Goal: Task Accomplishment & Management: Use online tool/utility

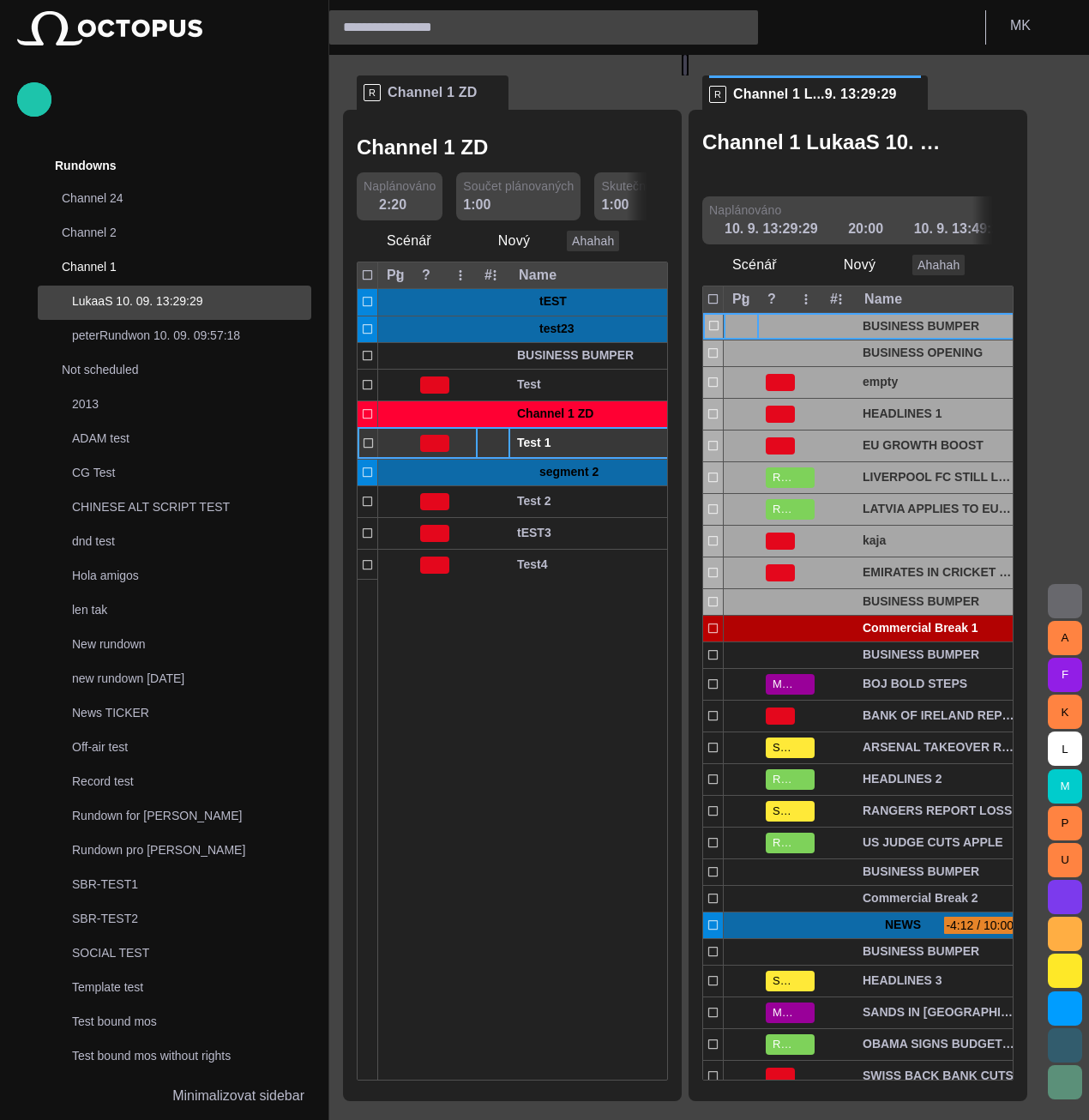
click at [490, 442] on div at bounding box center [492, 444] width 34 height 31
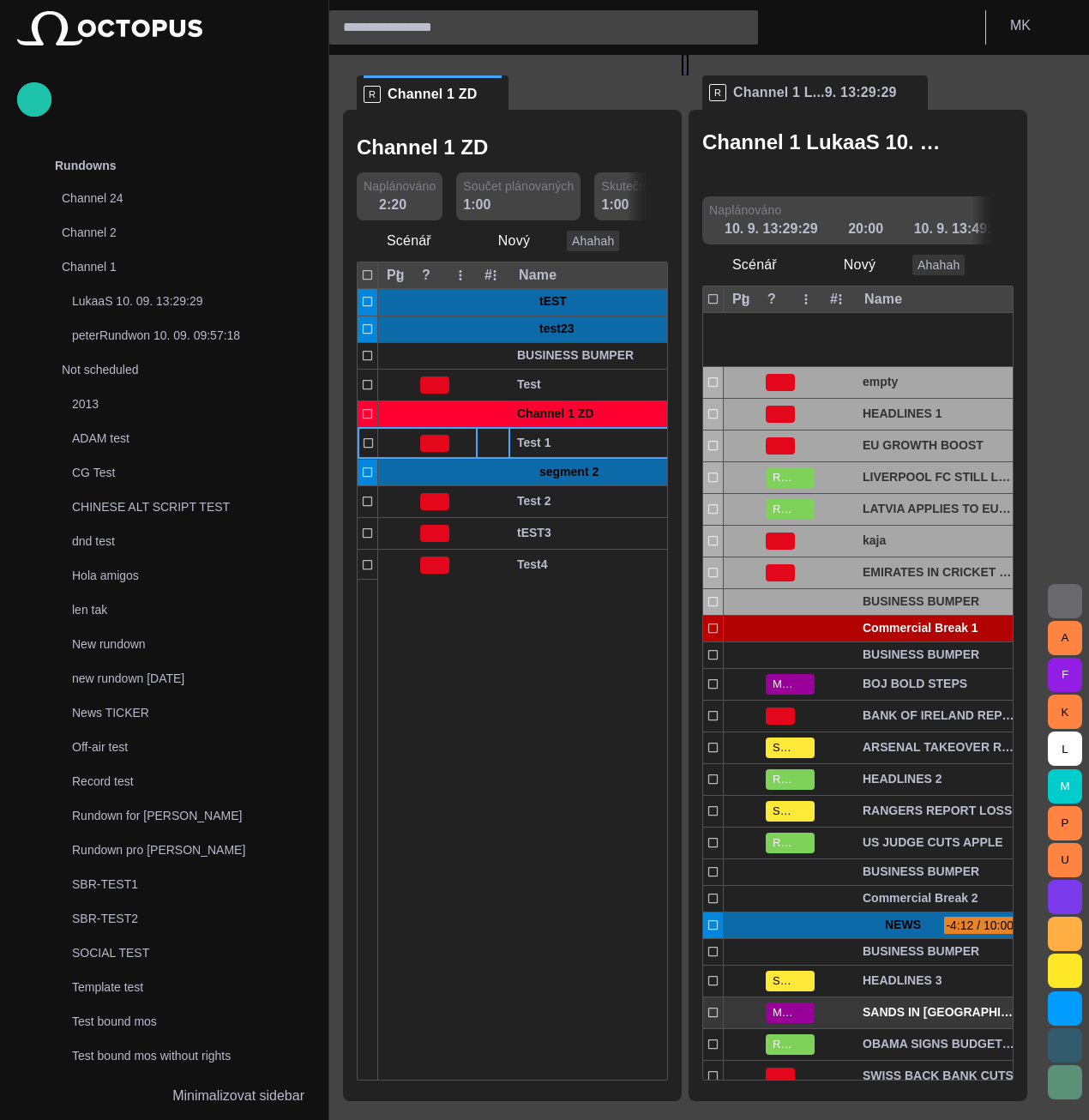
scroll to position [117, 0]
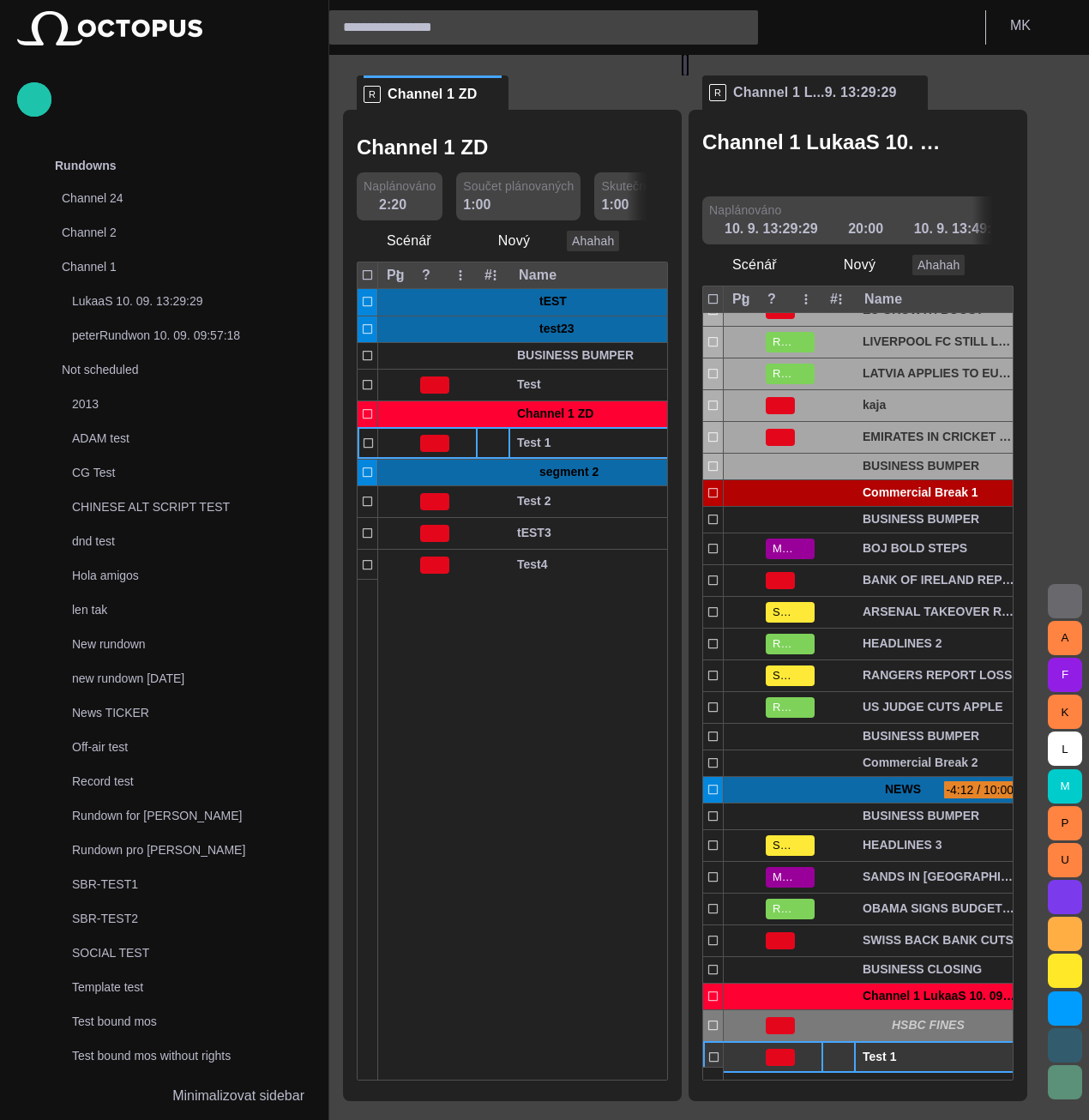
click at [851, 1052] on span "button" at bounding box center [844, 1057] width 14 height 14
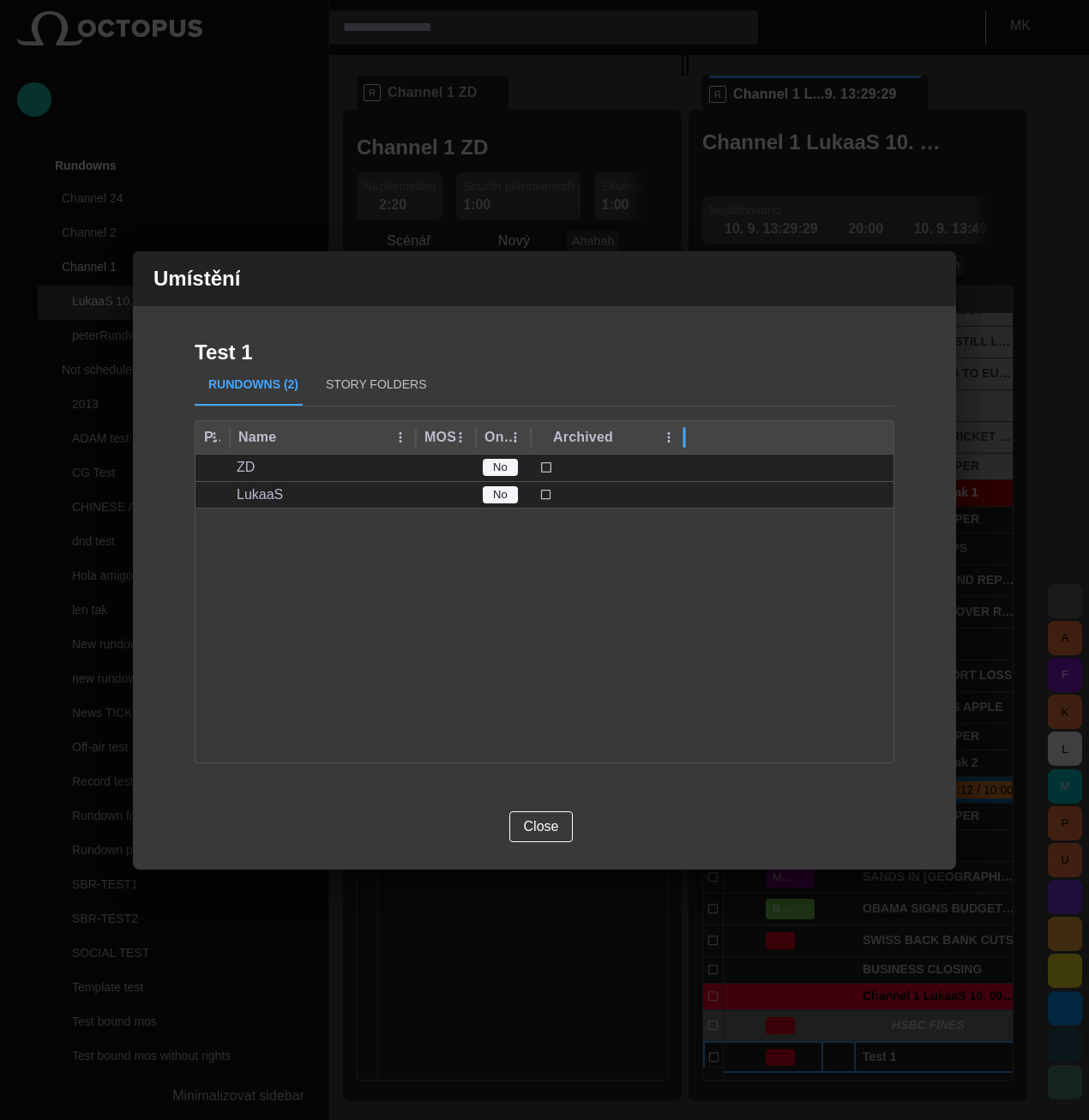
drag, startPoint x: 597, startPoint y: 429, endPoint x: 686, endPoint y: 431, distance: 89.0
click at [686, 431] on div at bounding box center [684, 437] width 9 height 34
drag, startPoint x: 533, startPoint y: 430, endPoint x: 597, endPoint y: 430, distance: 64.0
click at [597, 430] on div at bounding box center [595, 437] width 9 height 34
click at [928, 279] on span "button" at bounding box center [931, 279] width 20 height 20
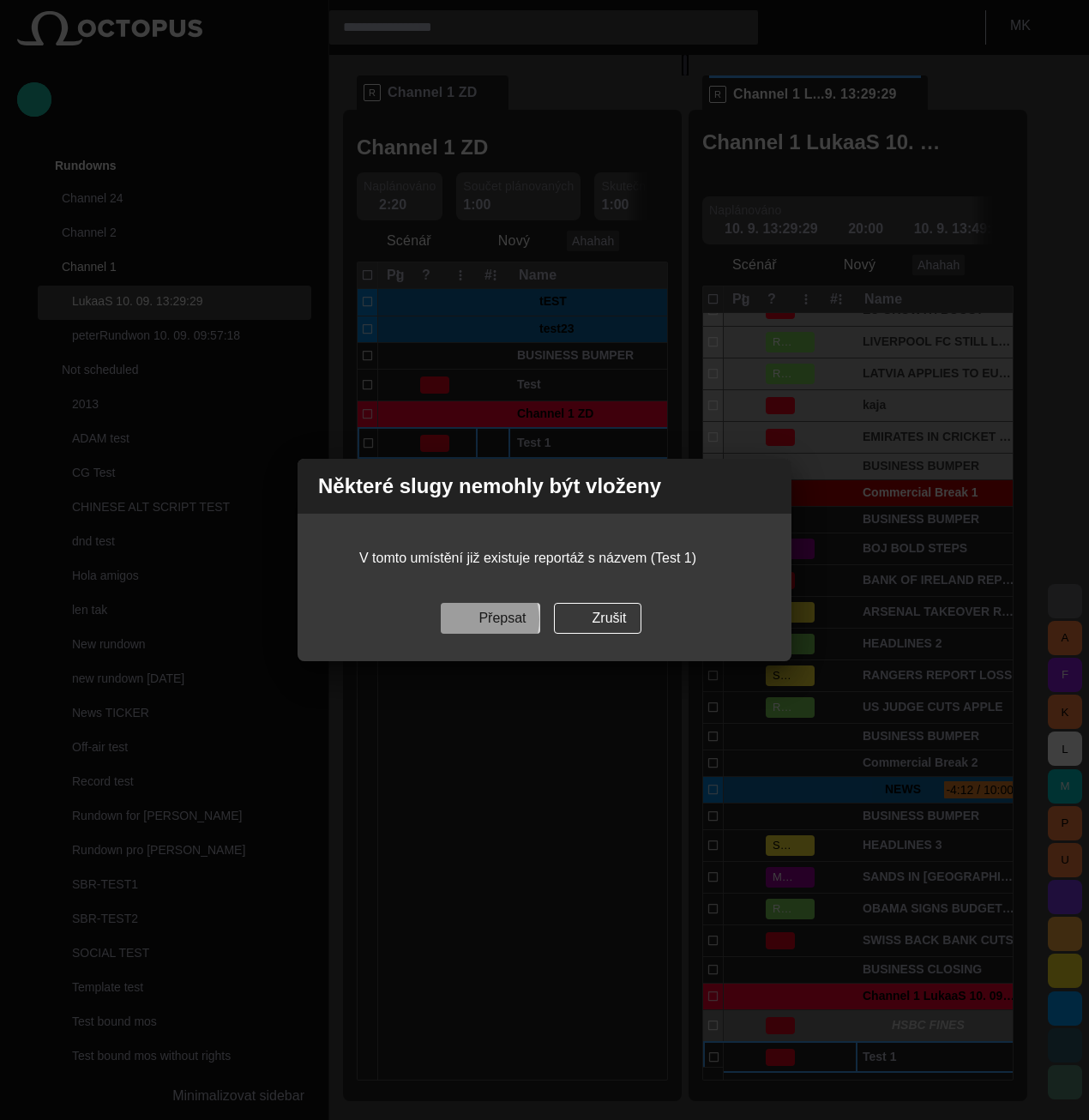
click at [479, 619] on button "Přepsat" at bounding box center [490, 618] width 99 height 31
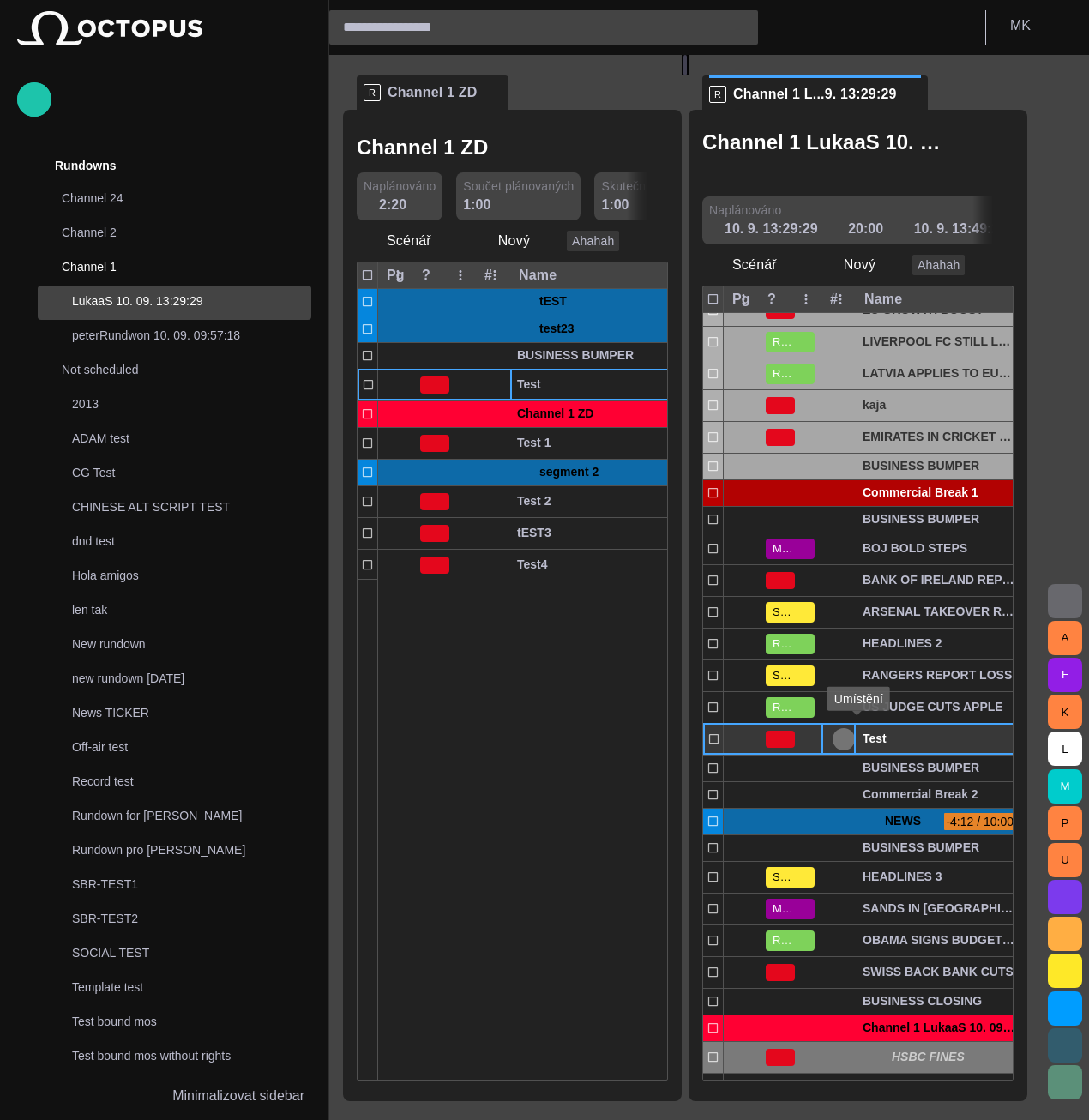
click at [851, 737] on span "button" at bounding box center [844, 739] width 14 height 14
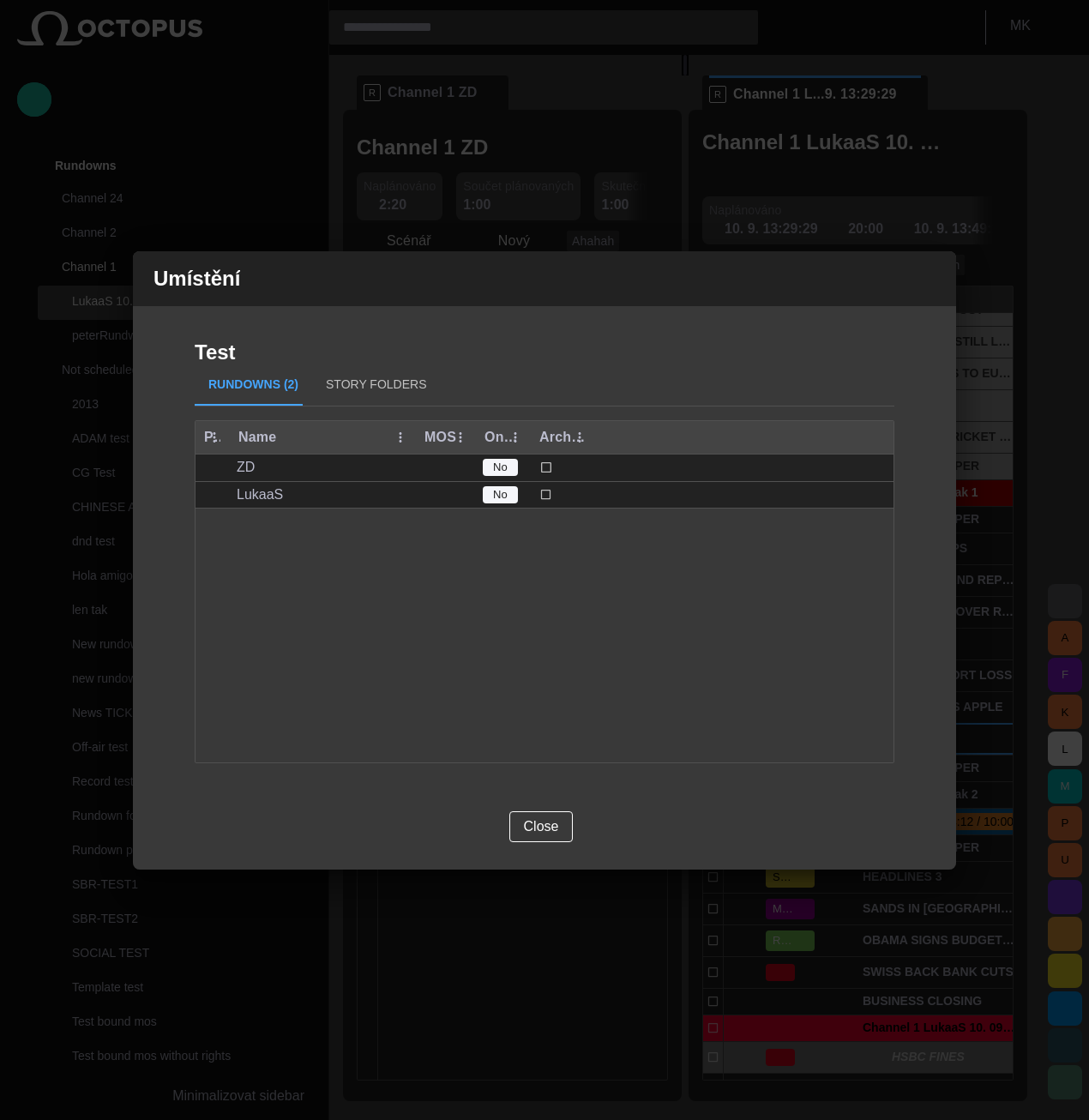
click at [931, 278] on span "button" at bounding box center [931, 279] width 20 height 20
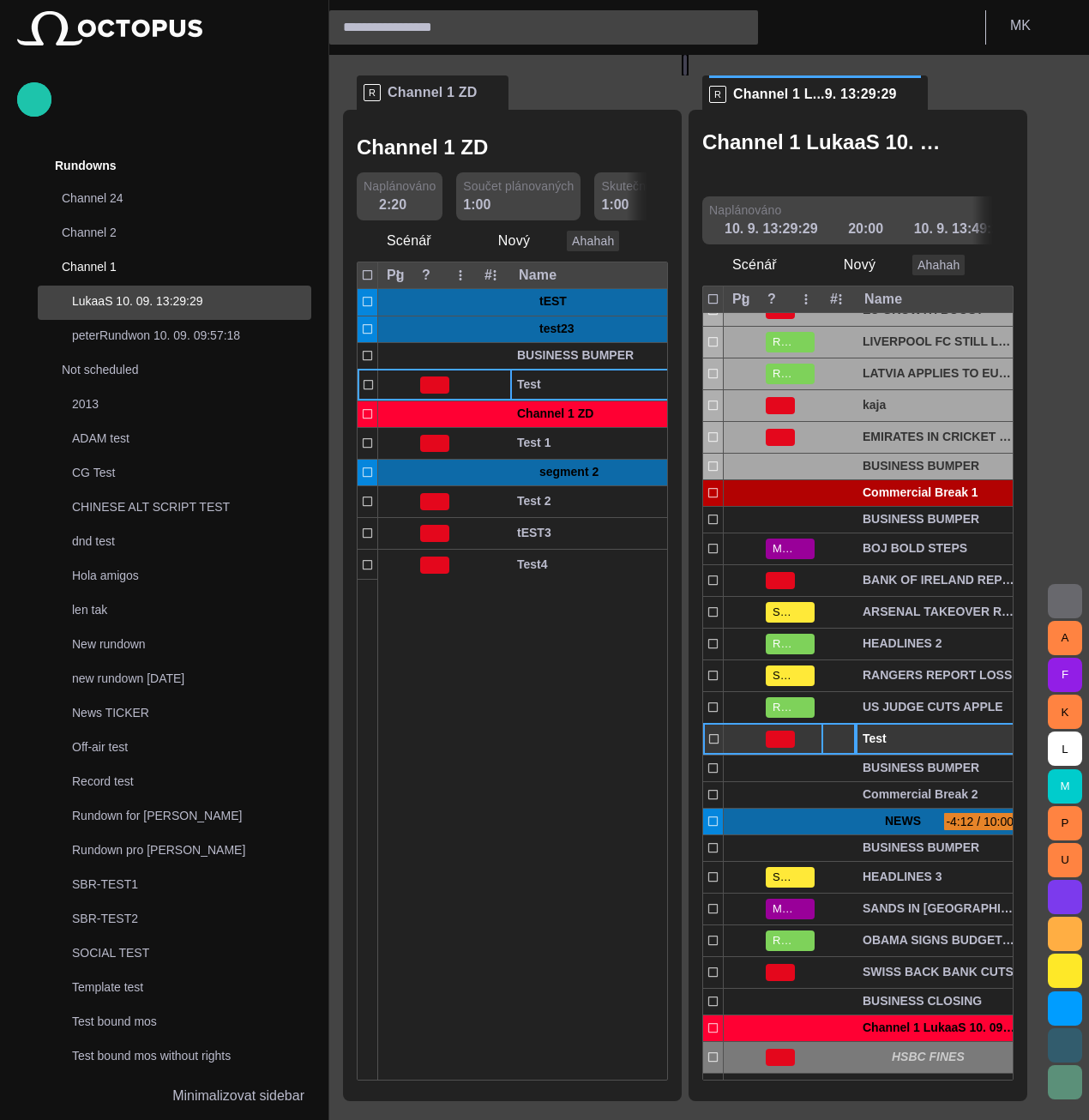
click at [997, 739] on span "button" at bounding box center [989, 739] width 14 height 14
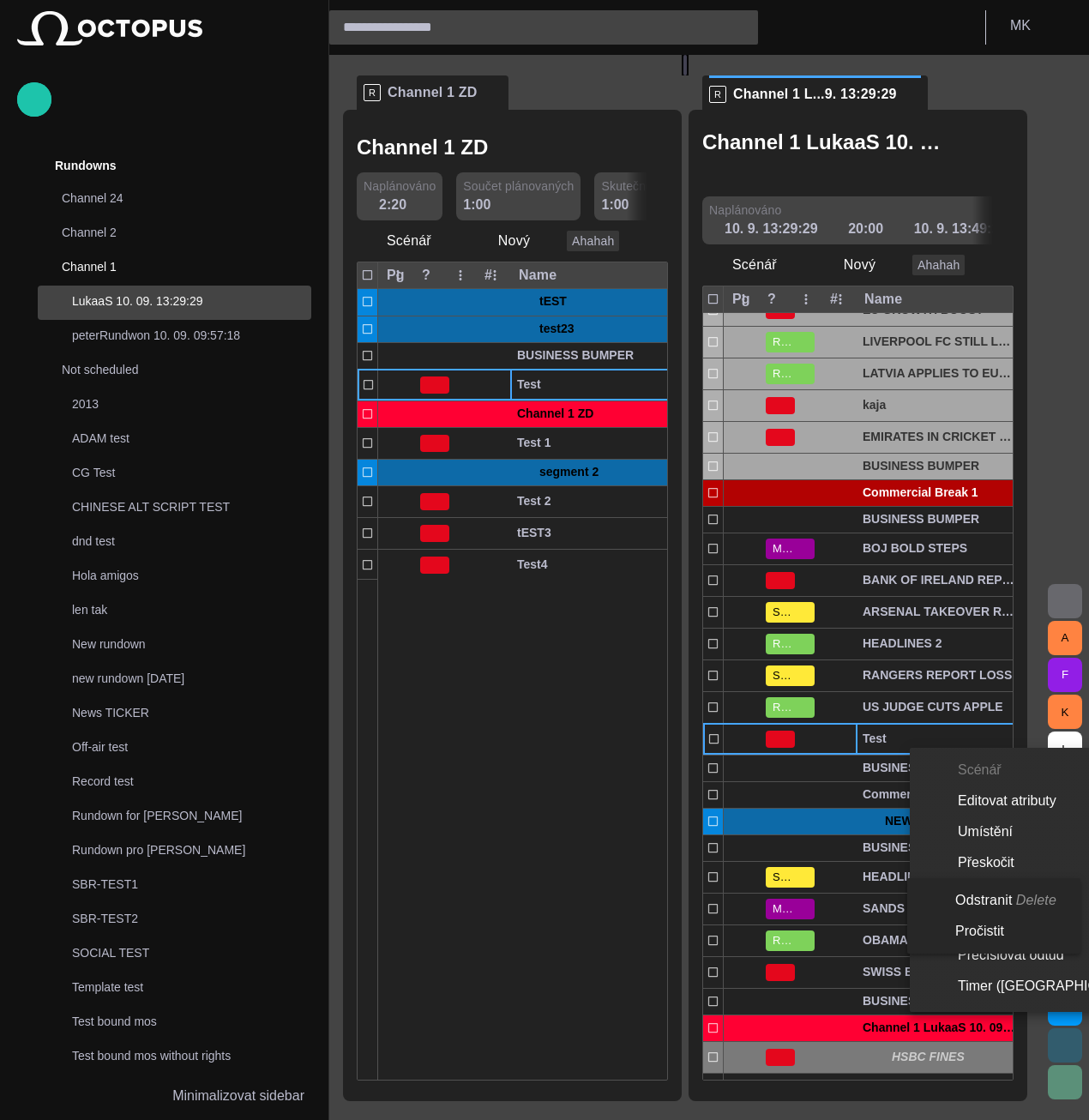
click at [966, 903] on li "Odstranit Delete" at bounding box center [990, 900] width 166 height 31
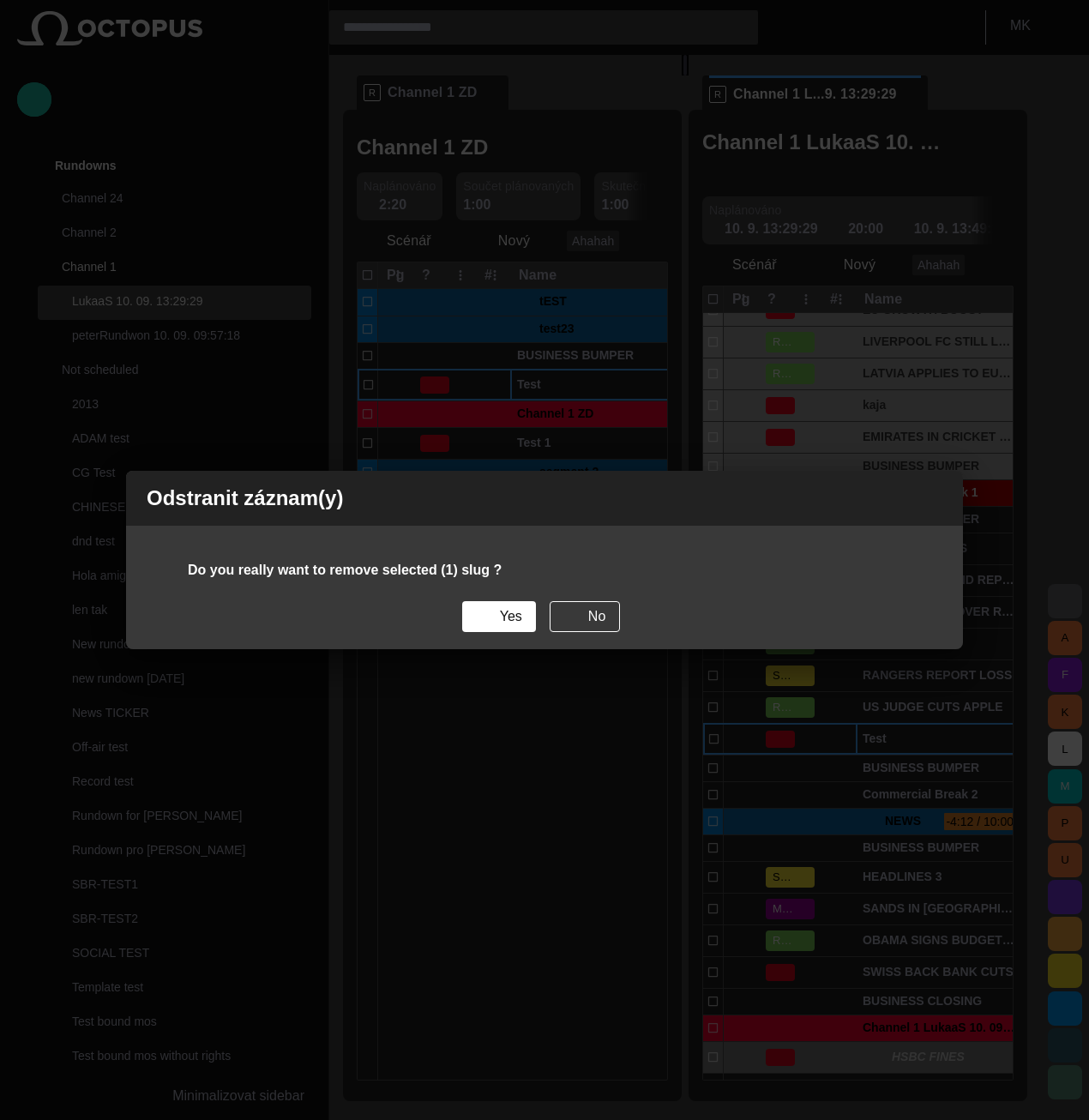
click at [496, 617] on button "Yes" at bounding box center [499, 617] width 74 height 31
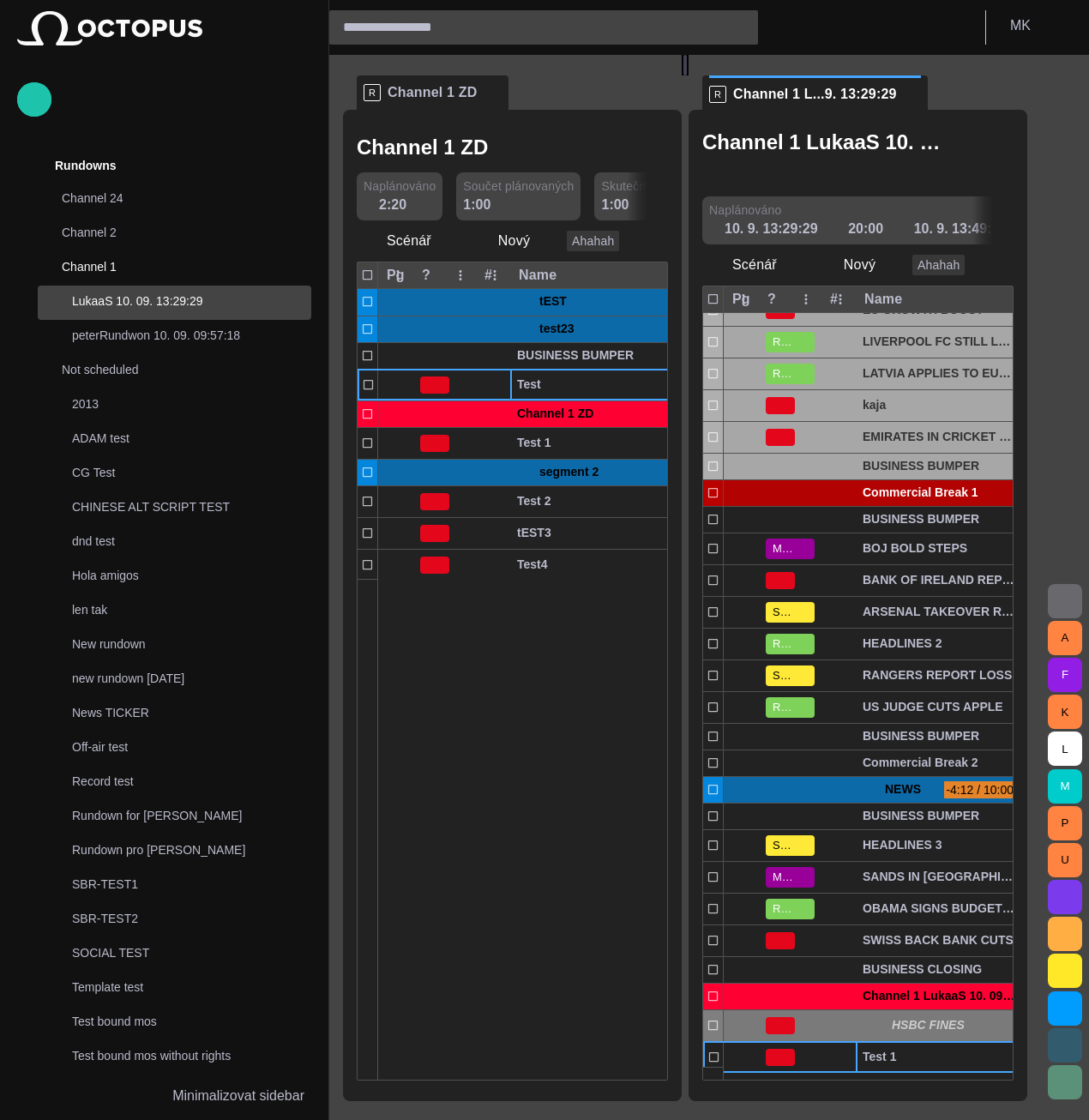
drag, startPoint x: 929, startPoint y: 1057, endPoint x: 500, endPoint y: 627, distance: 607.4
click at [500, 627] on div "R Channel 1 ZD Channel 1 ZD Naplánováno 2:20 Součet plánovaných 1:00 Skutečné t…" at bounding box center [692, 578] width 698 height 1046
drag, startPoint x: 930, startPoint y: 1052, endPoint x: 459, endPoint y: 627, distance: 634.4
click at [459, 627] on div "R Channel 1 ZD Channel 1 ZD Naplánováno 2:20 Součet plánovaných 1:00 Skutečné t…" at bounding box center [692, 578] width 698 height 1046
drag, startPoint x: 540, startPoint y: 381, endPoint x: 822, endPoint y: 874, distance: 568.0
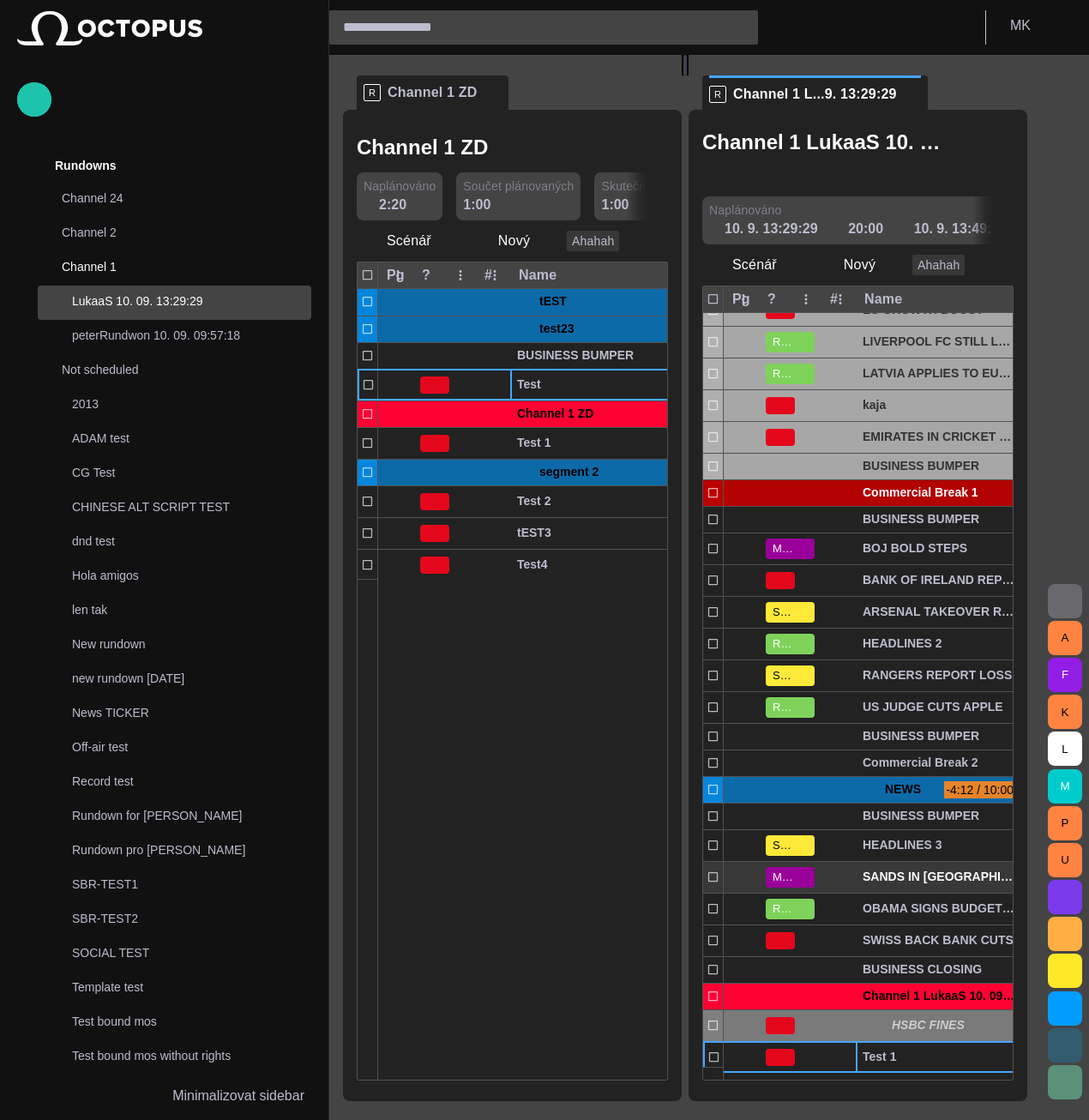
click at [822, 874] on div "R Channel 1 ZD Channel 1 ZD Naplánováno 2:20 Součet plánovaných 1:00 Skutečné t…" at bounding box center [692, 578] width 698 height 1046
drag, startPoint x: 597, startPoint y: 376, endPoint x: 887, endPoint y: 675, distance: 416.5
click at [887, 675] on div "R Channel 1 ZD Channel 1 ZD Naplánováno 2:20 Součet plánovaných 1:00 Skutečné t…" at bounding box center [692, 578] width 698 height 1046
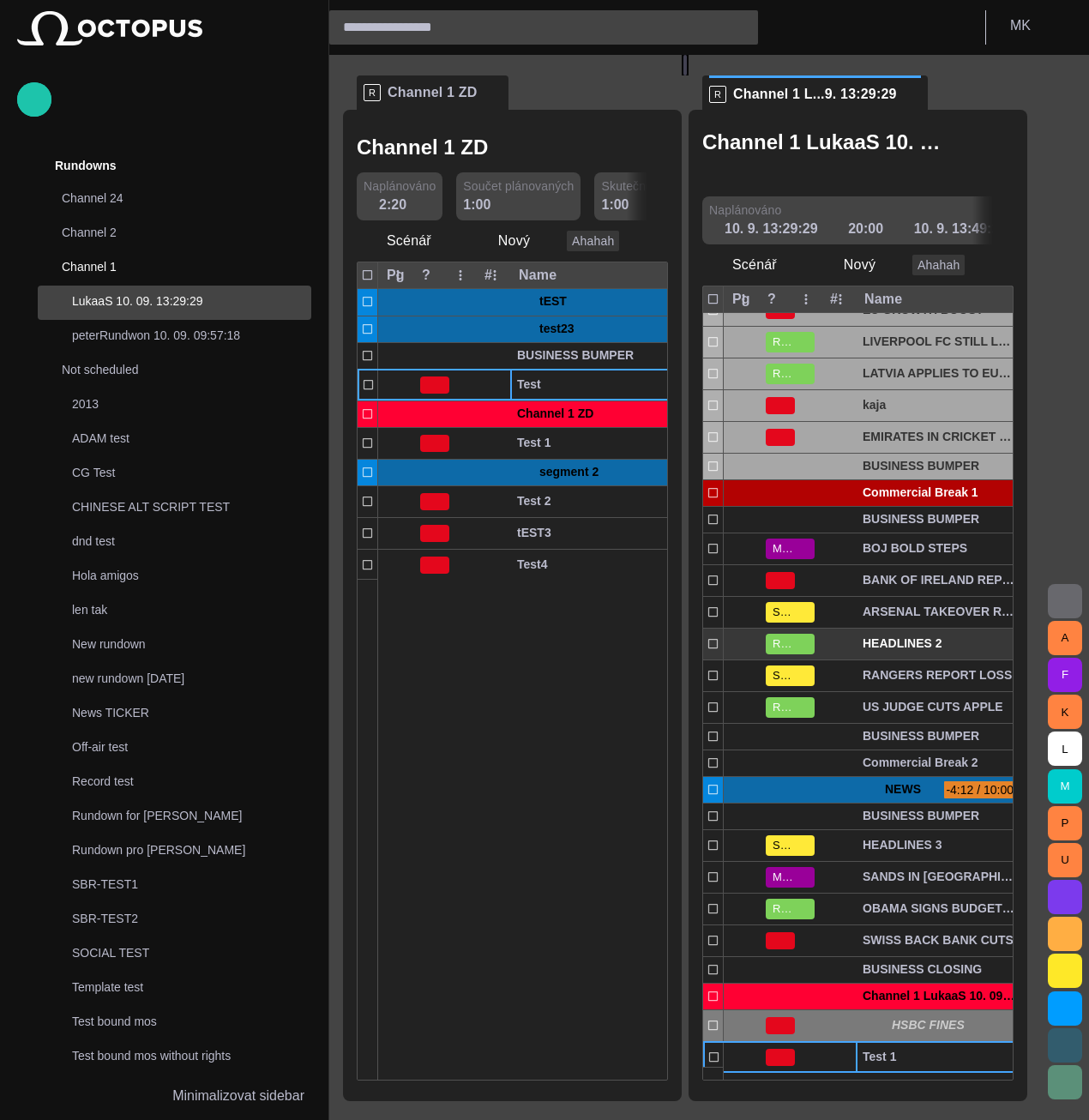
drag, startPoint x: 563, startPoint y: 391, endPoint x: 822, endPoint y: 638, distance: 357.9
click at [822, 638] on div "R Channel 1 ZD Channel 1 ZD Naplánováno 2:20 Součet plánovaných 1:00 Skutečné t…" at bounding box center [692, 578] width 698 height 1046
drag, startPoint x: 603, startPoint y: 382, endPoint x: 906, endPoint y: 671, distance: 418.7
click at [906, 671] on div "R Channel 1 ZD Channel 1 ZD Naplánováno 2:20 Součet plánovaných 1:00 Skutečné t…" at bounding box center [692, 578] width 698 height 1046
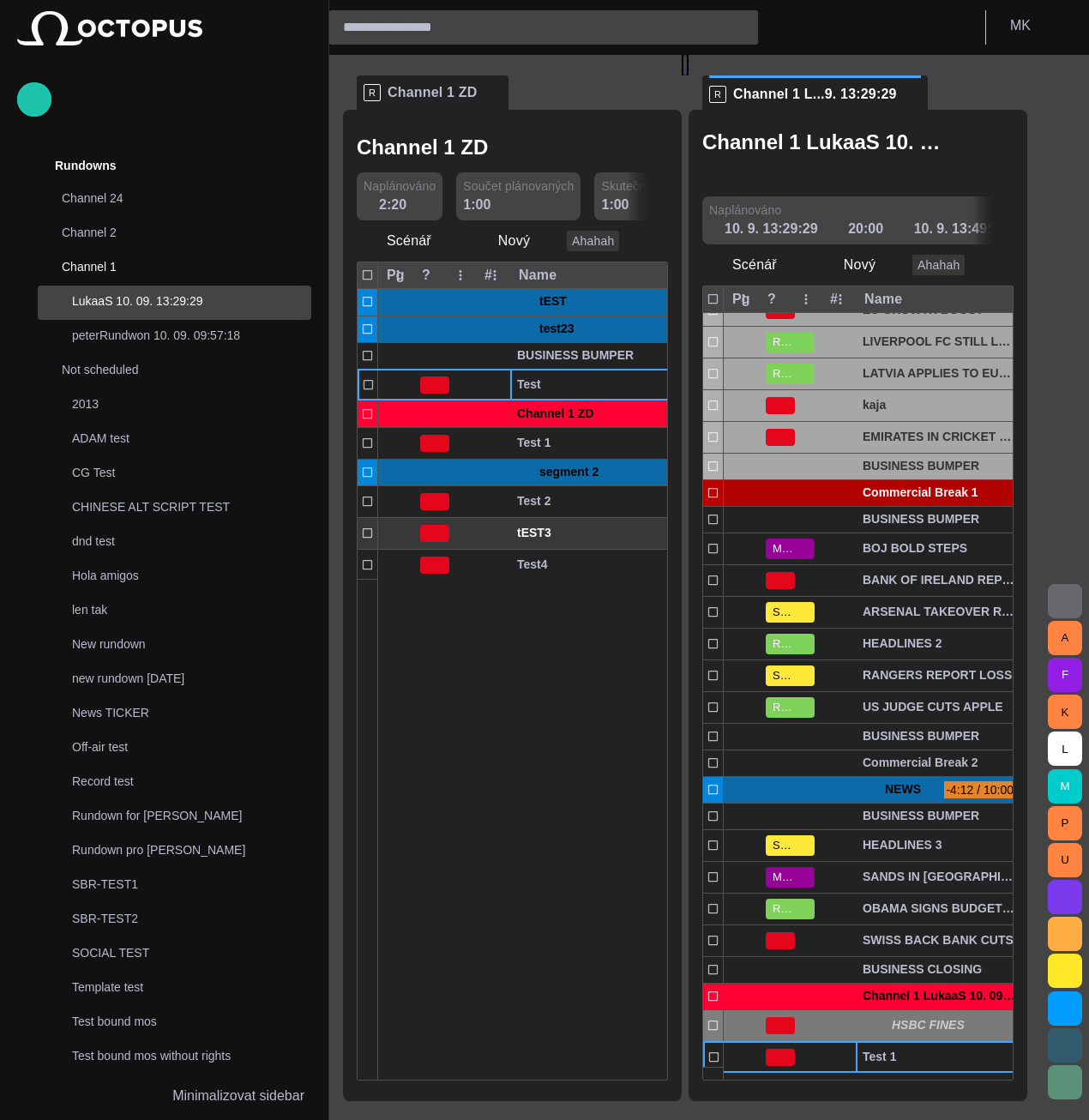
drag, startPoint x: 588, startPoint y: 383, endPoint x: 573, endPoint y: 542, distance: 159.7
click at [573, 542] on div "tEST -2:00 / 2:00 ∑ 0:00 ∑ 00:00:00:00 test23 +1:00 / 0:00 ∑ 1:00 ∑ 00:01:00:00…" at bounding box center [1017, 435] width 1319 height 292
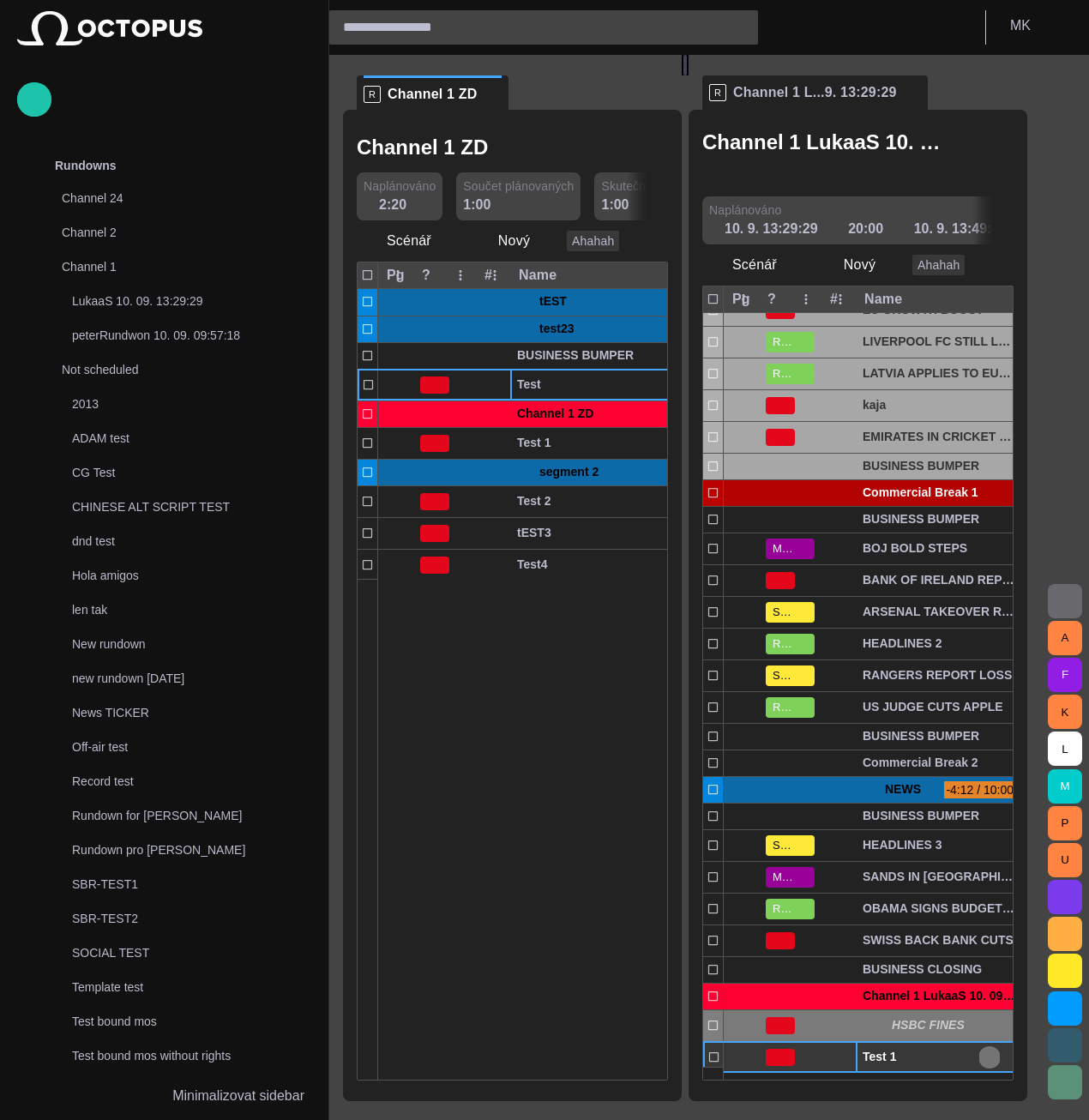
click at [997, 1052] on span "button" at bounding box center [989, 1057] width 14 height 14
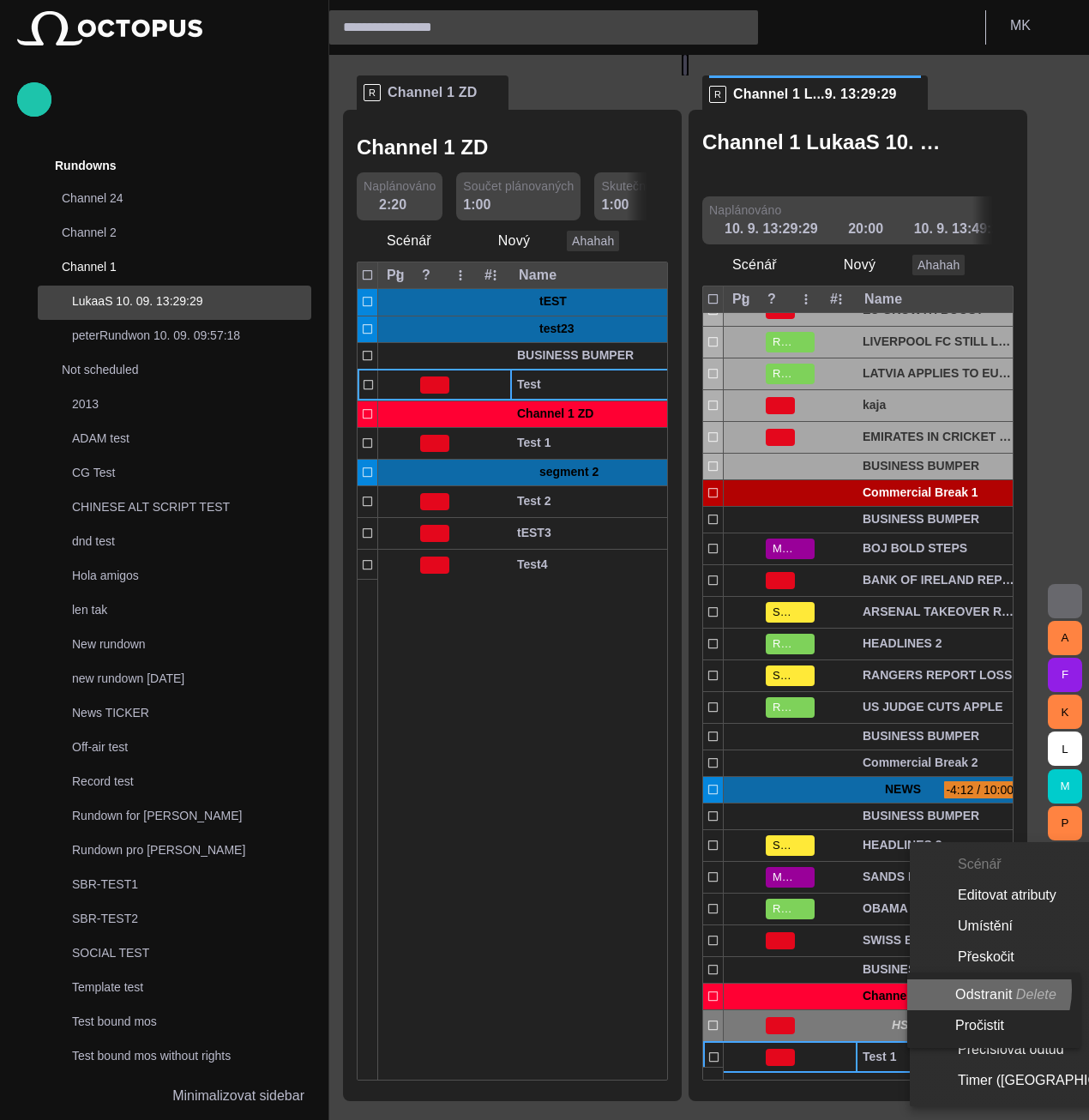
click at [978, 989] on li "Odstranit Delete" at bounding box center [990, 995] width 166 height 31
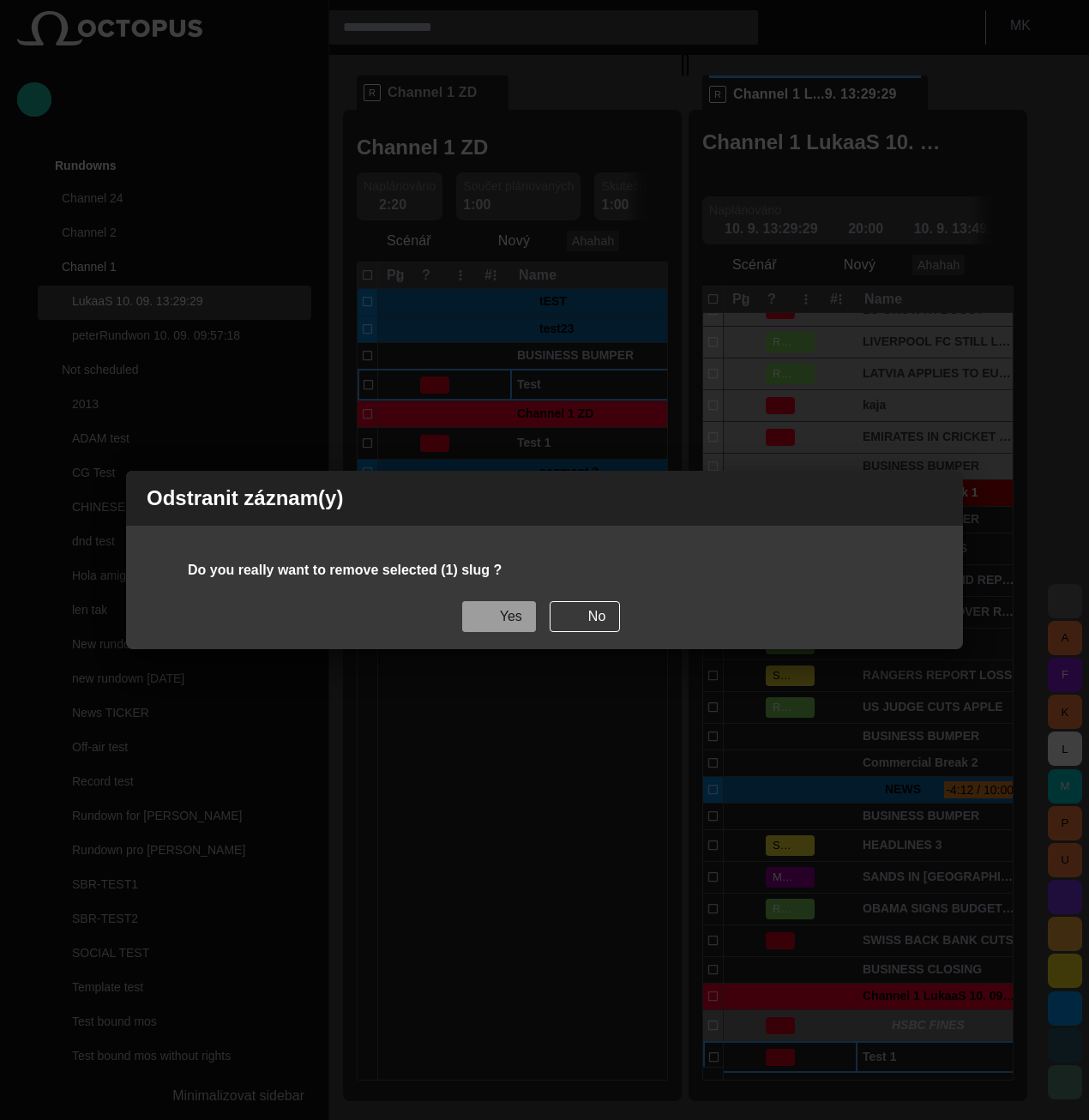
click at [513, 613] on button "Yes" at bounding box center [499, 617] width 74 height 31
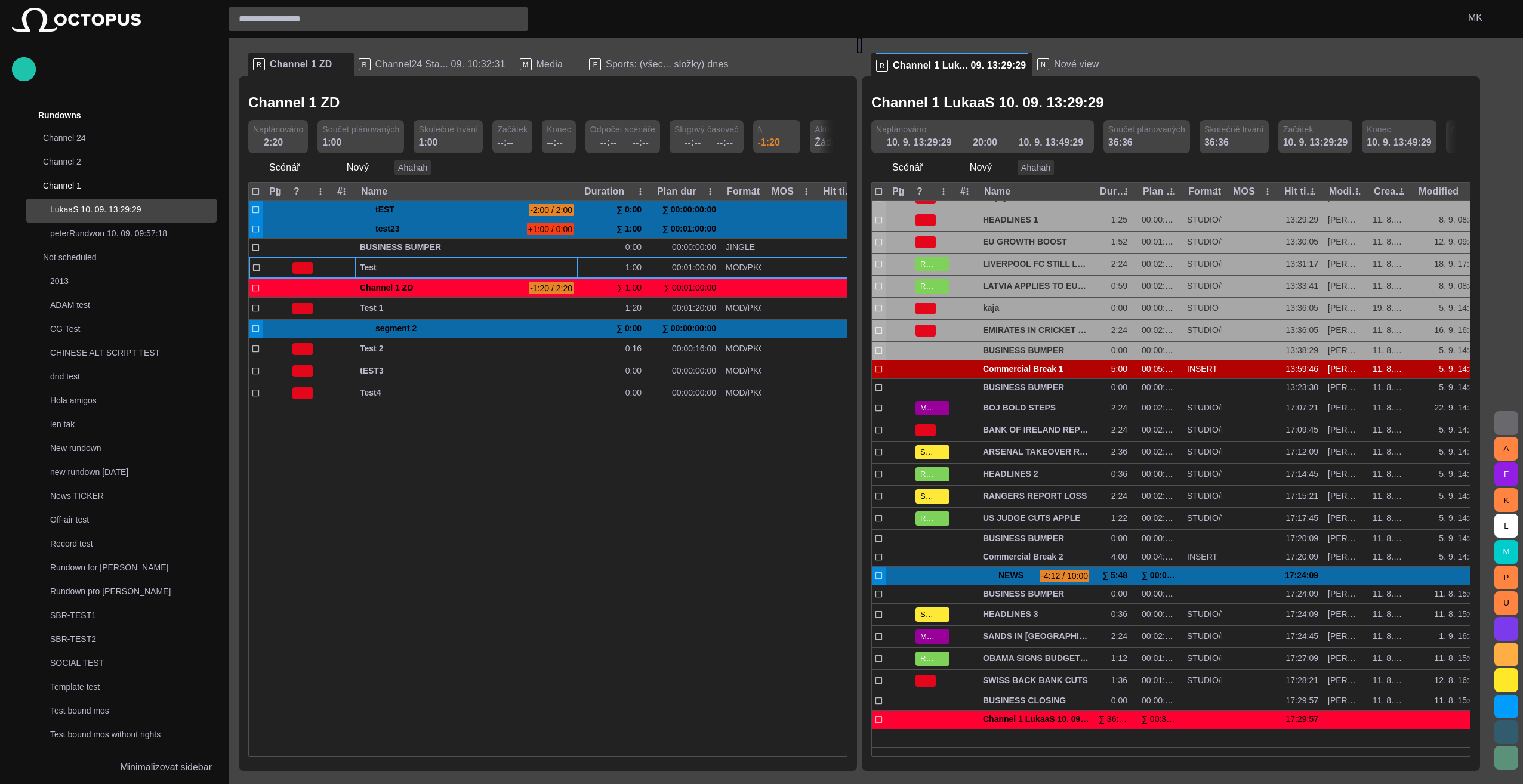
scroll to position [47, 0]
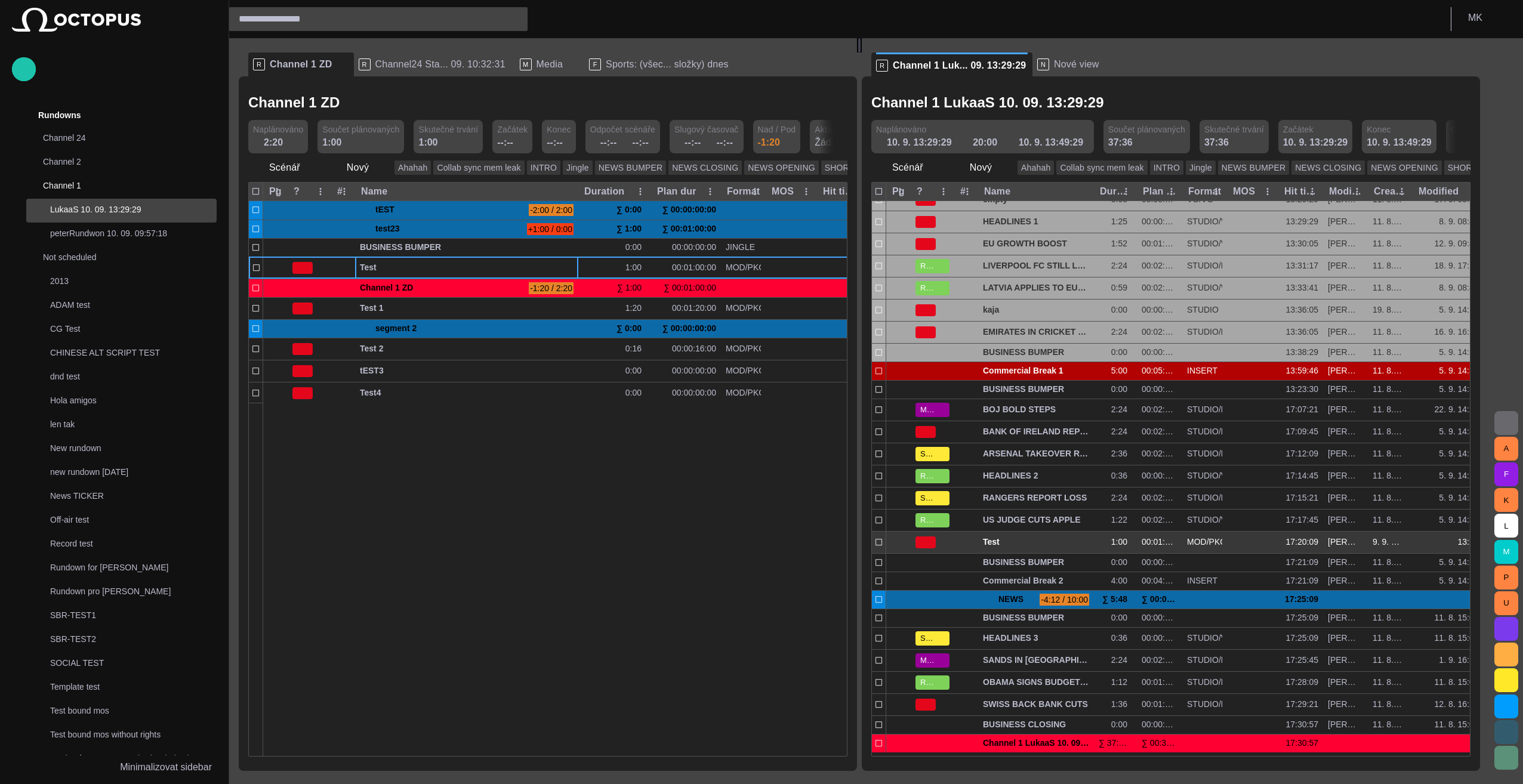
click at [757, 541] on span "button" at bounding box center [970, 542] width 9 height 9
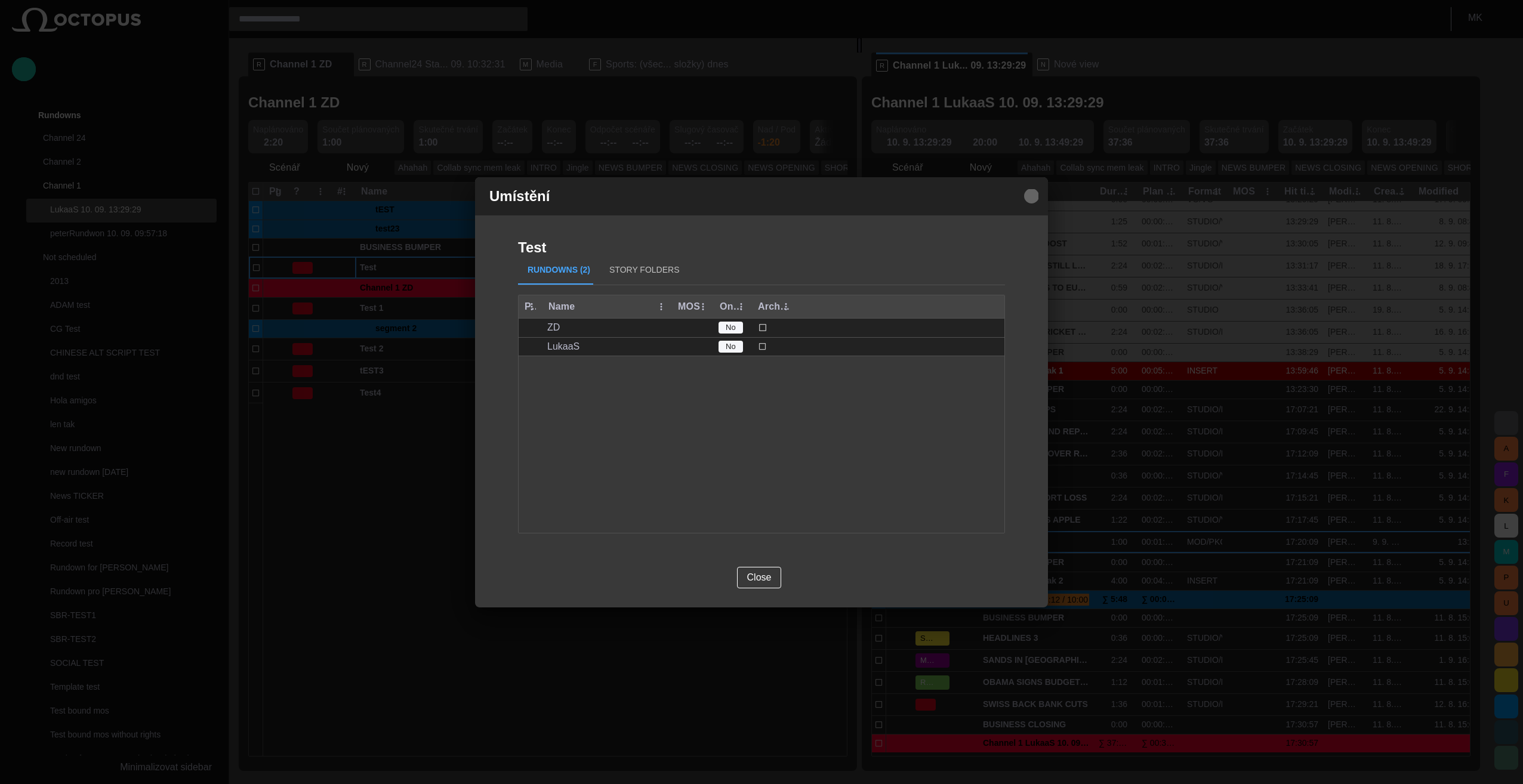
click at [757, 194] on span "button" at bounding box center [1031, 196] width 14 height 14
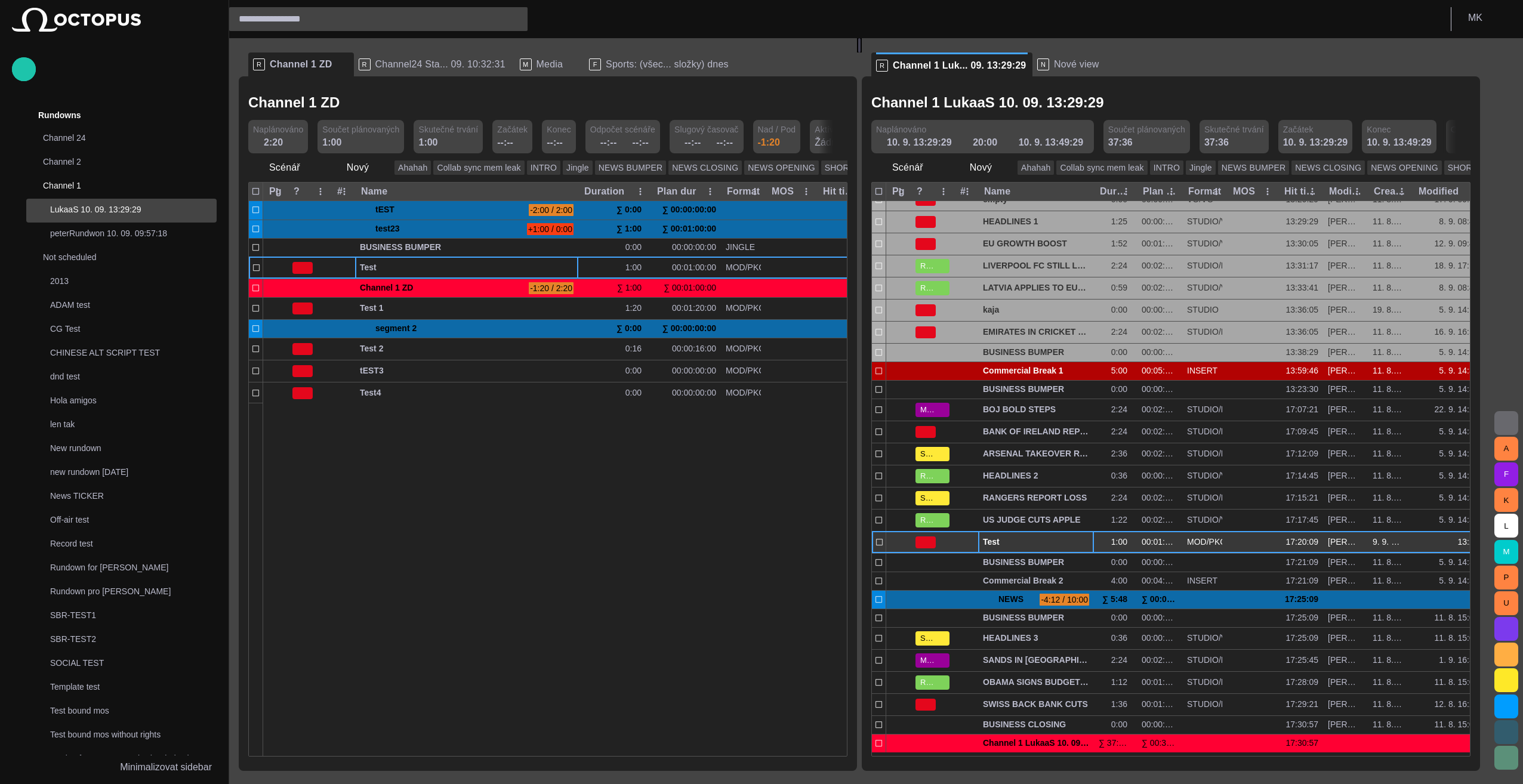
click at [757, 540] on span "Test" at bounding box center [1036, 542] width 106 height 11
click at [757, 538] on button "button" at bounding box center [1086, 542] width 14 height 18
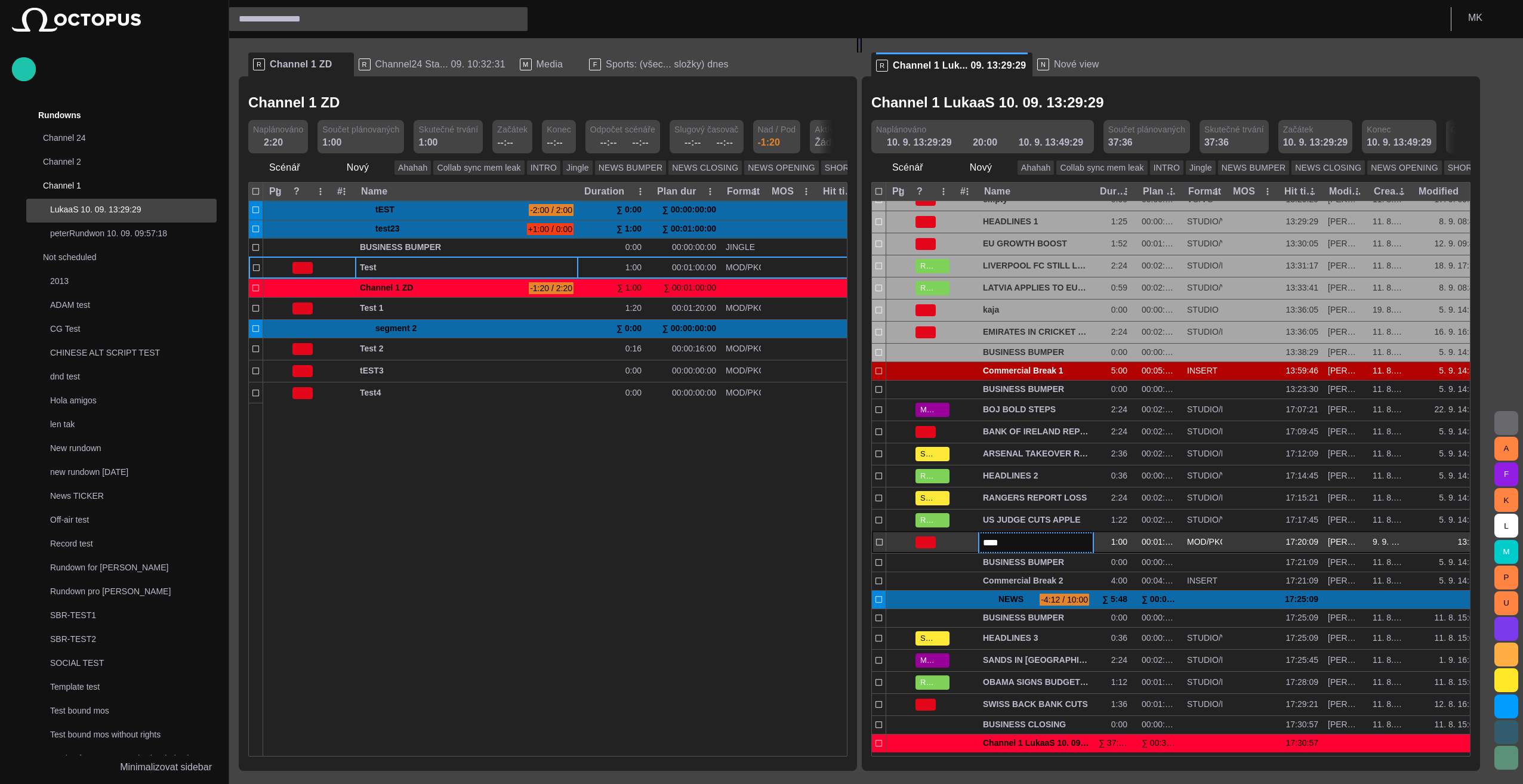
click at [757, 543] on input "****" at bounding box center [1036, 542] width 106 height 13
type input "*****"
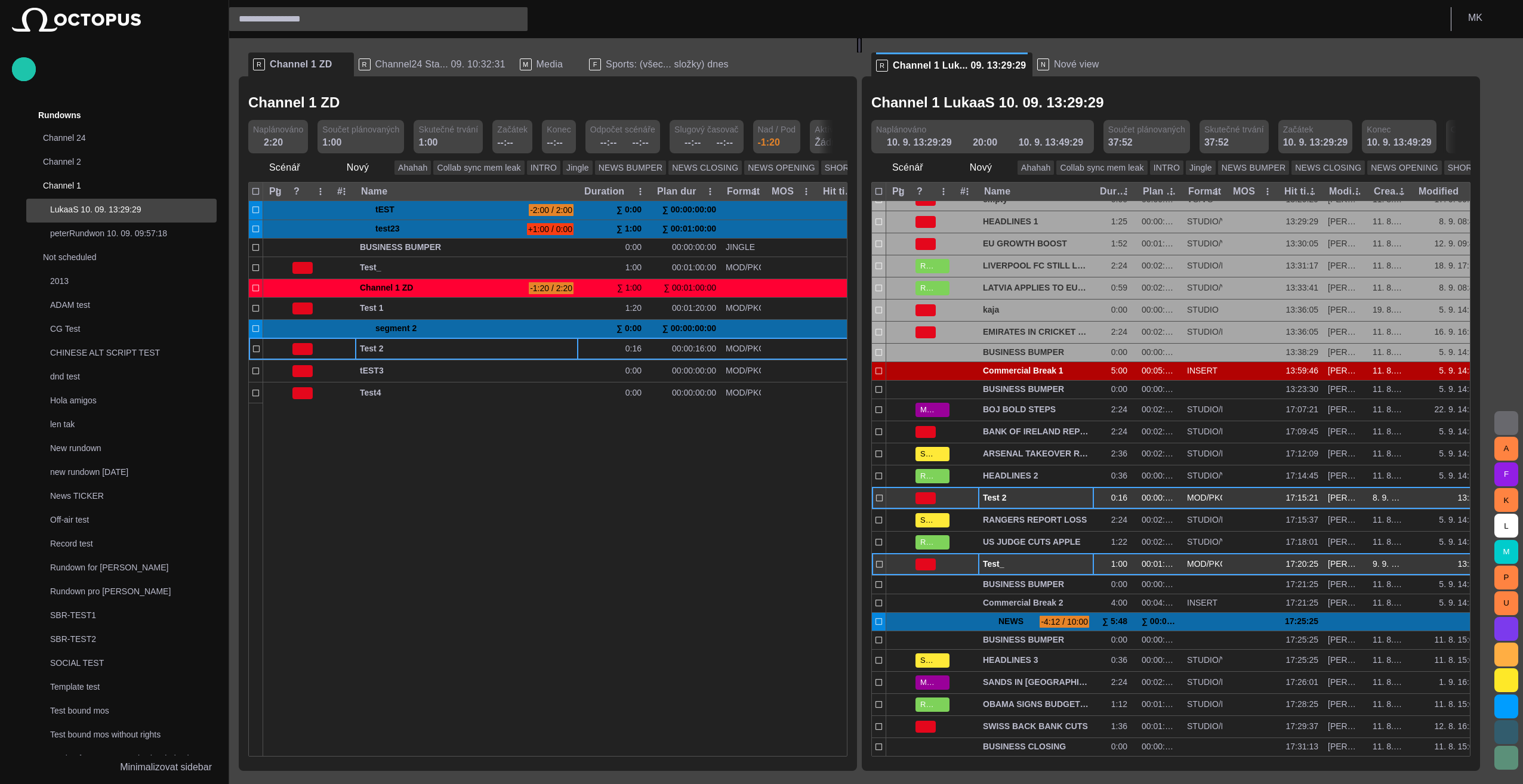
click at [757, 494] on span "Test 2" at bounding box center [1036, 498] width 106 height 11
click at [757, 494] on button "button" at bounding box center [1071, 498] width 14 height 18
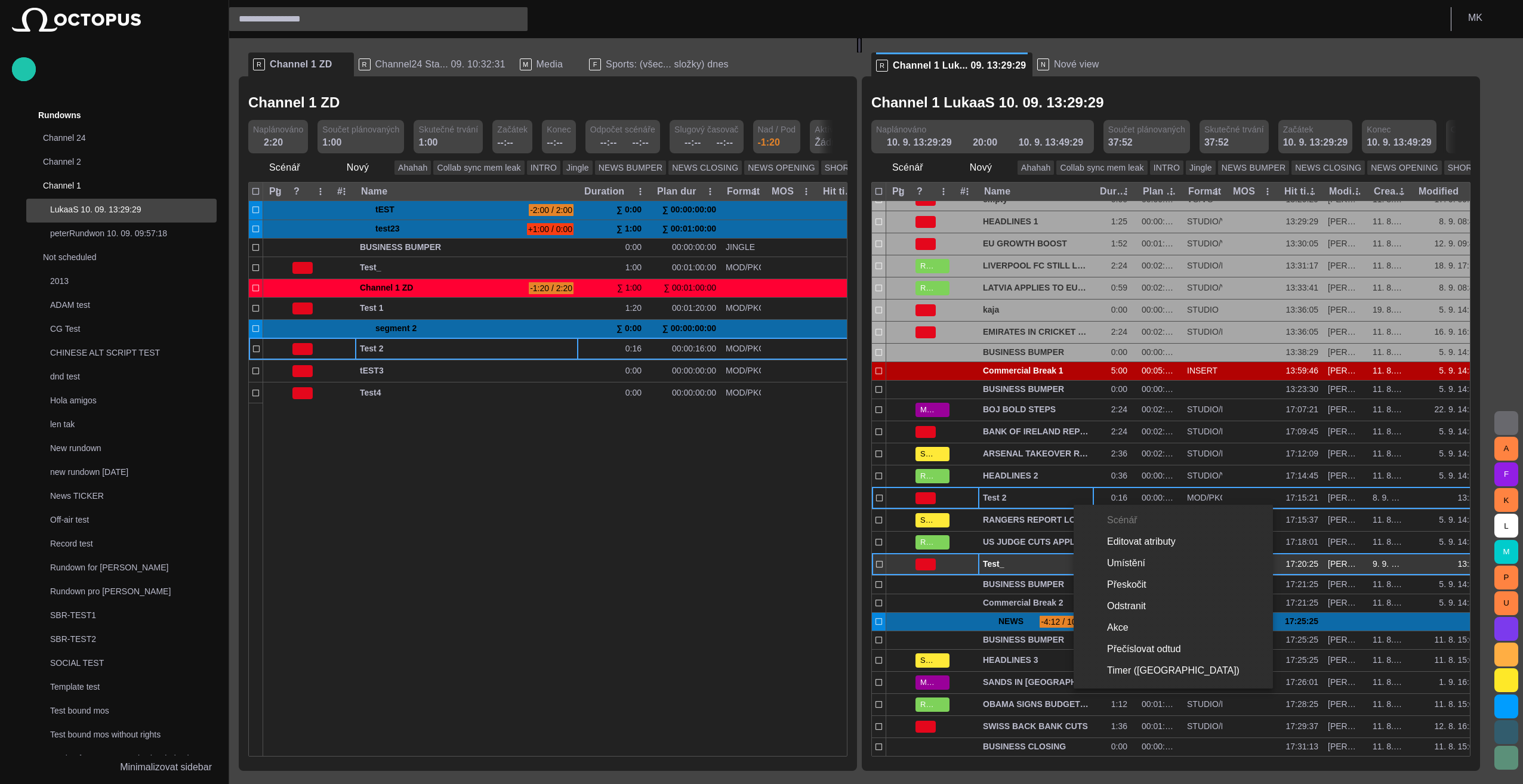
click at [757, 497] on div at bounding box center [761, 392] width 1523 height 784
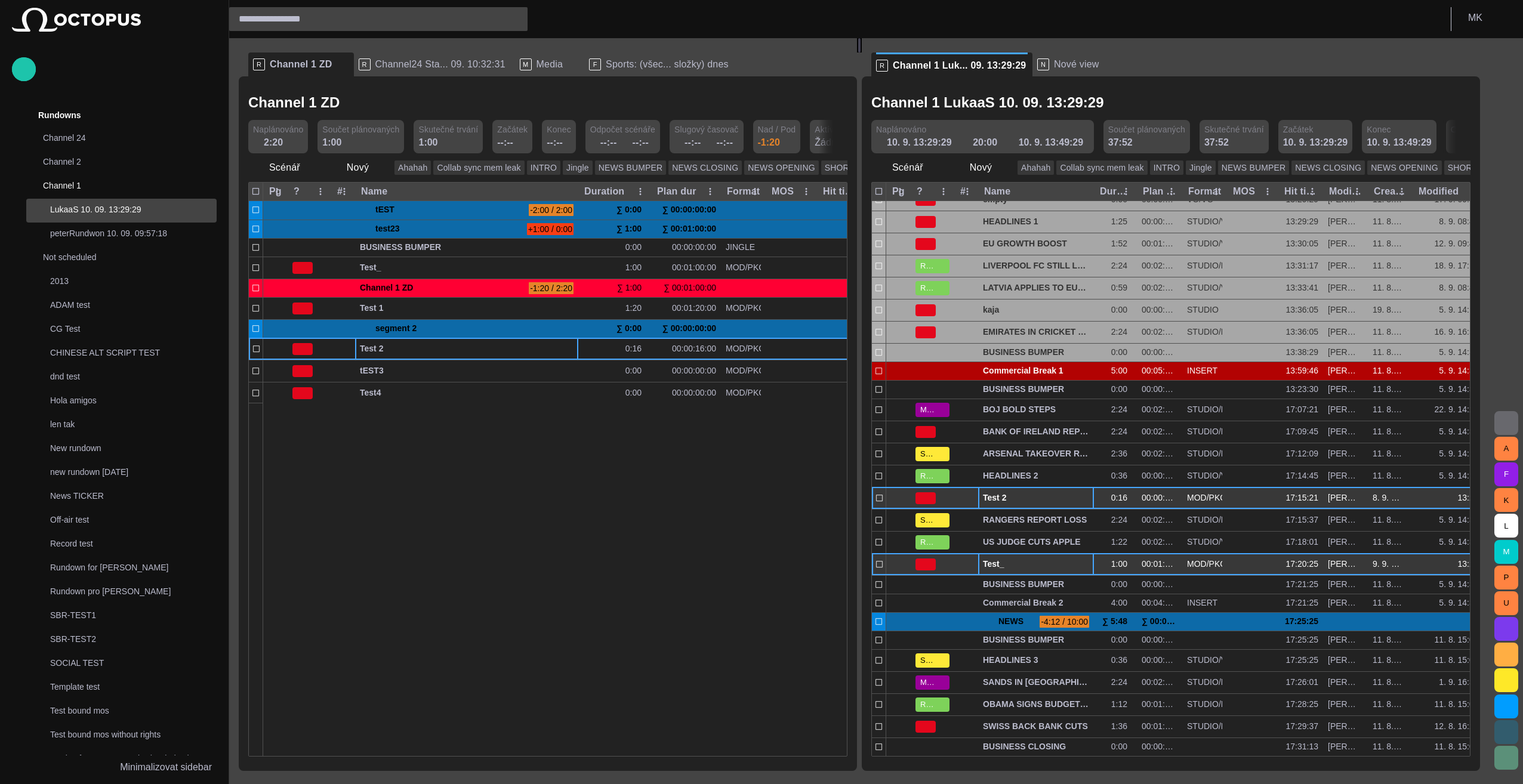
click at [757, 497] on span "Test 2" at bounding box center [1036, 498] width 106 height 11
click at [757, 494] on span "Test 2" at bounding box center [1036, 498] width 106 height 11
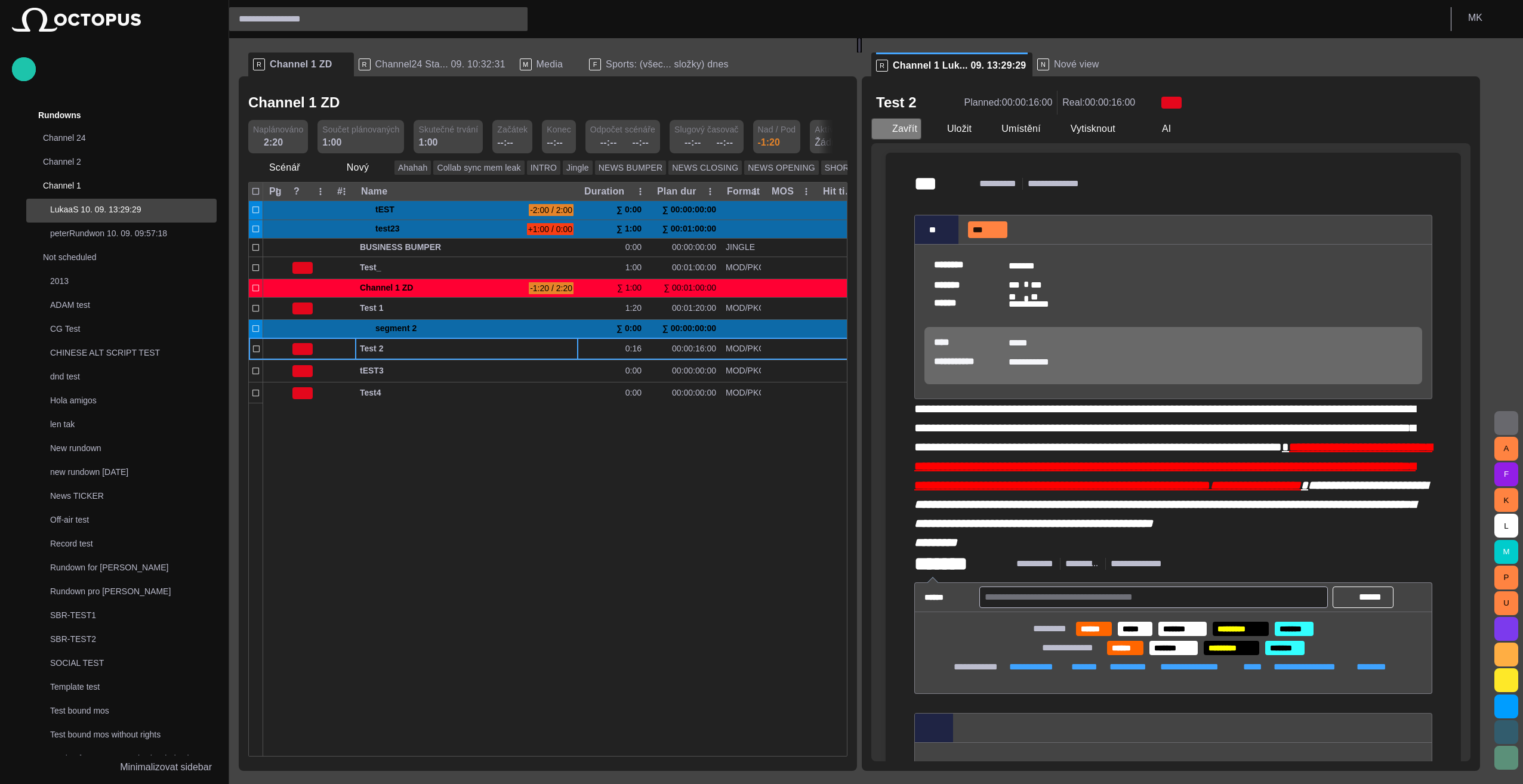
click at [757, 129] on span "button" at bounding box center [882, 129] width 12 height 12
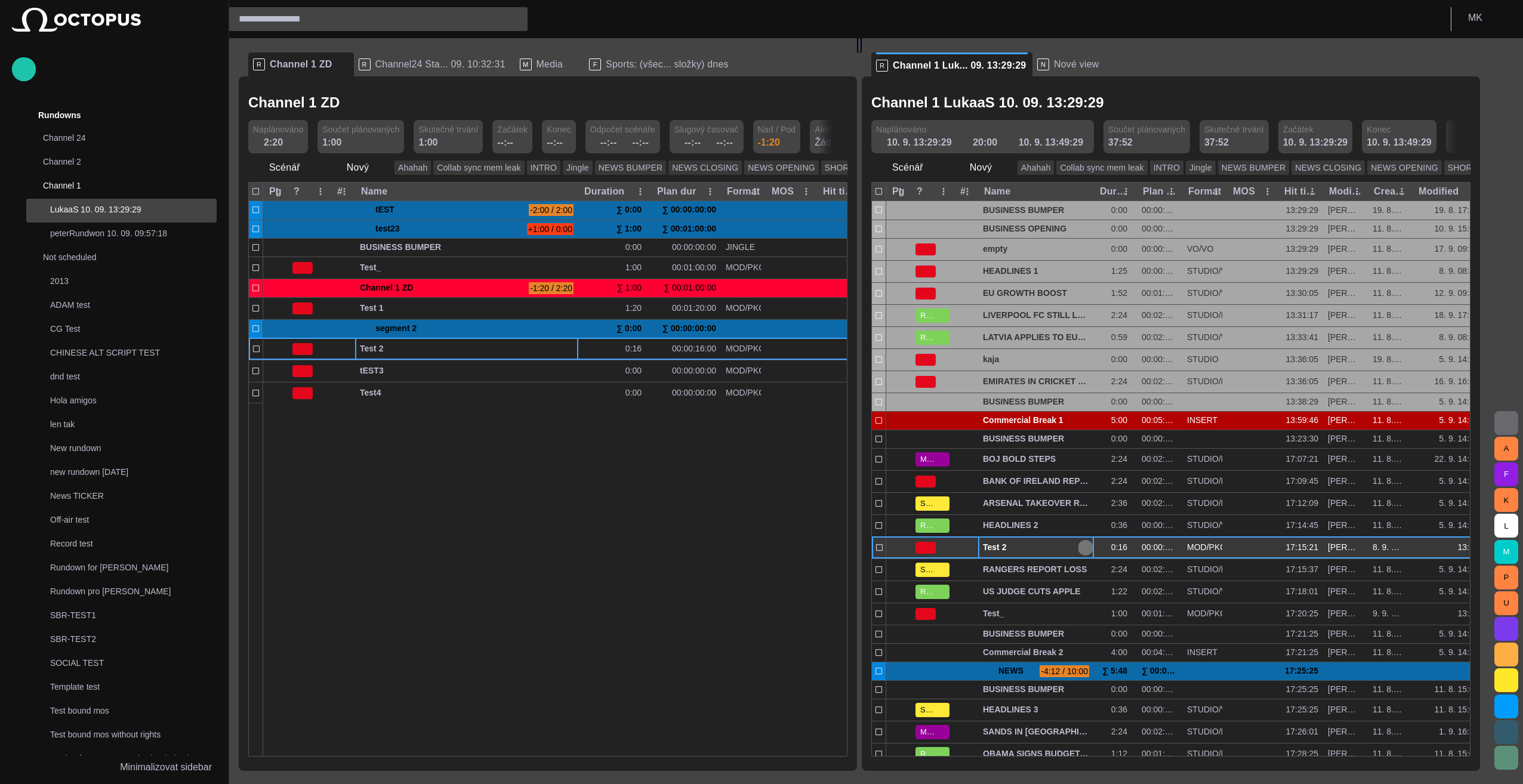
click at [757, 543] on span "button" at bounding box center [1086, 548] width 9 height 9
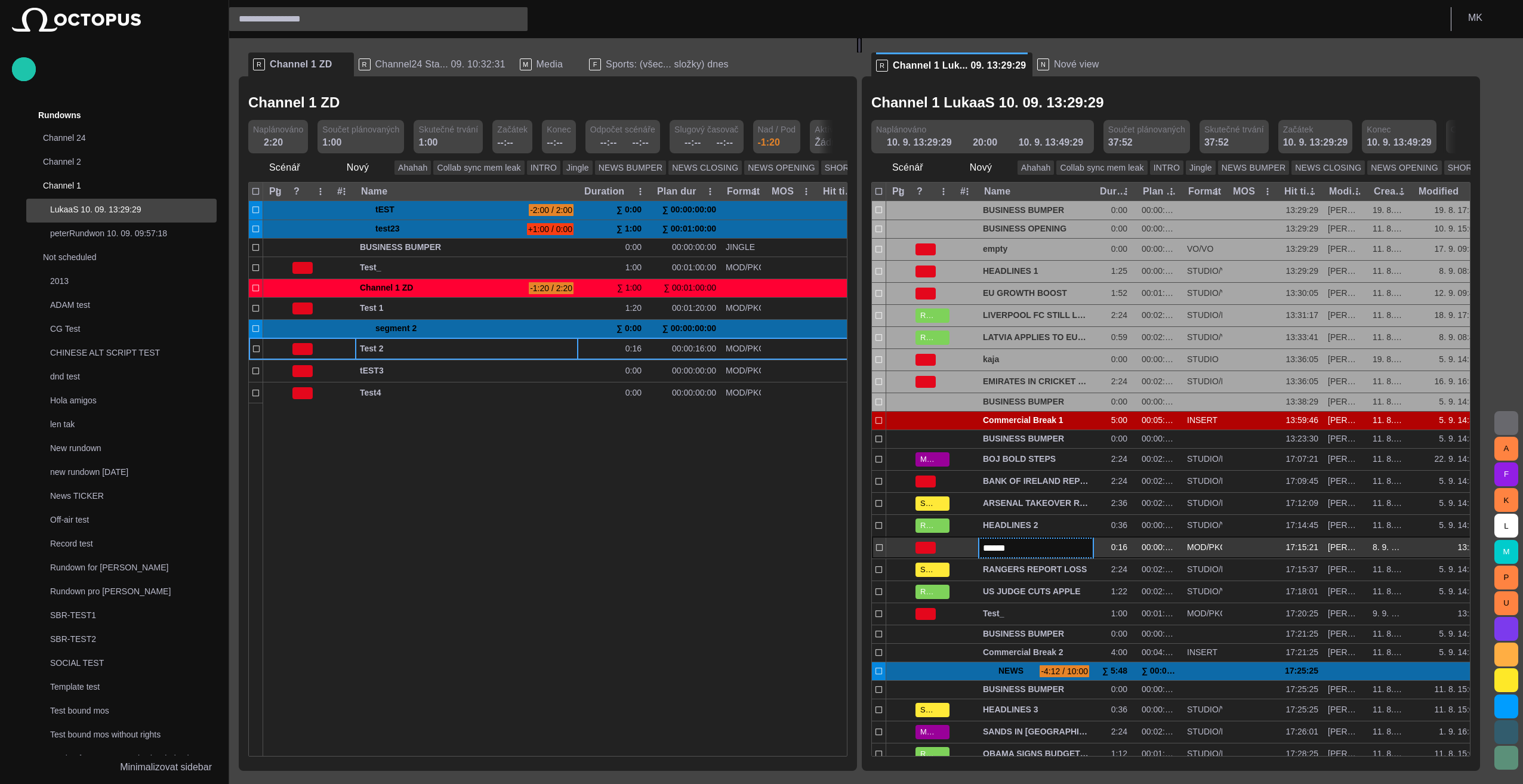
click at [757, 543] on input "******" at bounding box center [1036, 548] width 106 height 13
type input "****"
click at [614, 520] on div at bounding box center [715, 579] width 904 height 353
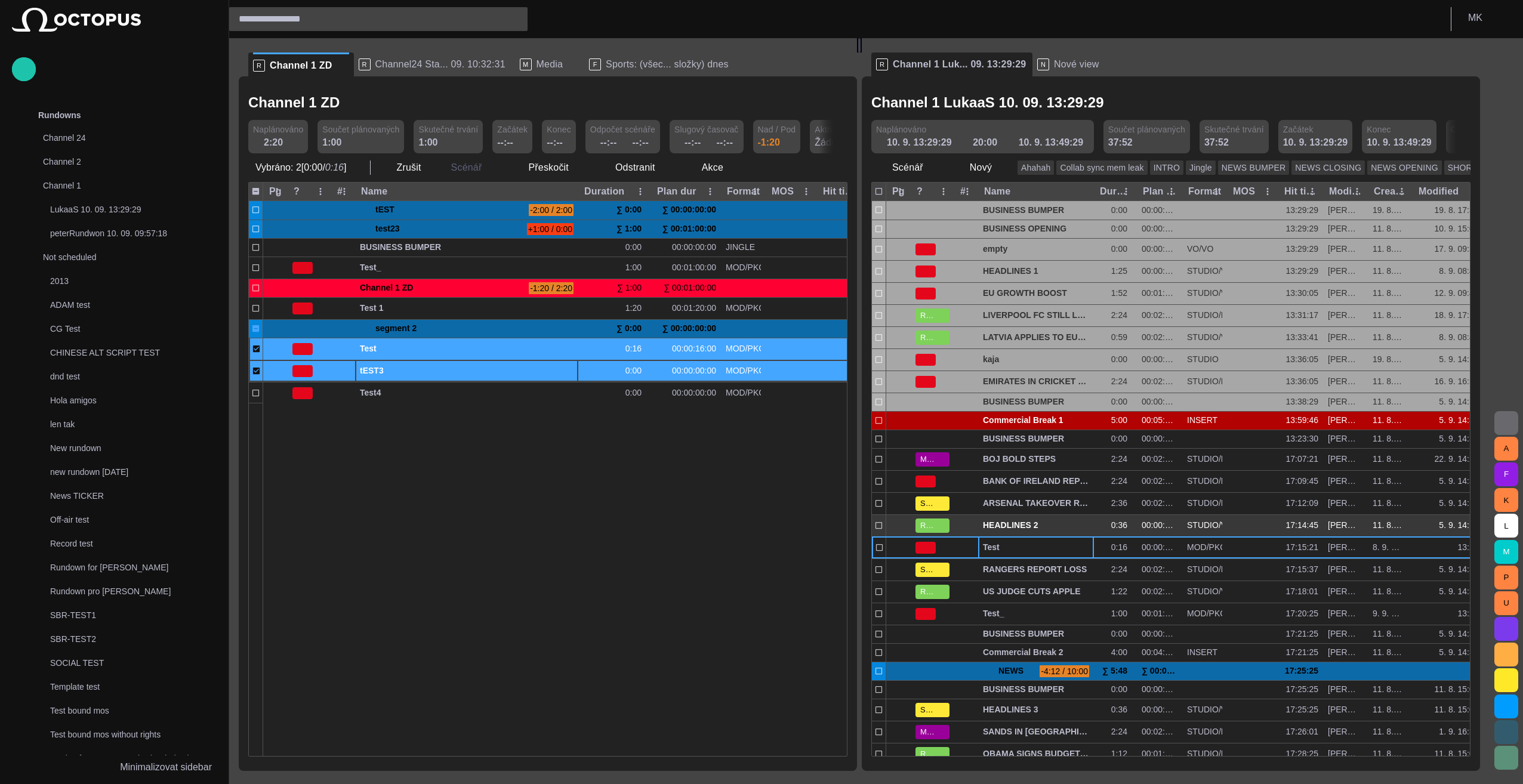
drag, startPoint x: 378, startPoint y: 369, endPoint x: 975, endPoint y: 494, distance: 609.9
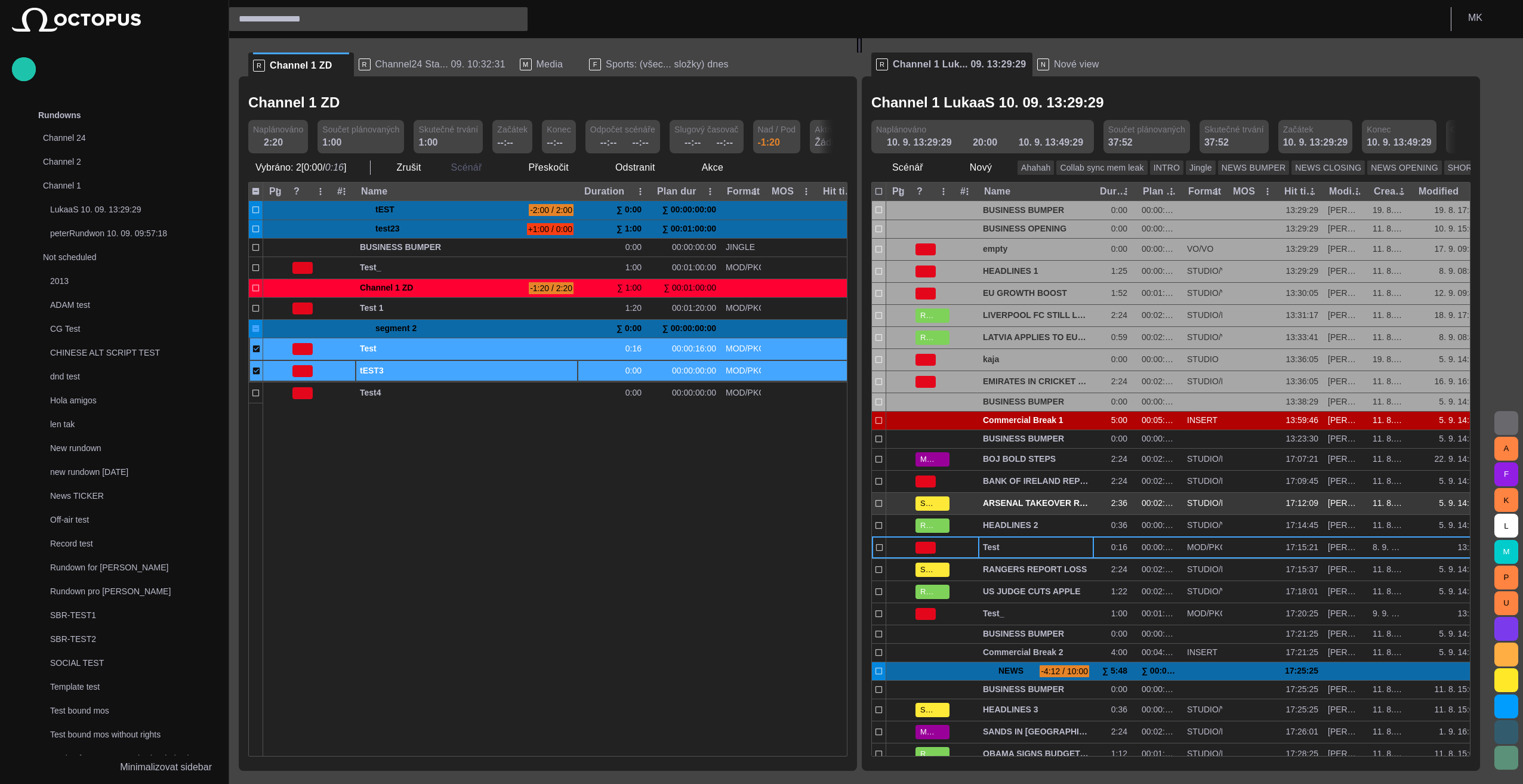
click at [757, 517] on div "R Channel 1 ZD R Channel24 Sta... 09. 10:32:31 M Media F Sports: (všec... složk…" at bounding box center [864, 404] width 1251 height 733
click at [577, 487] on div at bounding box center [715, 579] width 904 height 353
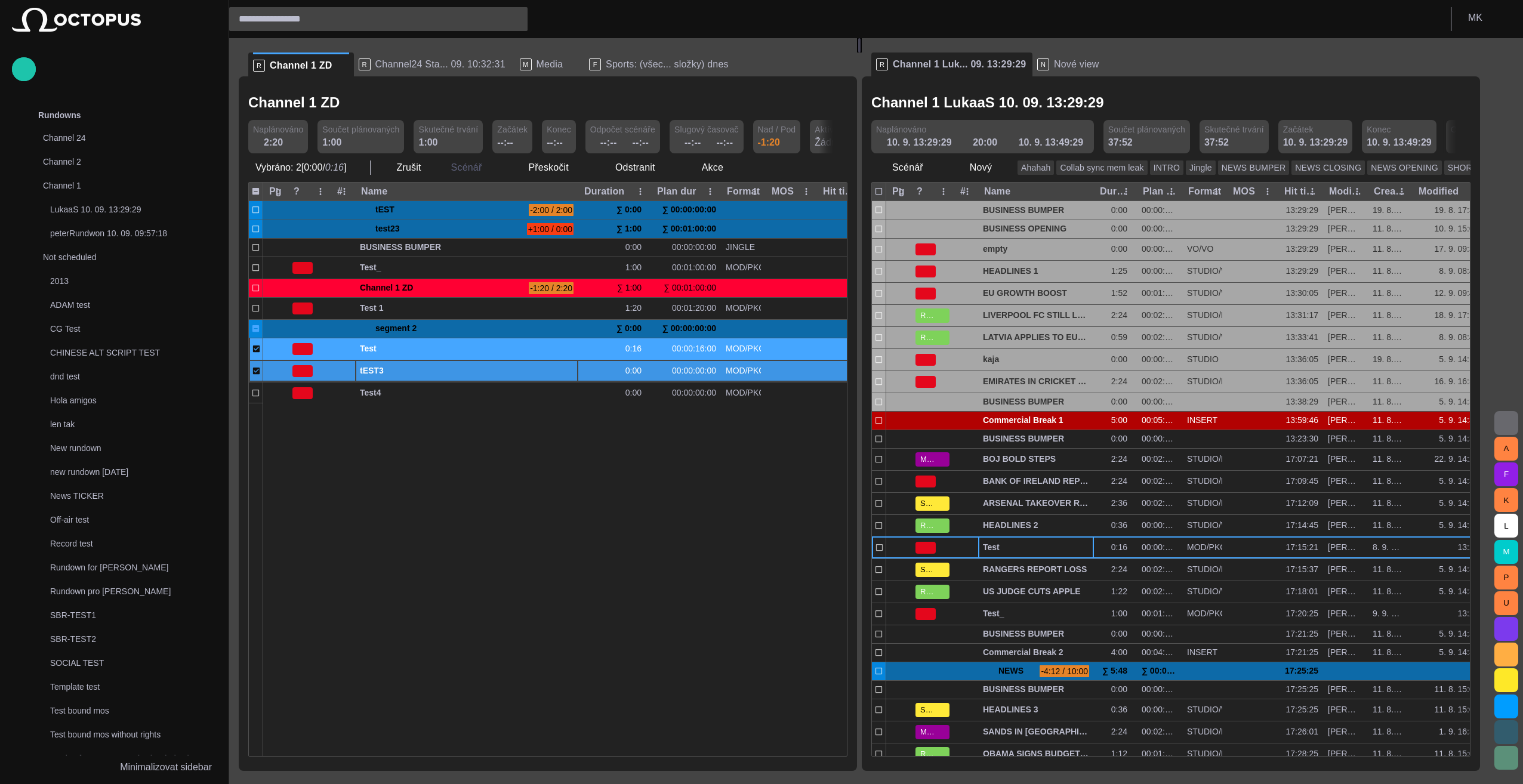
click at [413, 369] on span "tEST3" at bounding box center [466, 371] width 213 height 11
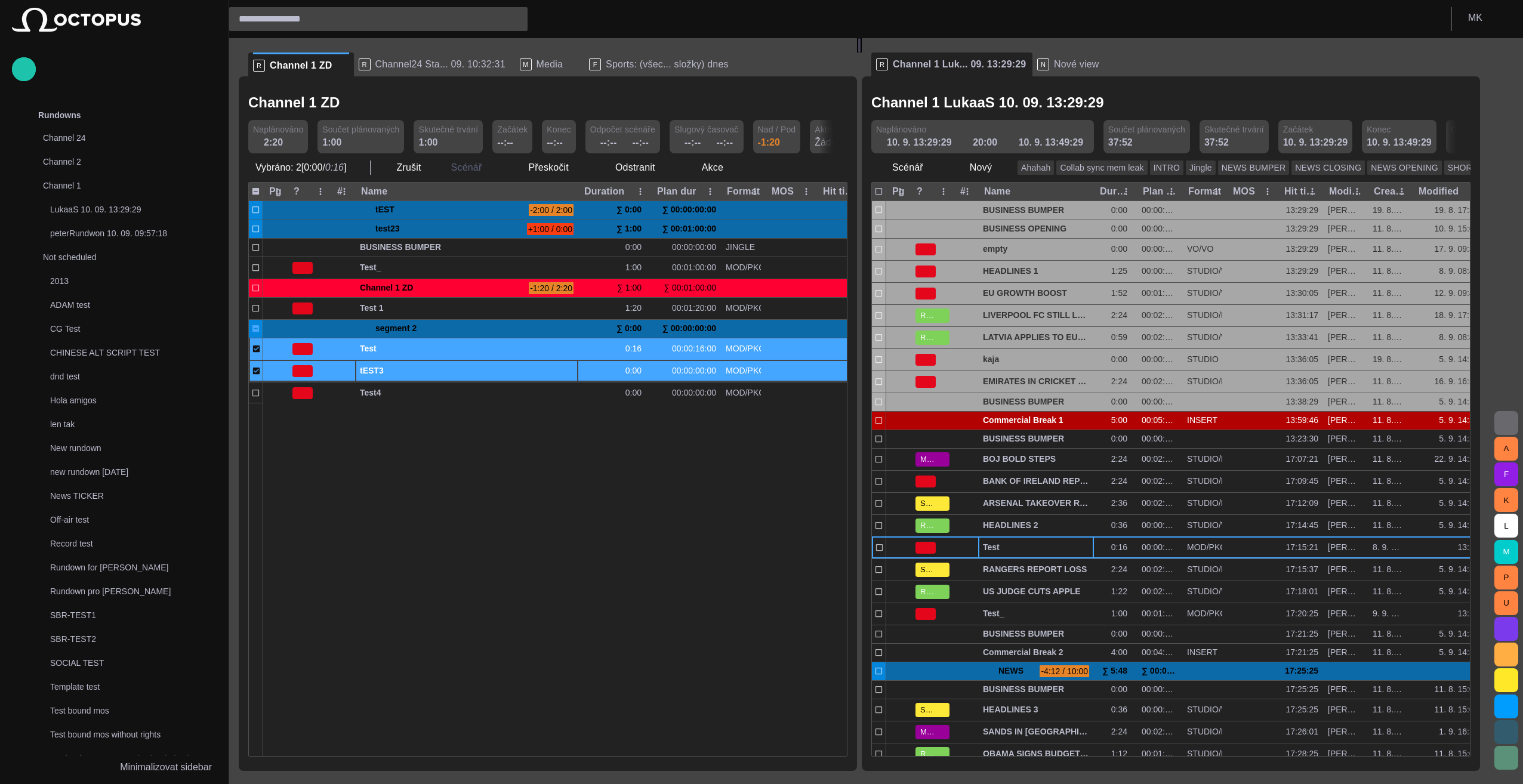
click at [423, 487] on div at bounding box center [715, 579] width 904 height 353
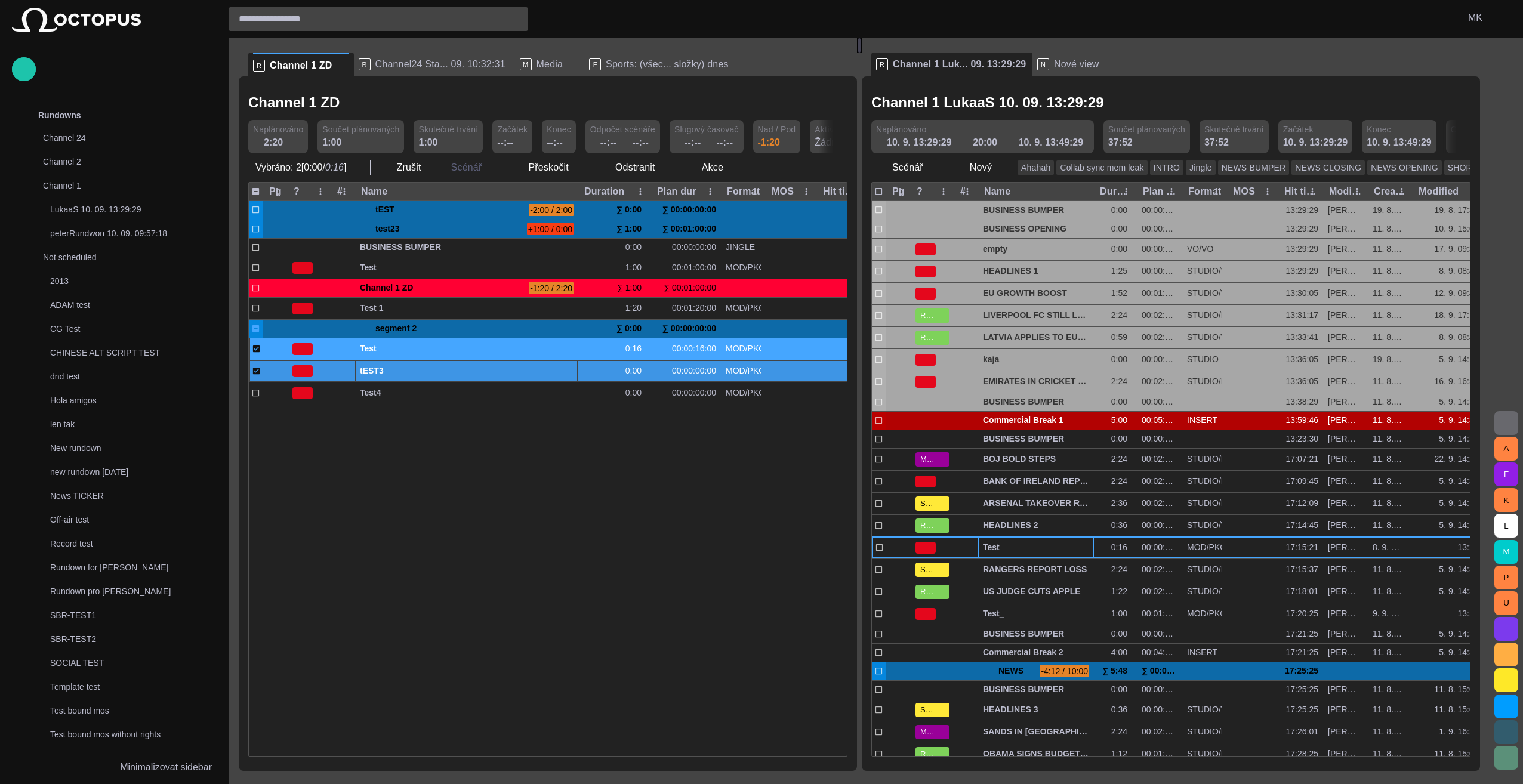
click at [404, 369] on span "tEST3" at bounding box center [466, 371] width 213 height 11
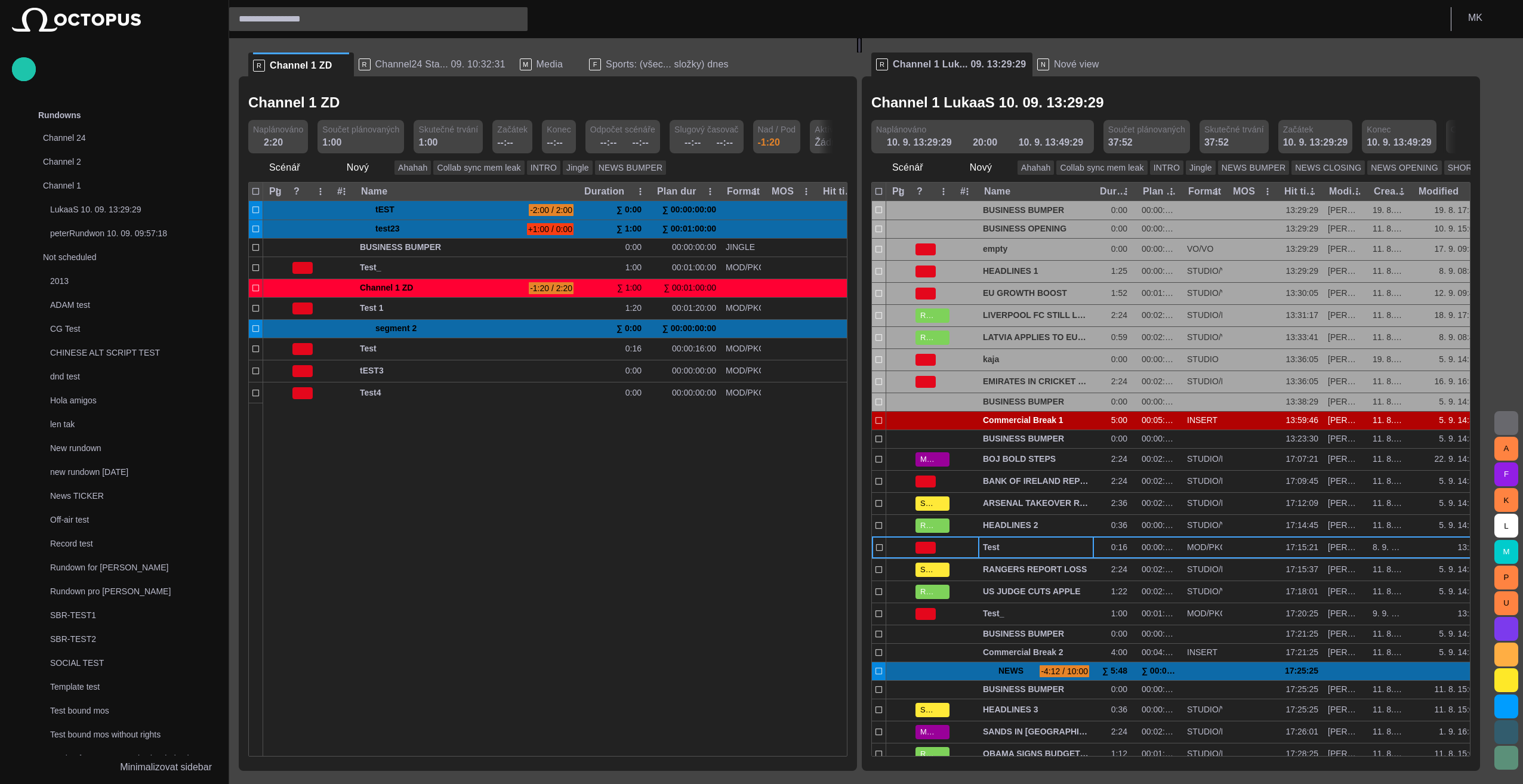
click at [316, 464] on div at bounding box center [715, 579] width 904 height 353
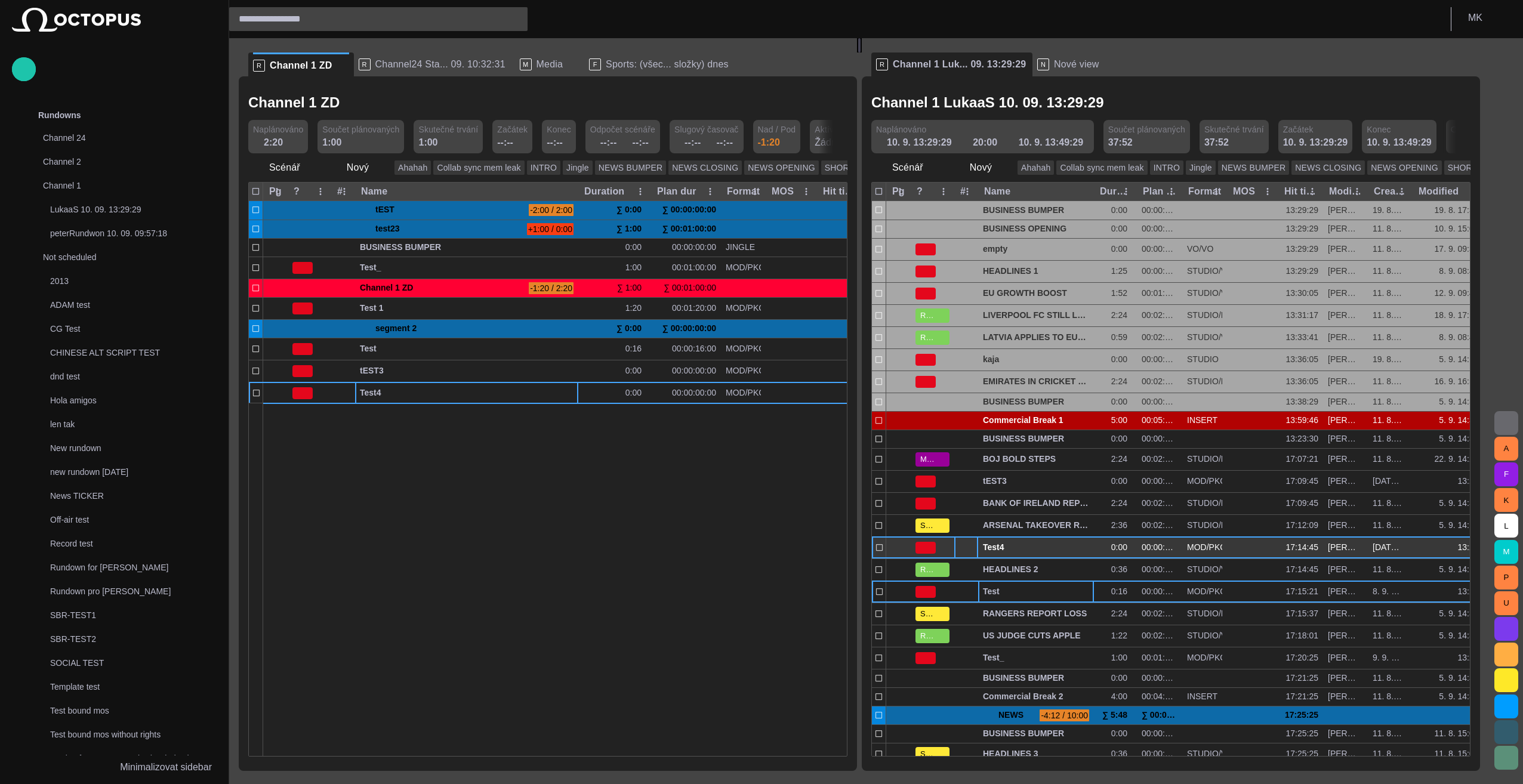
click at [757, 543] on span "button" at bounding box center [970, 548] width 9 height 9
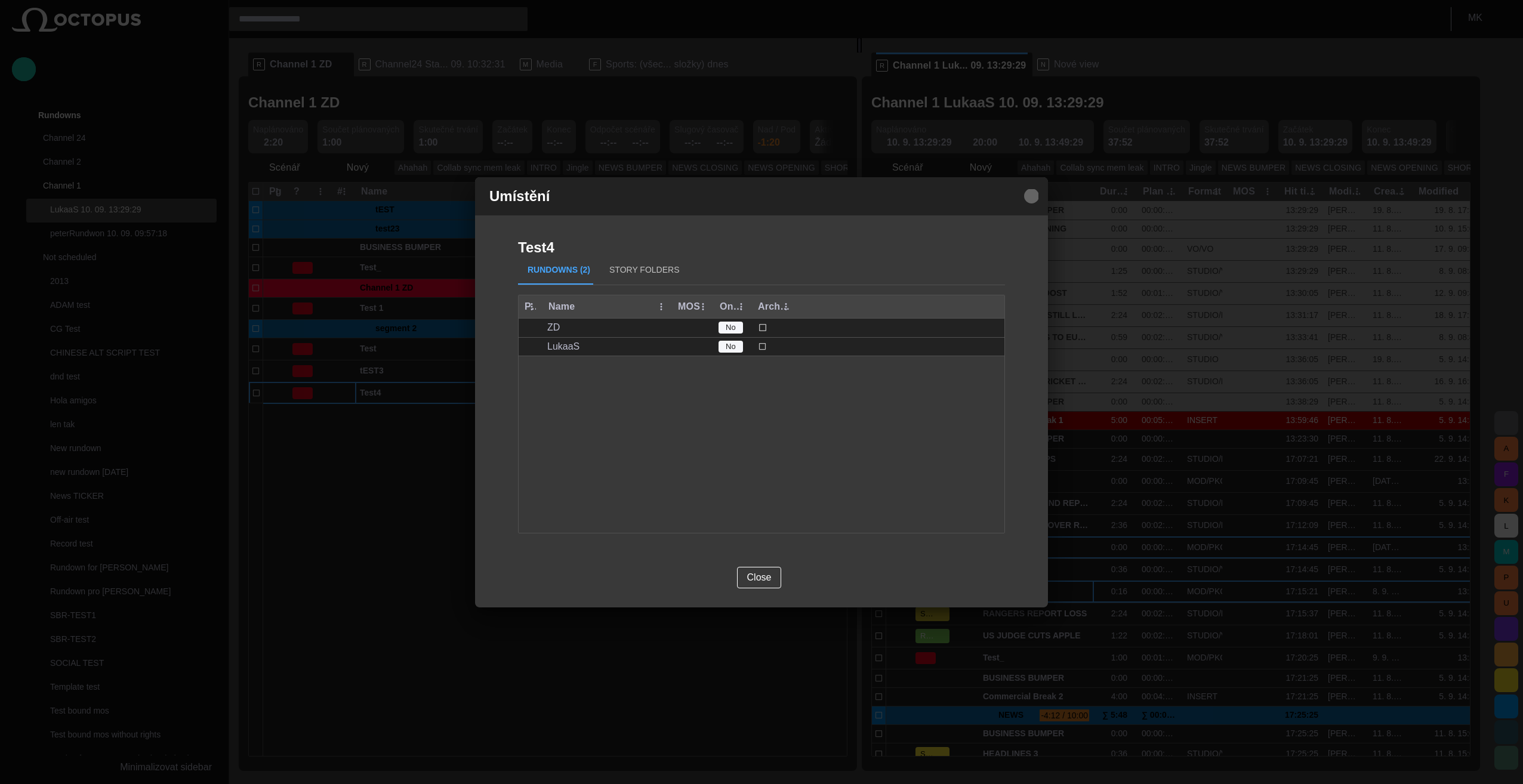
click at [757, 196] on span "button" at bounding box center [1031, 196] width 14 height 14
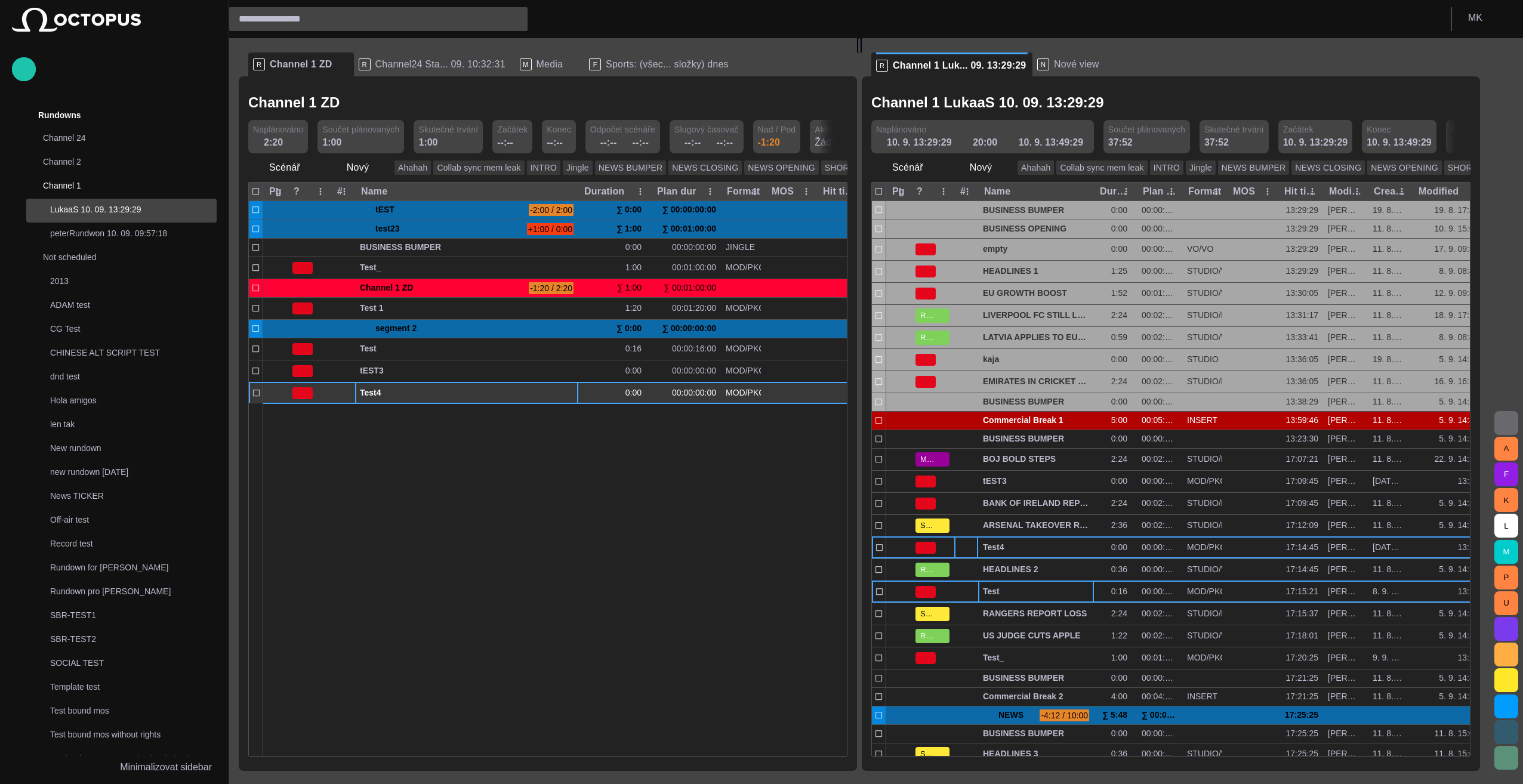
click at [556, 390] on span "button" at bounding box center [556, 393] width 9 height 9
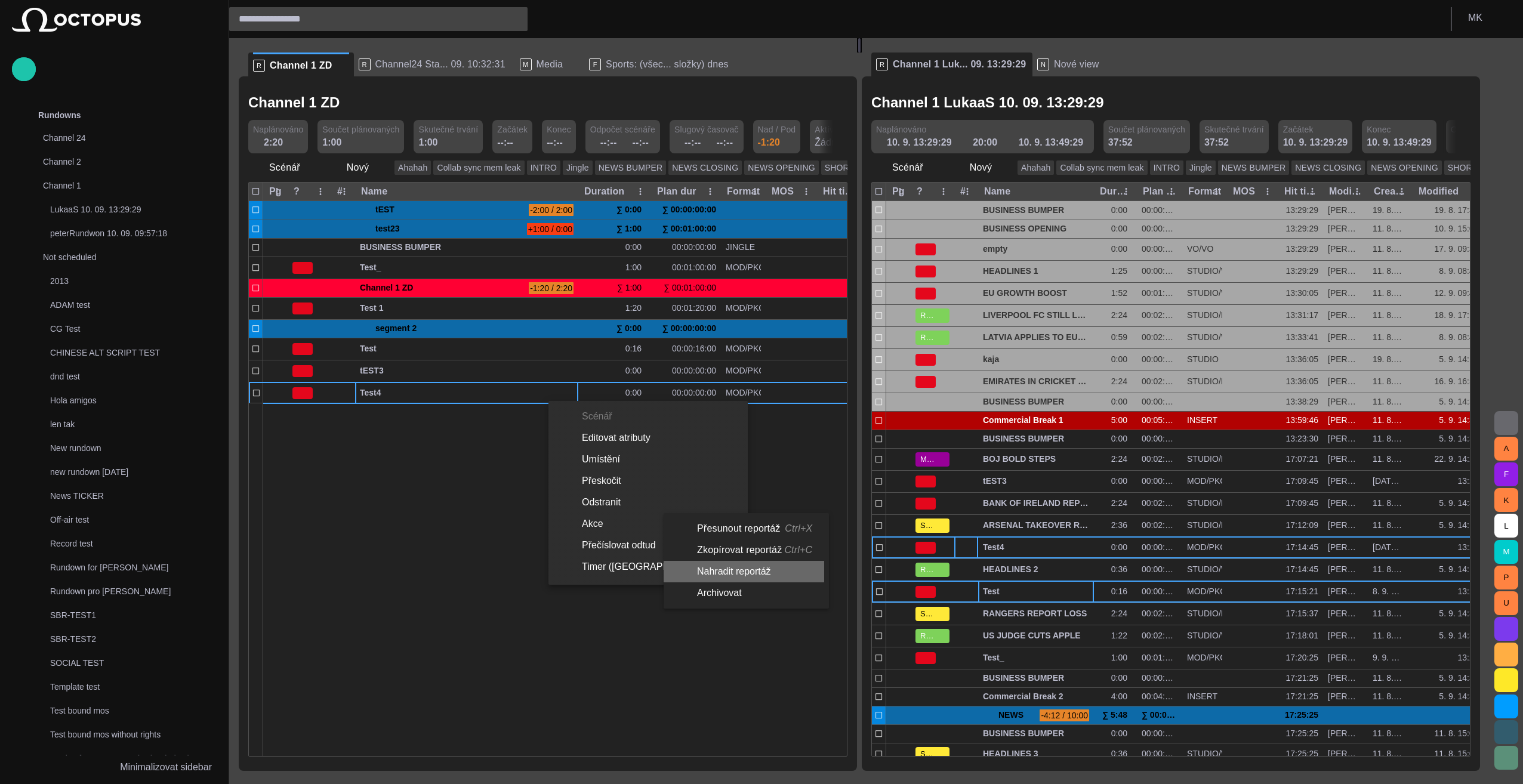
click at [756, 577] on li "Nahradit reportáž" at bounding box center [744, 572] width 161 height 22
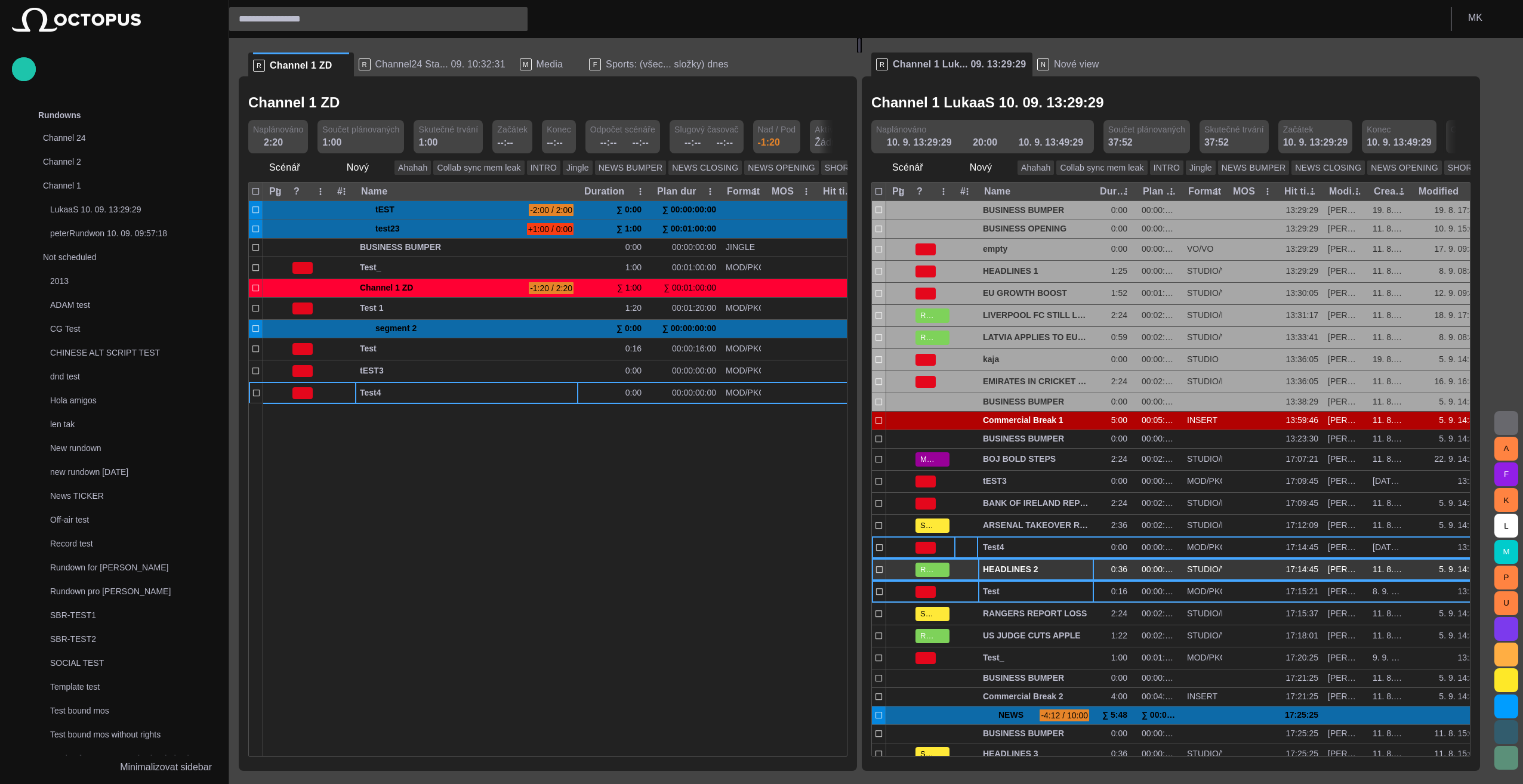
click at [757, 566] on span "HEADLINES 2" at bounding box center [1036, 569] width 106 height 11
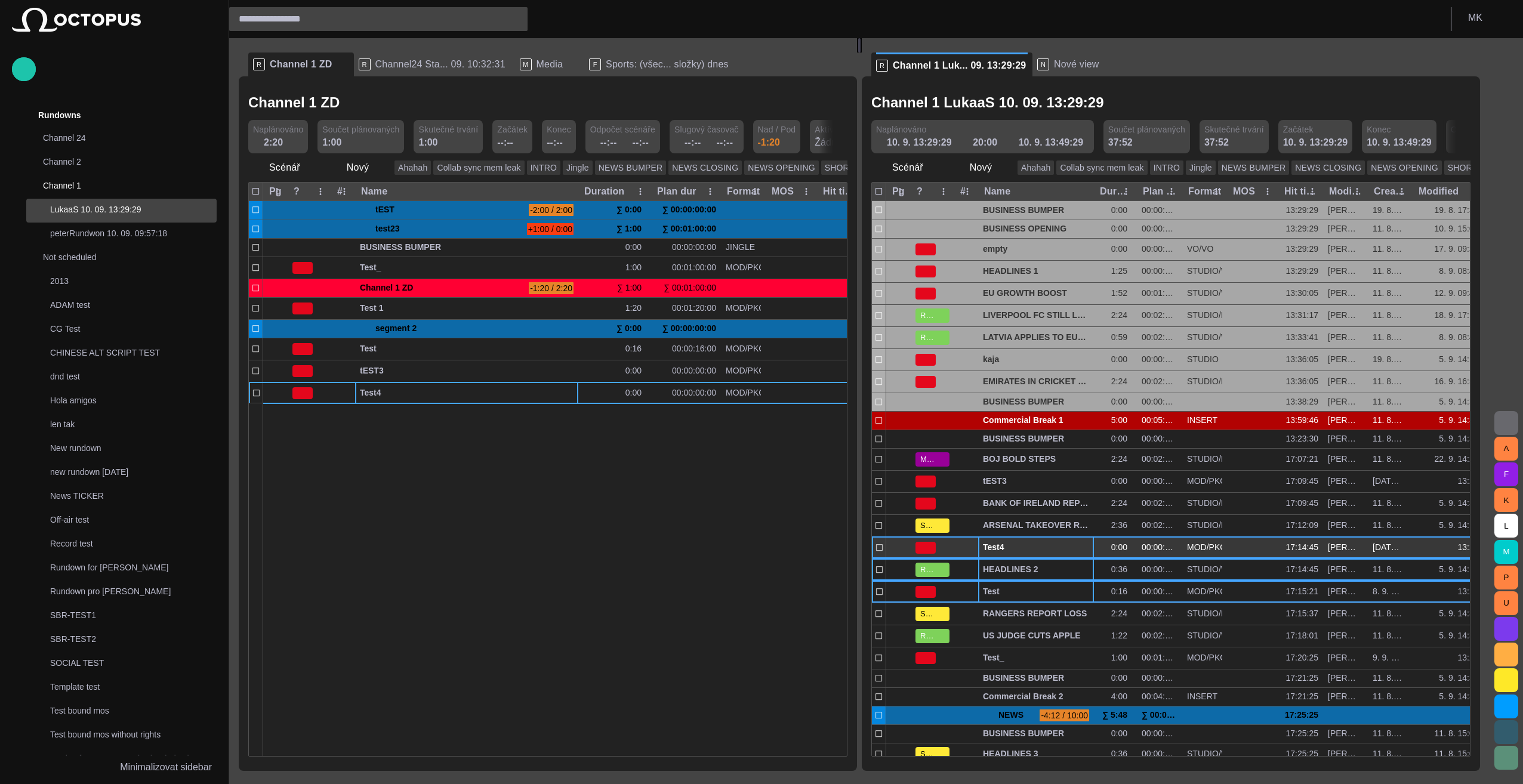
click at [757, 542] on span "Test4" at bounding box center [1036, 547] width 106 height 11
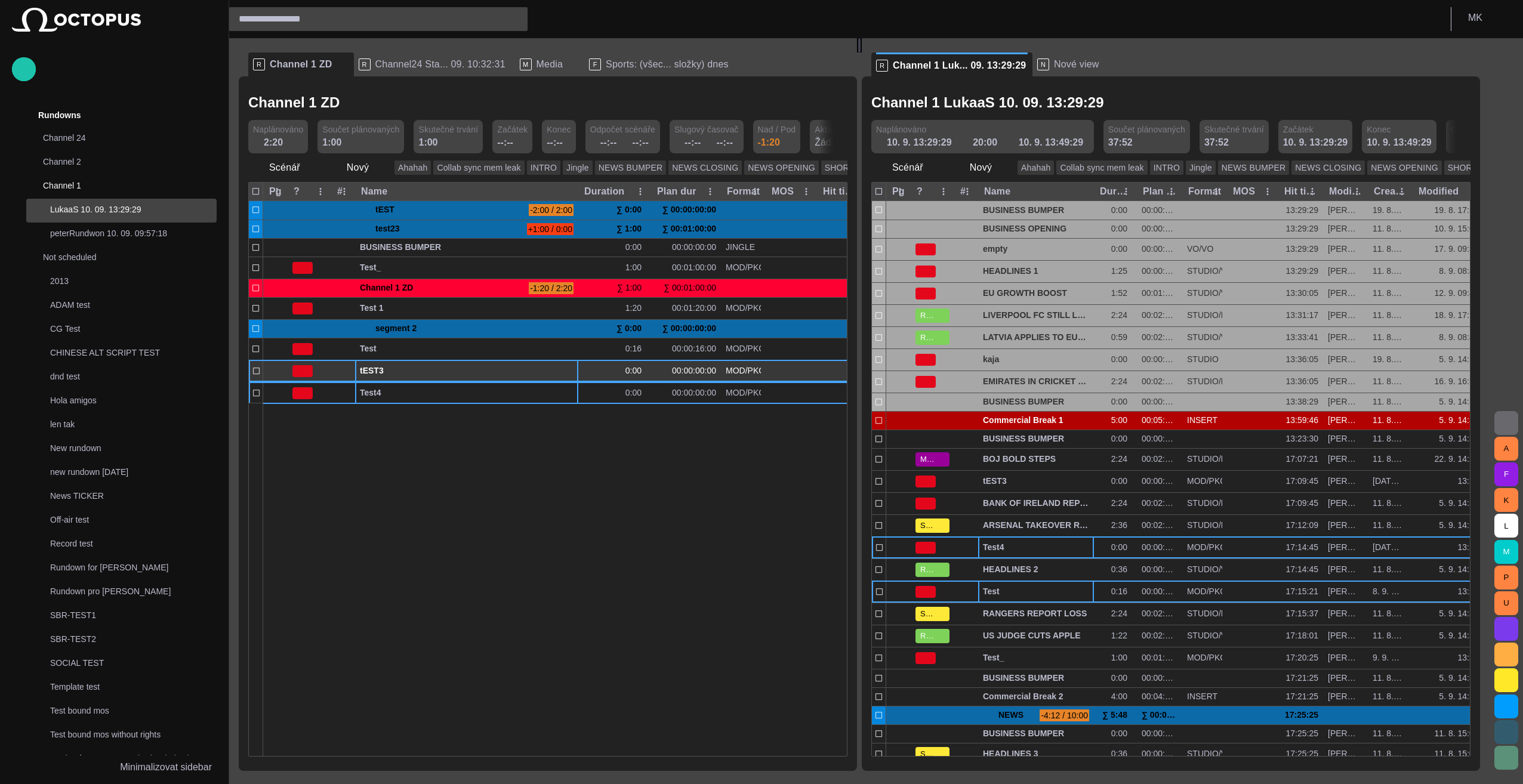
click at [394, 367] on span "tEST3" at bounding box center [466, 371] width 213 height 11
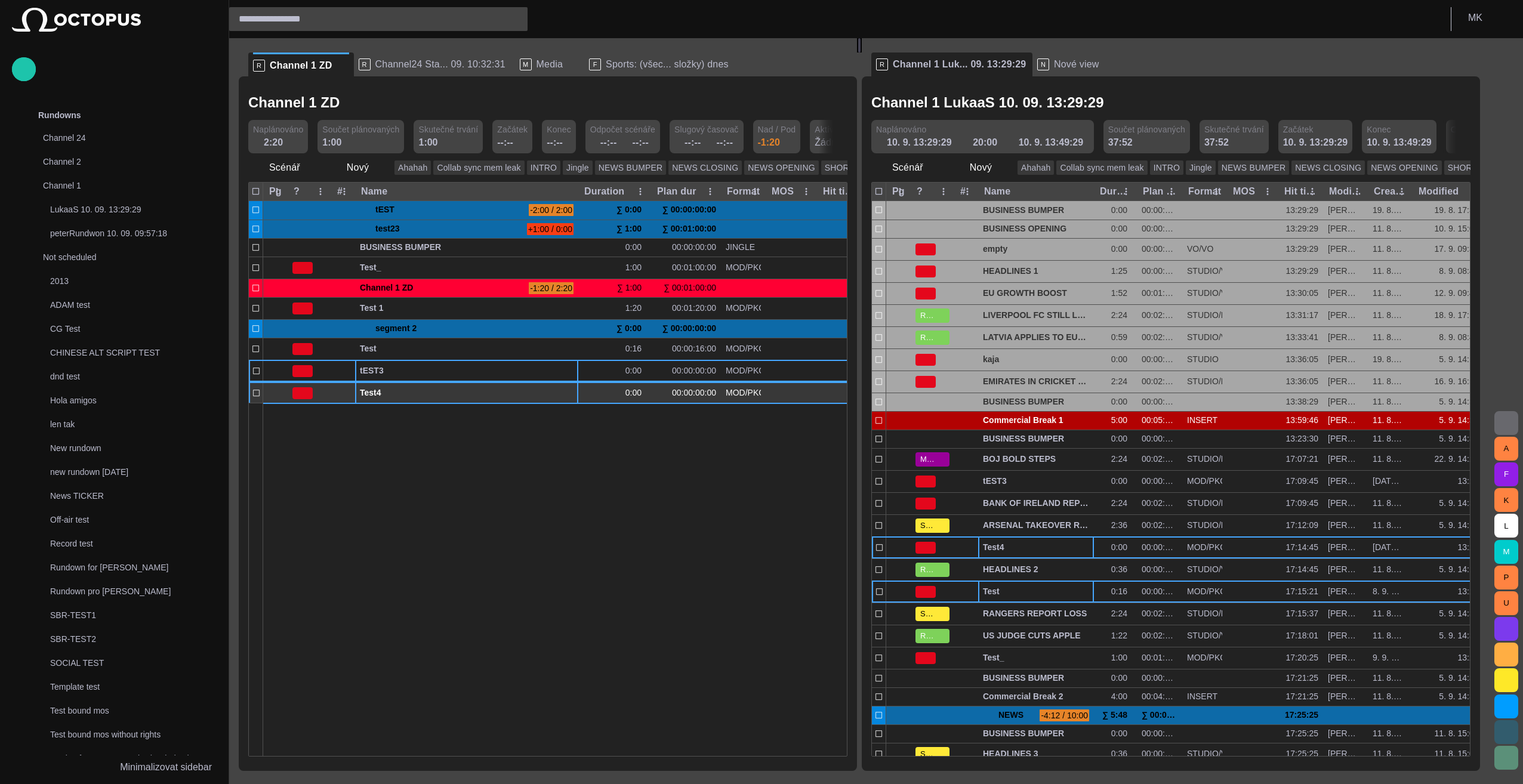
click at [387, 386] on div "Test4" at bounding box center [466, 393] width 213 height 22
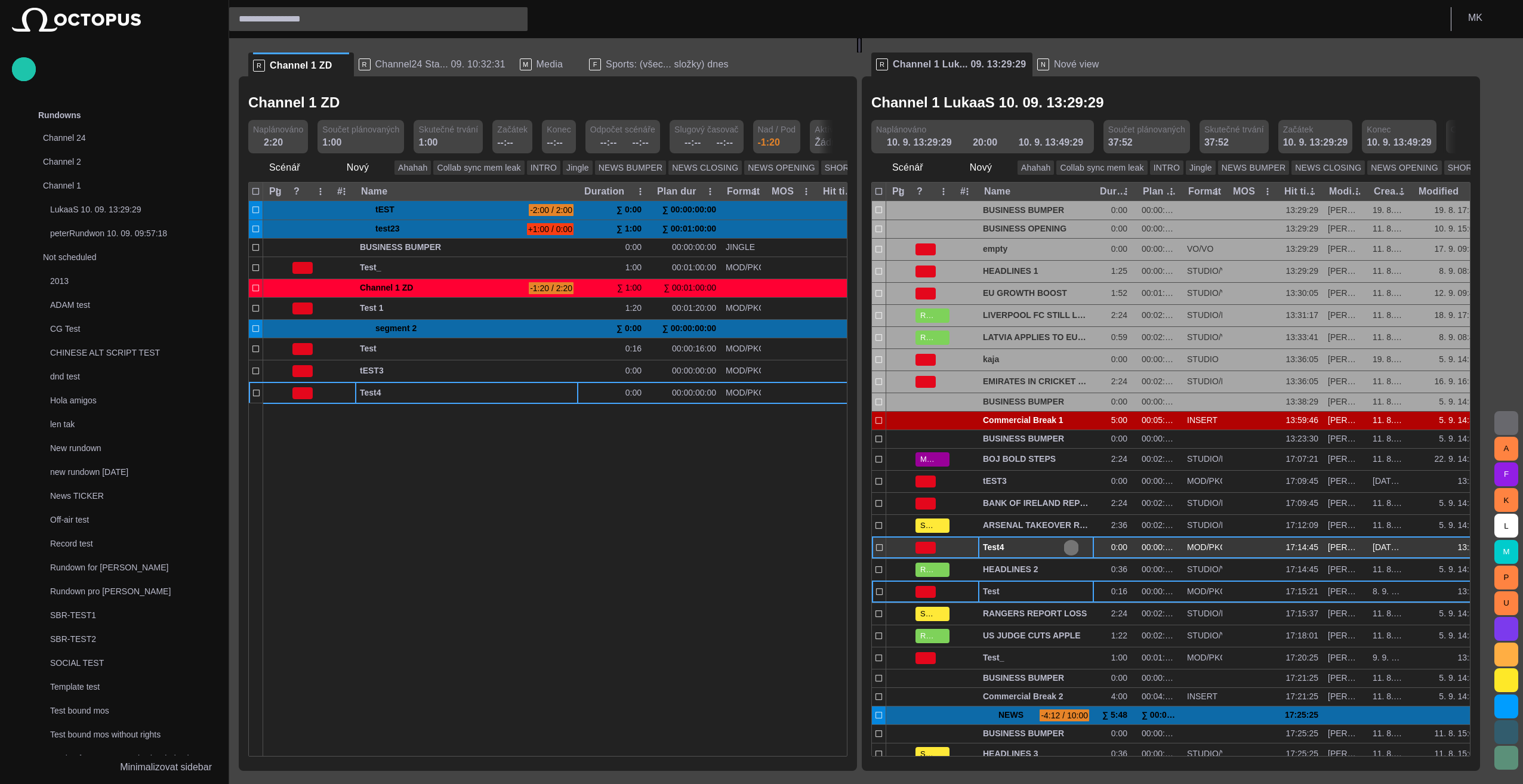
click at [757, 546] on span "button" at bounding box center [1071, 548] width 9 height 9
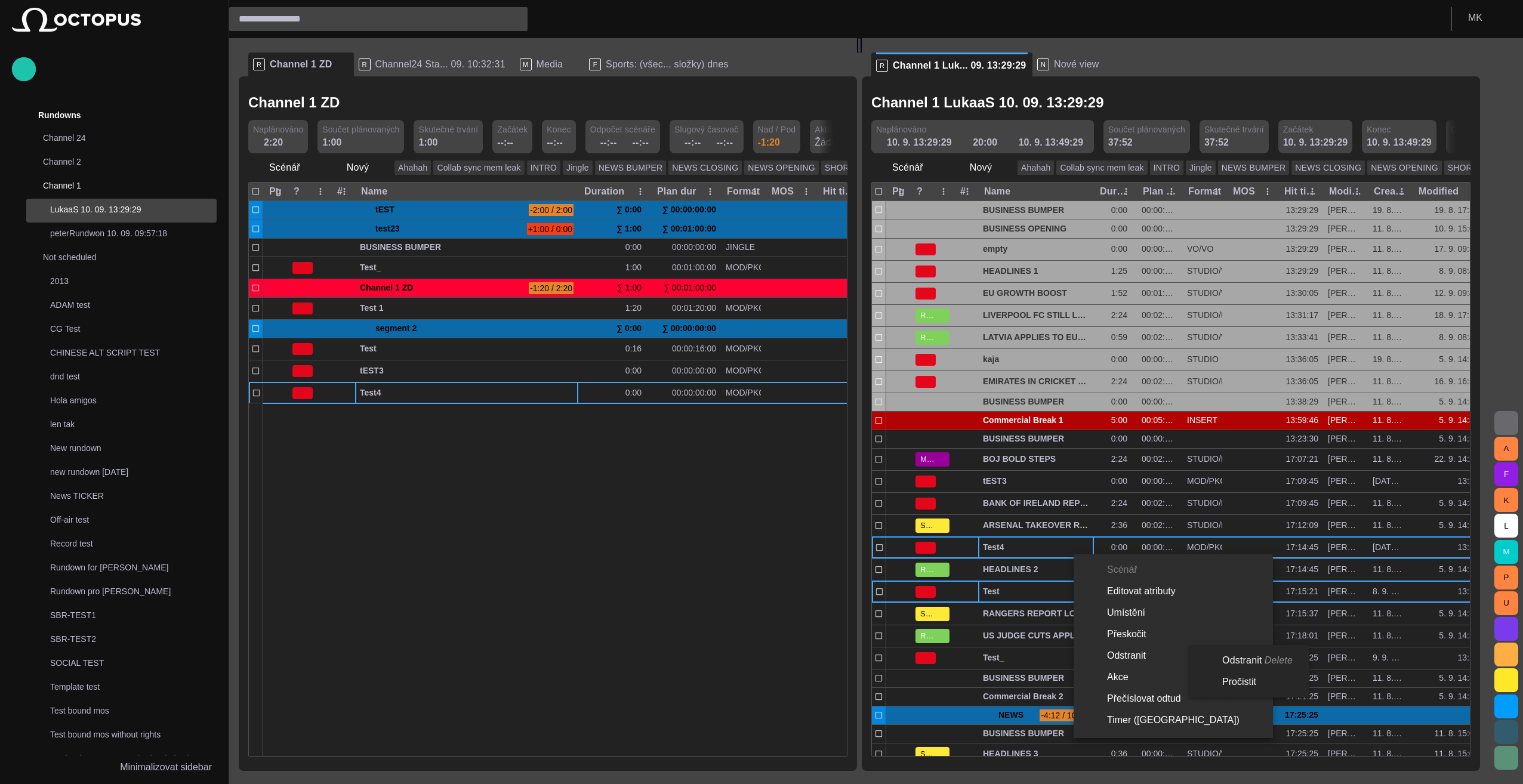
click at [757, 658] on li "Odstranit Delete" at bounding box center [1247, 661] width 116 height 22
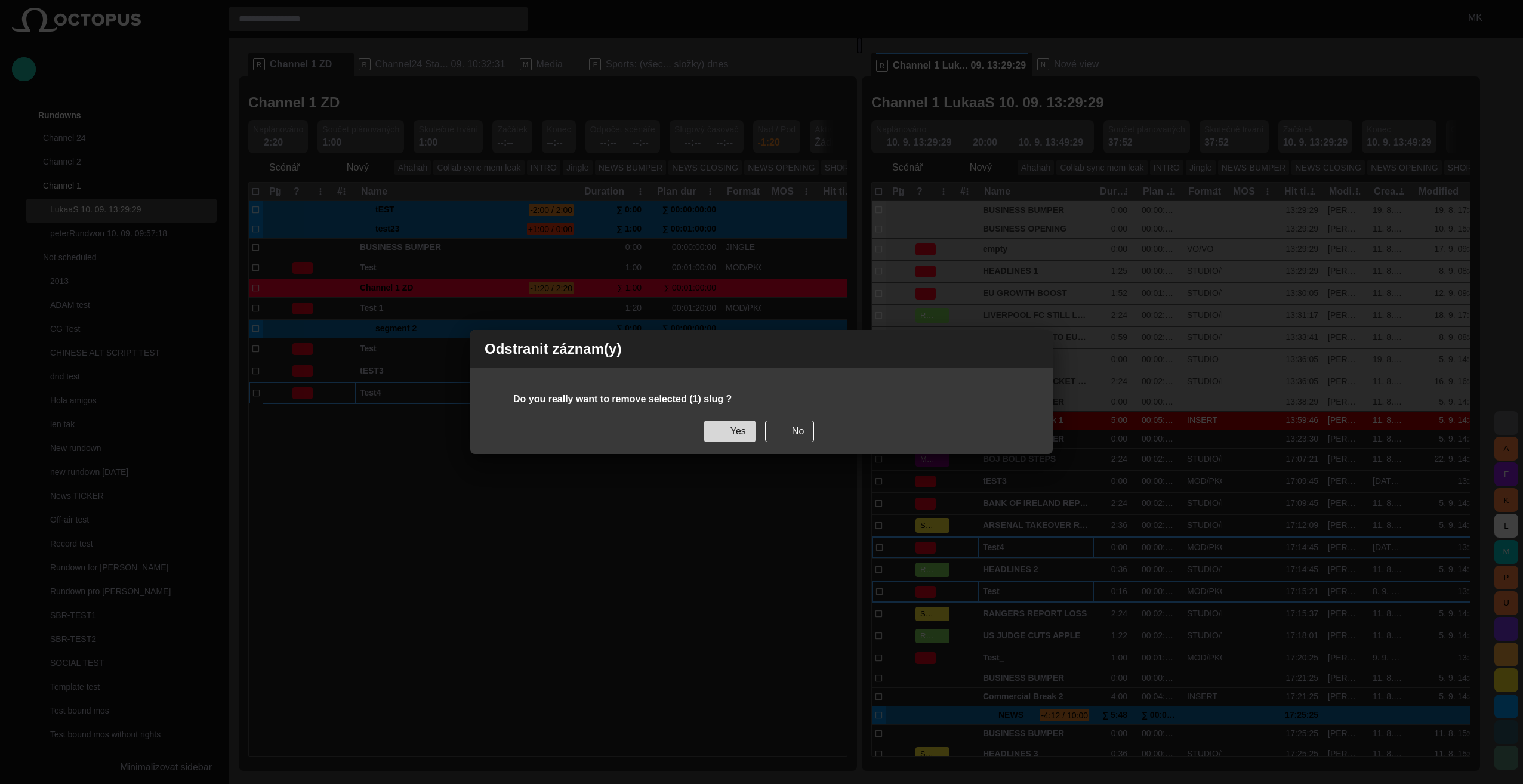
click at [736, 432] on button "Yes" at bounding box center [730, 431] width 51 height 22
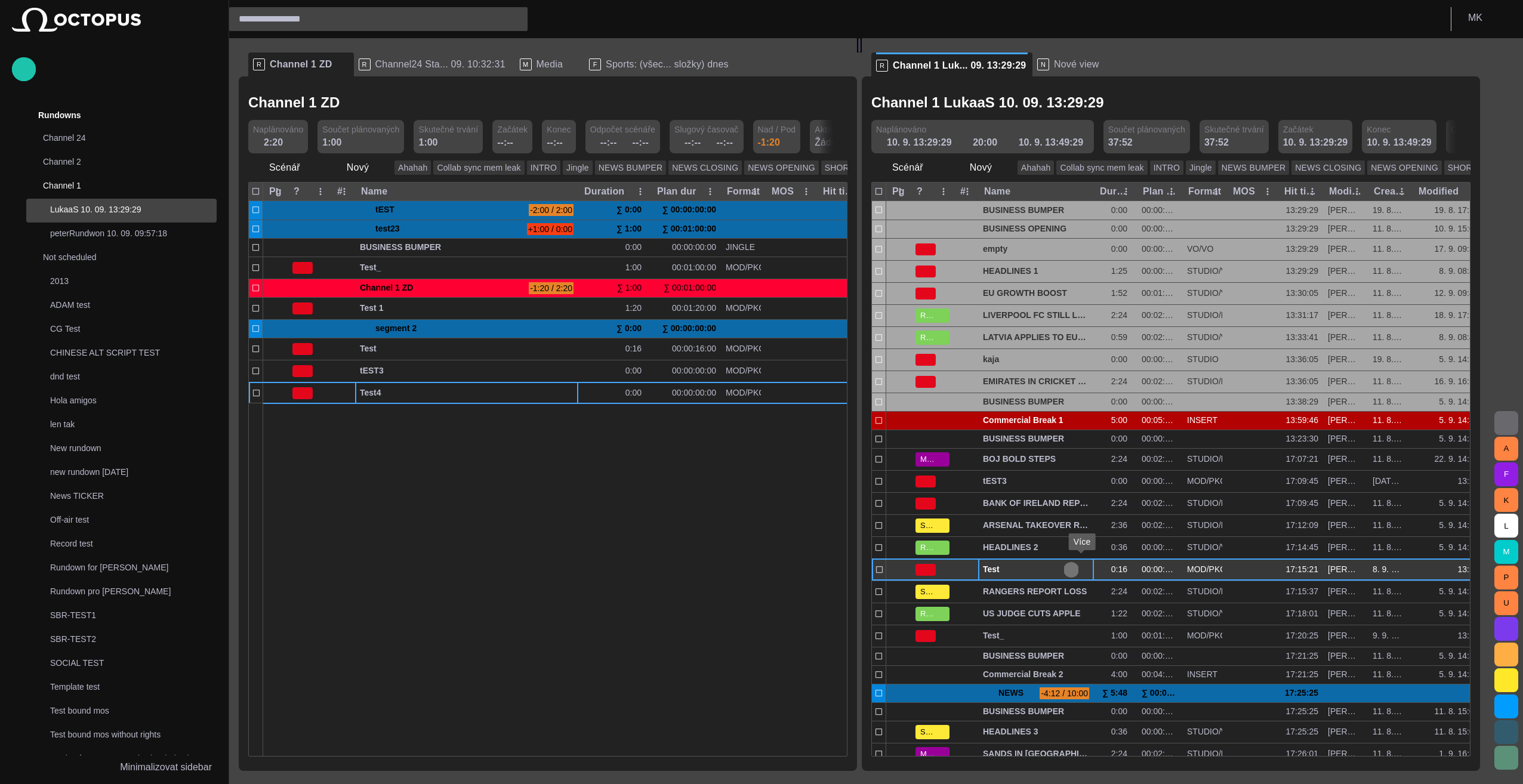
click at [757, 567] on span "button" at bounding box center [1071, 570] width 9 height 9
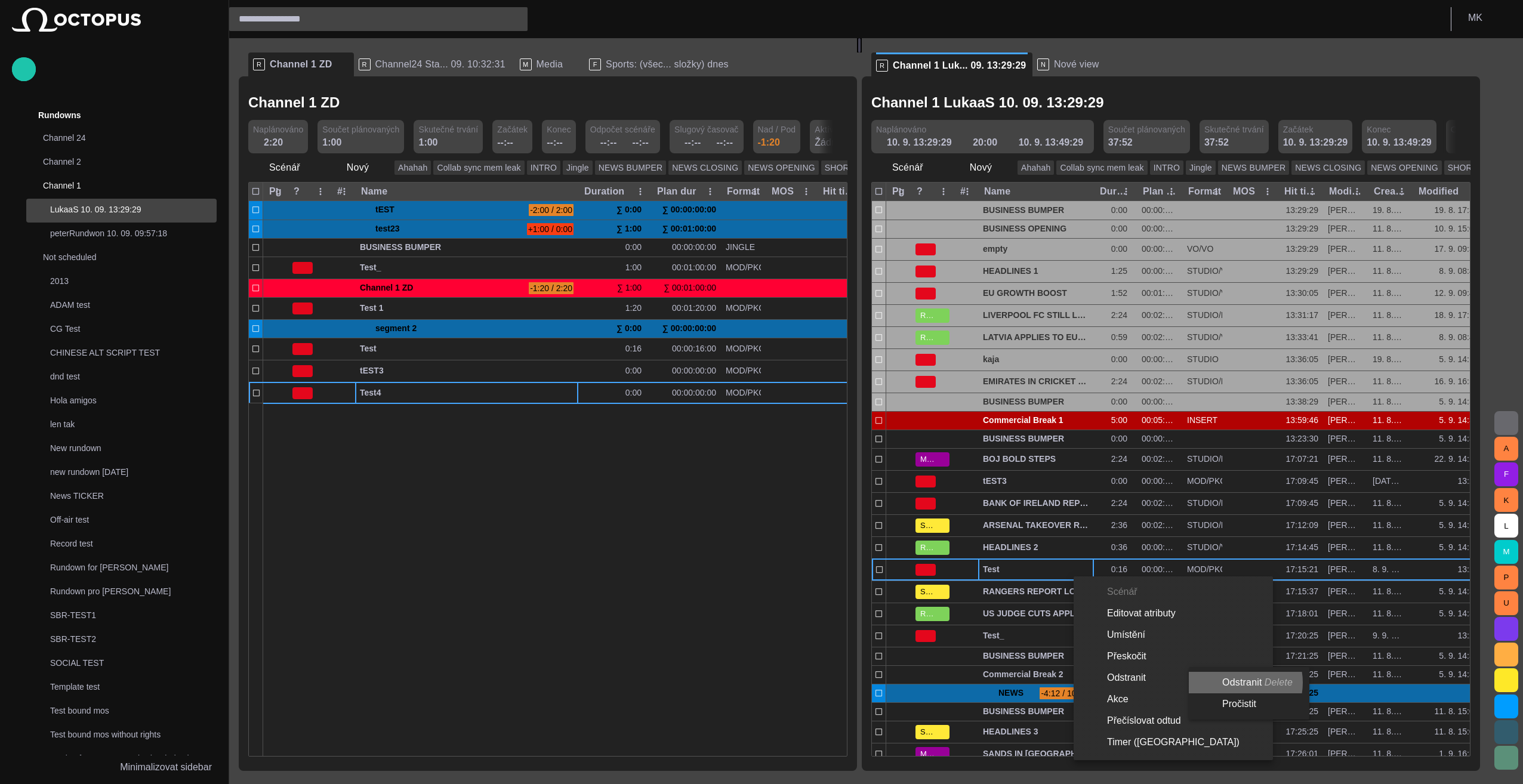
click at [757, 683] on li "Odstranit Delete" at bounding box center [1247, 683] width 116 height 22
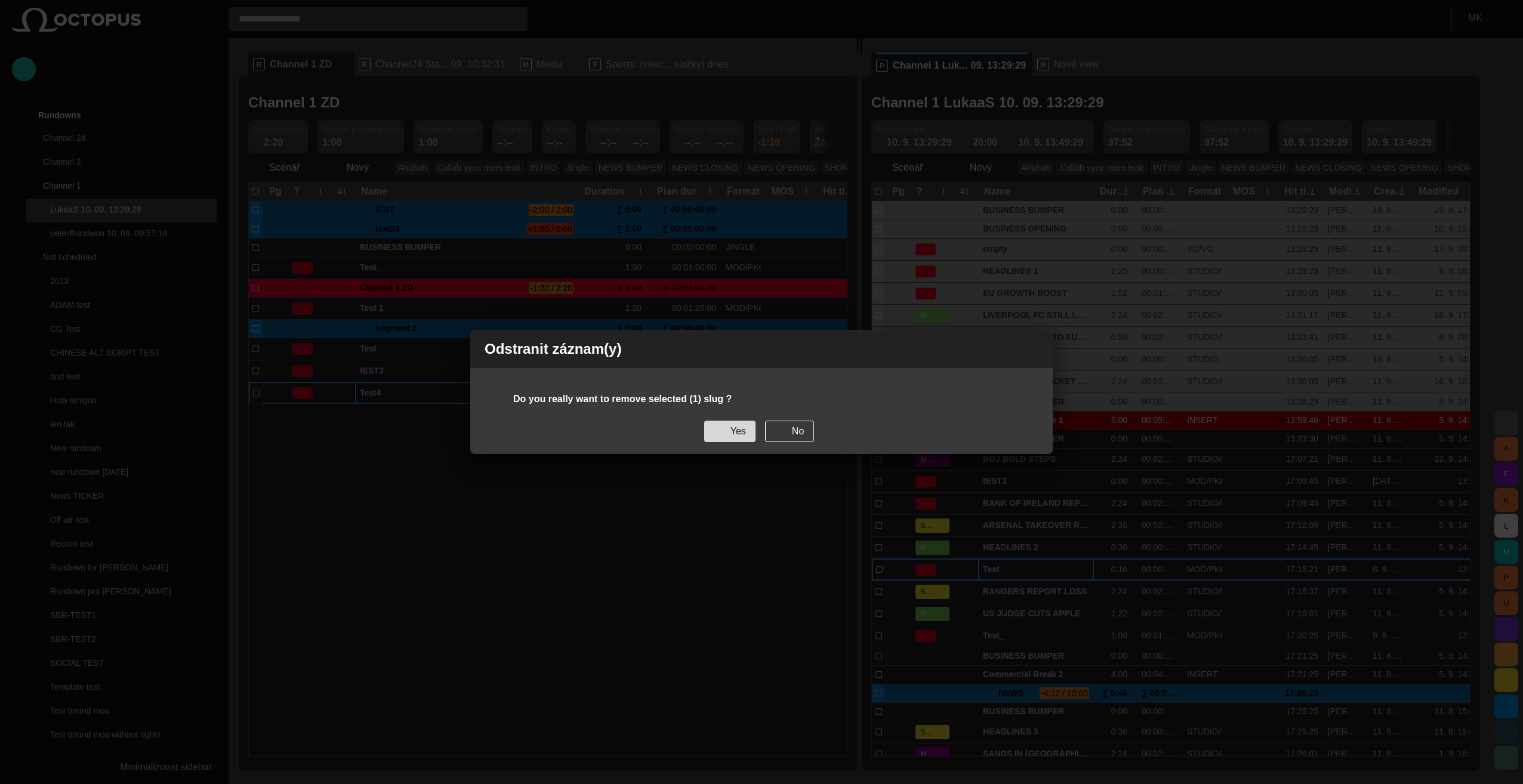
click at [730, 433] on button "Yes" at bounding box center [730, 431] width 51 height 22
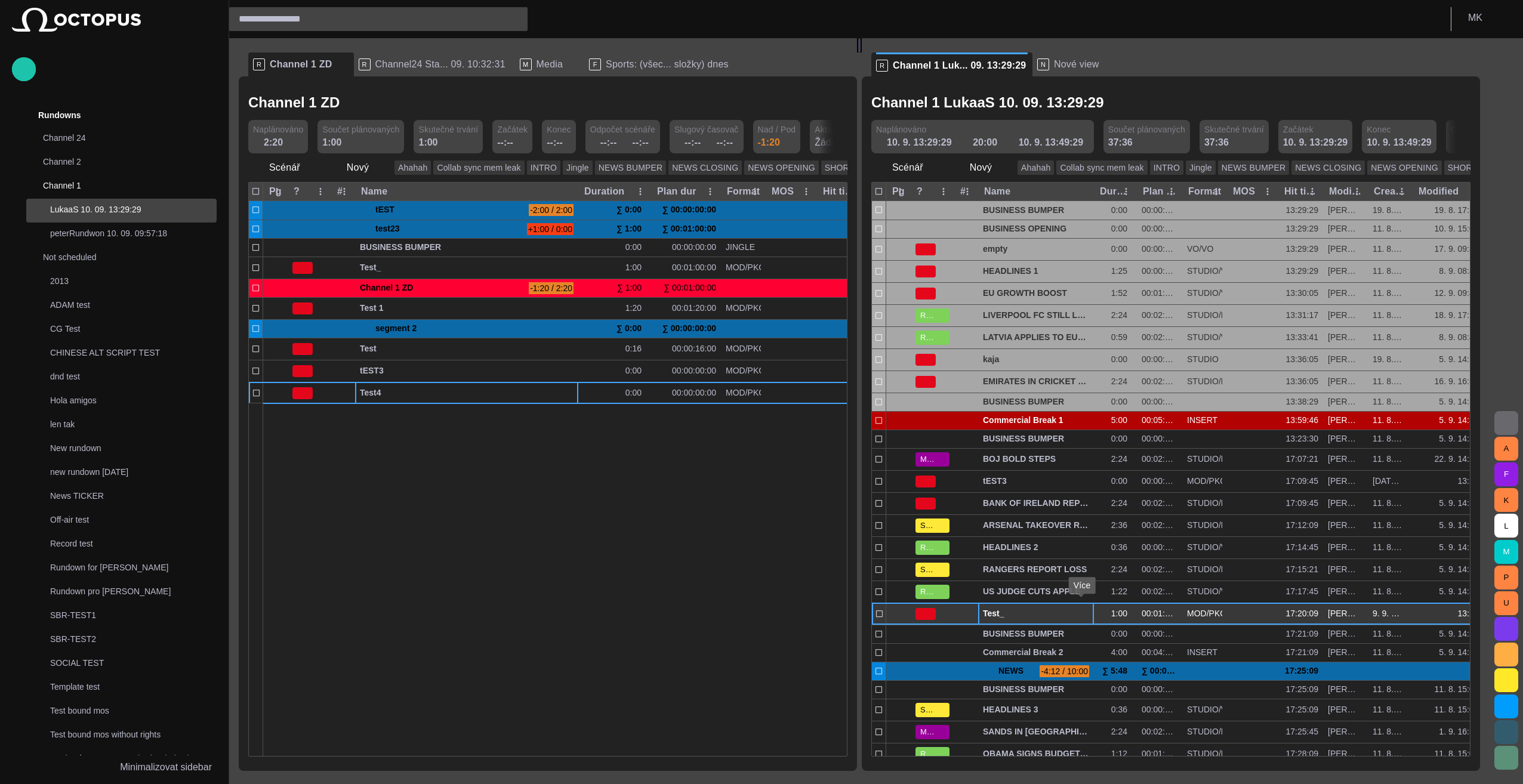
click at [757, 614] on span "button" at bounding box center [1071, 614] width 9 height 9
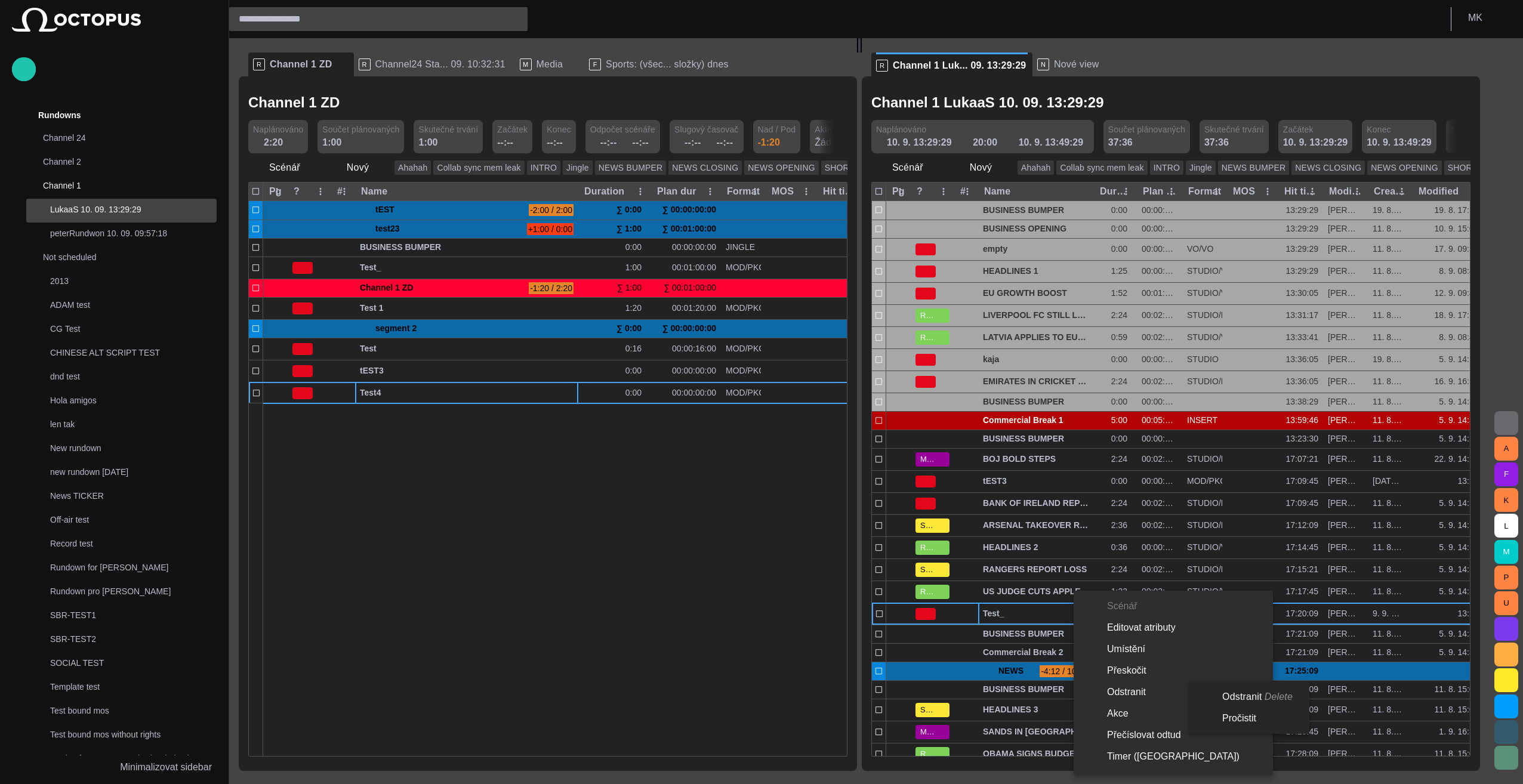
click at [757, 688] on li "Odstranit" at bounding box center [1173, 692] width 199 height 22
click at [757, 694] on li "Odstranit Delete" at bounding box center [1247, 697] width 116 height 22
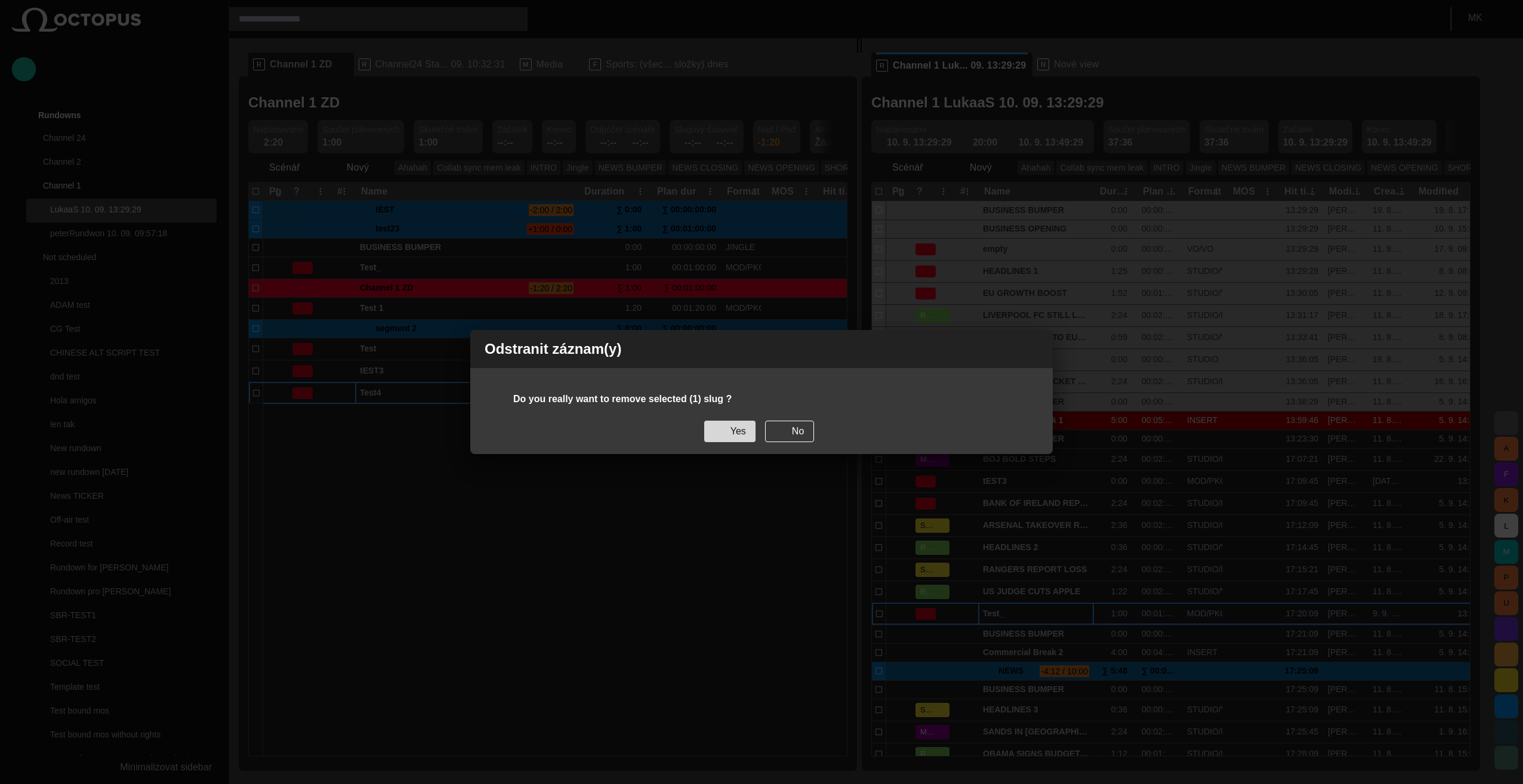
click at [738, 435] on button "Yes" at bounding box center [730, 431] width 51 height 22
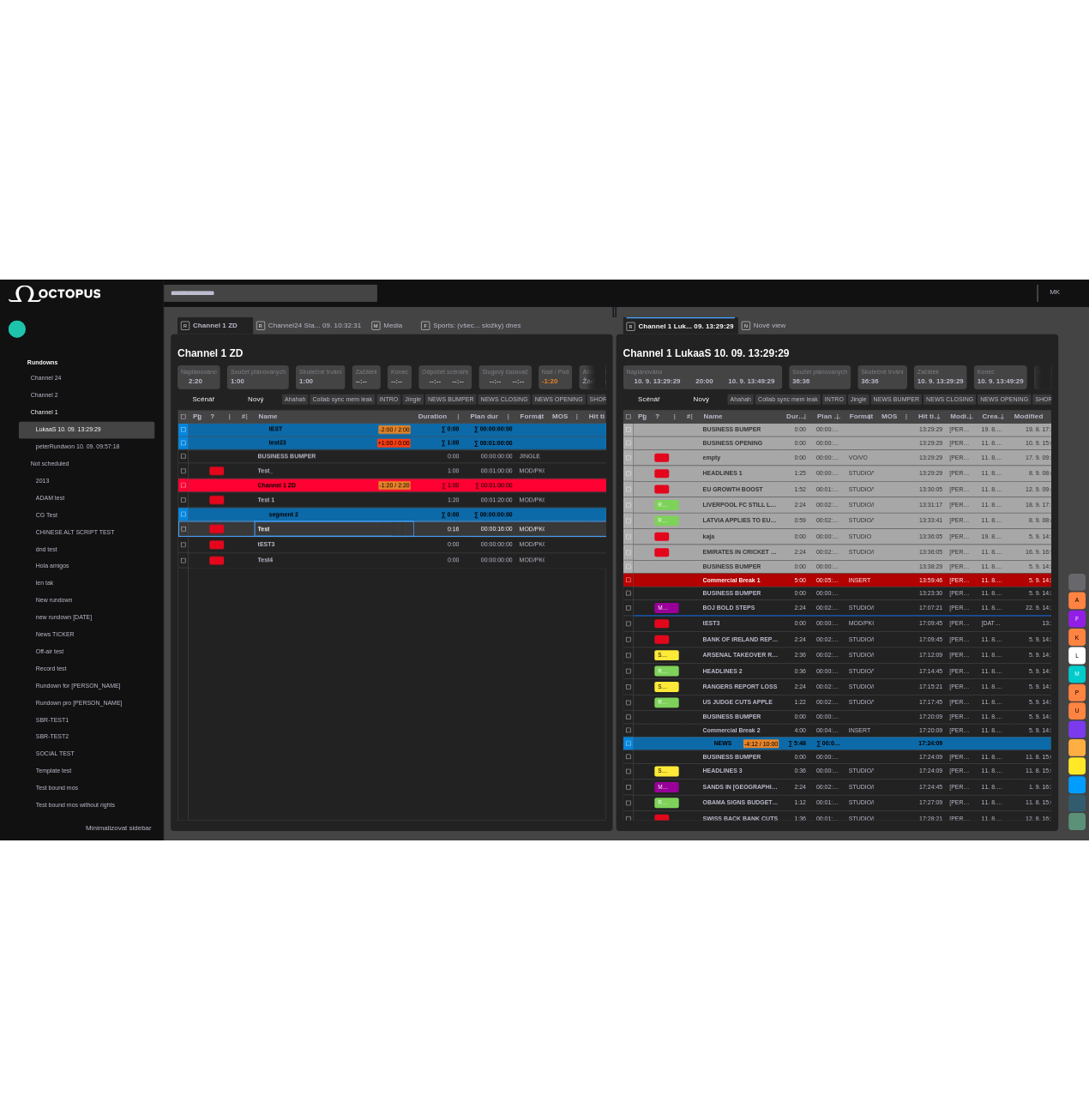
scroll to position [0, 5]
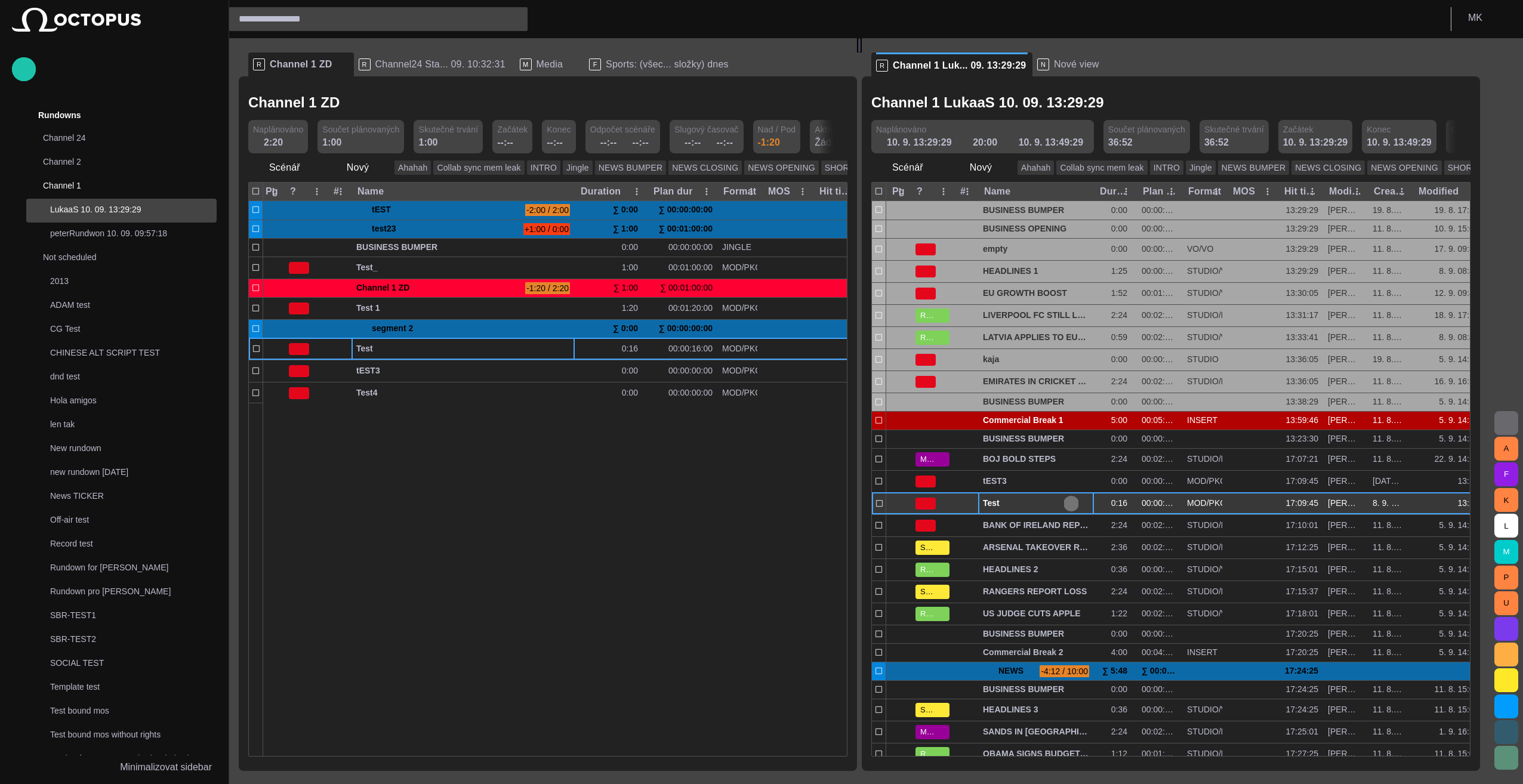
click at [757, 503] on span "button" at bounding box center [1071, 503] width 9 height 9
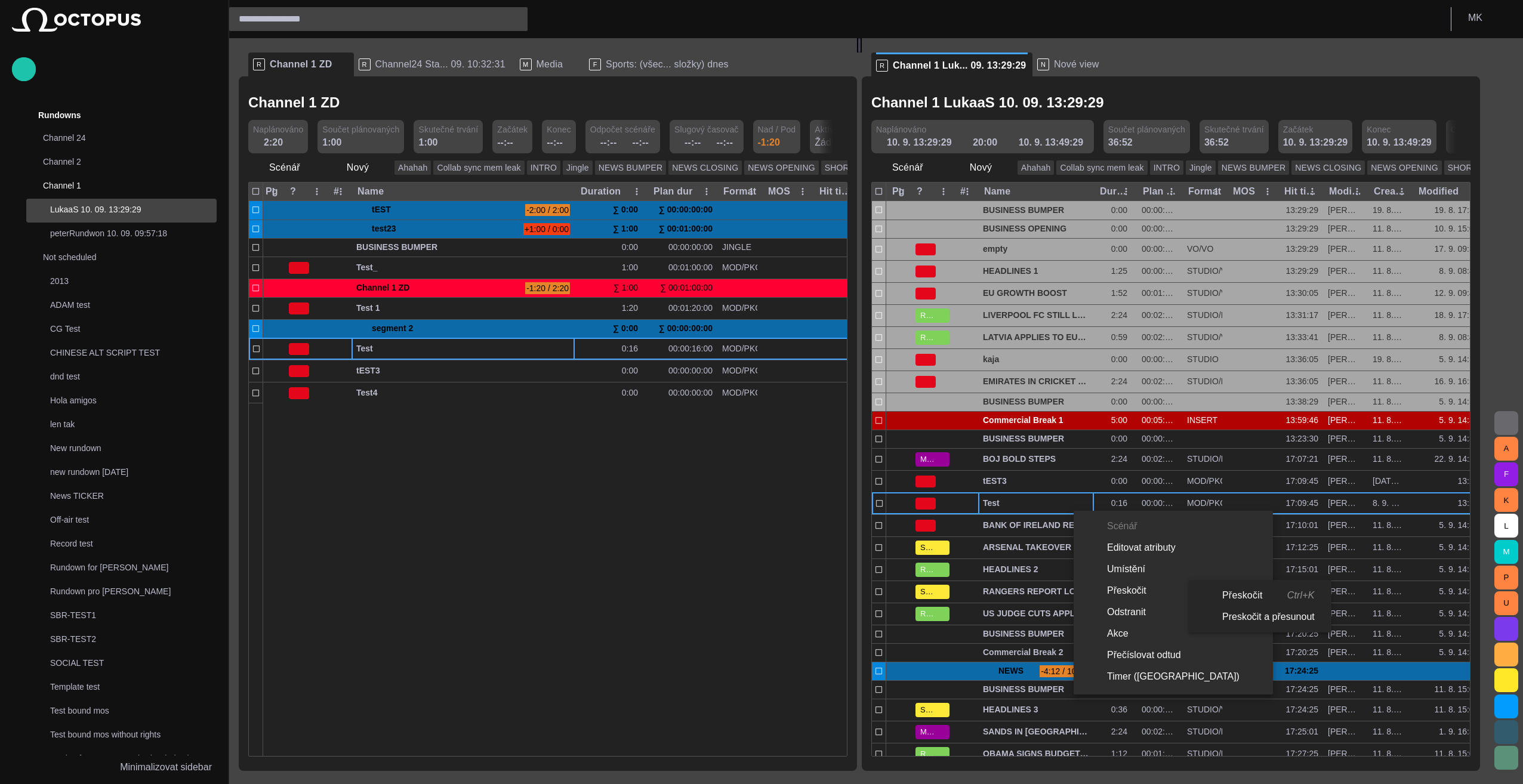
click at [757, 597] on li "Přeskočit Ctrl+K" at bounding box center [1258, 596] width 138 height 22
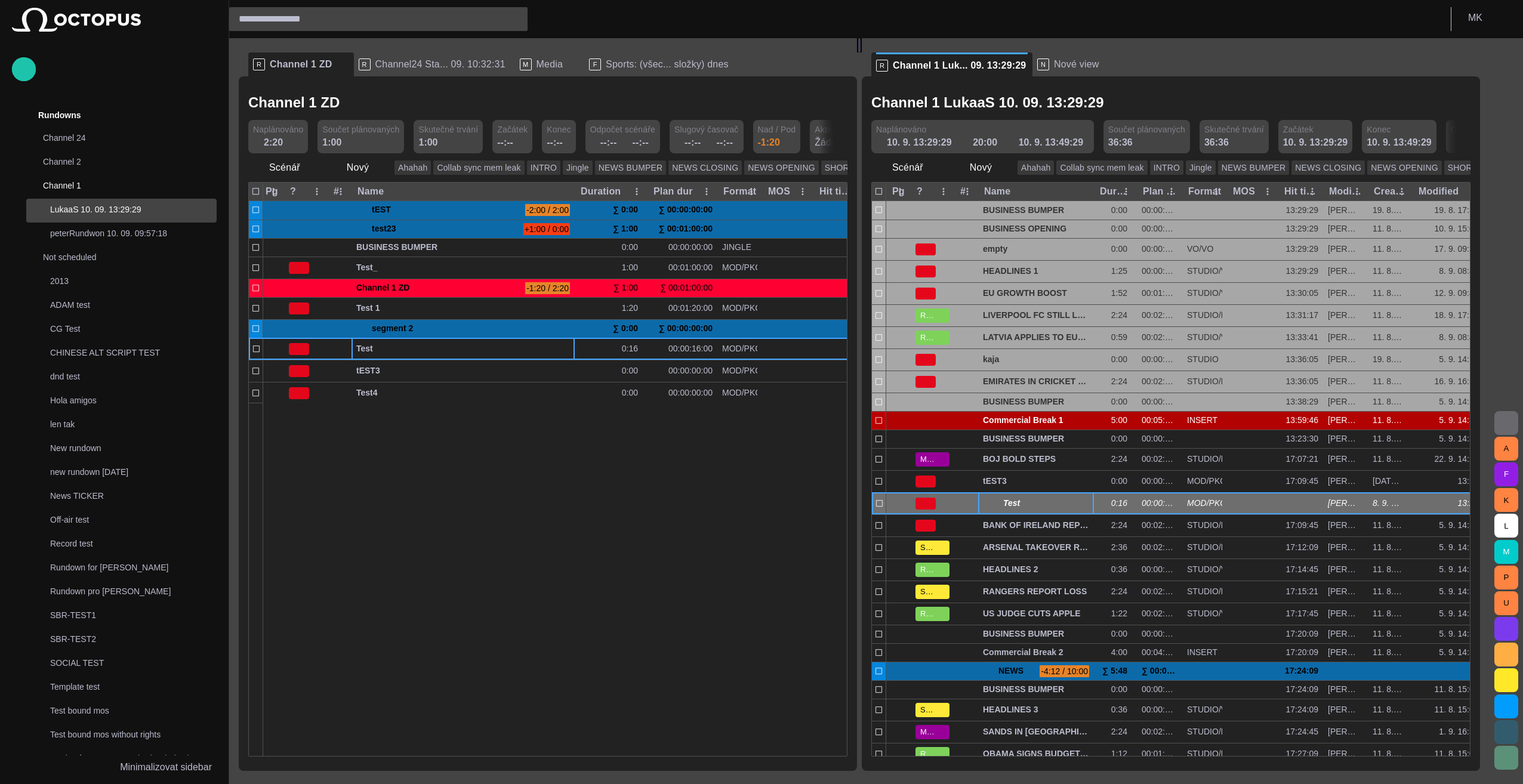
click at [757, 499] on span "button" at bounding box center [1071, 503] width 9 height 9
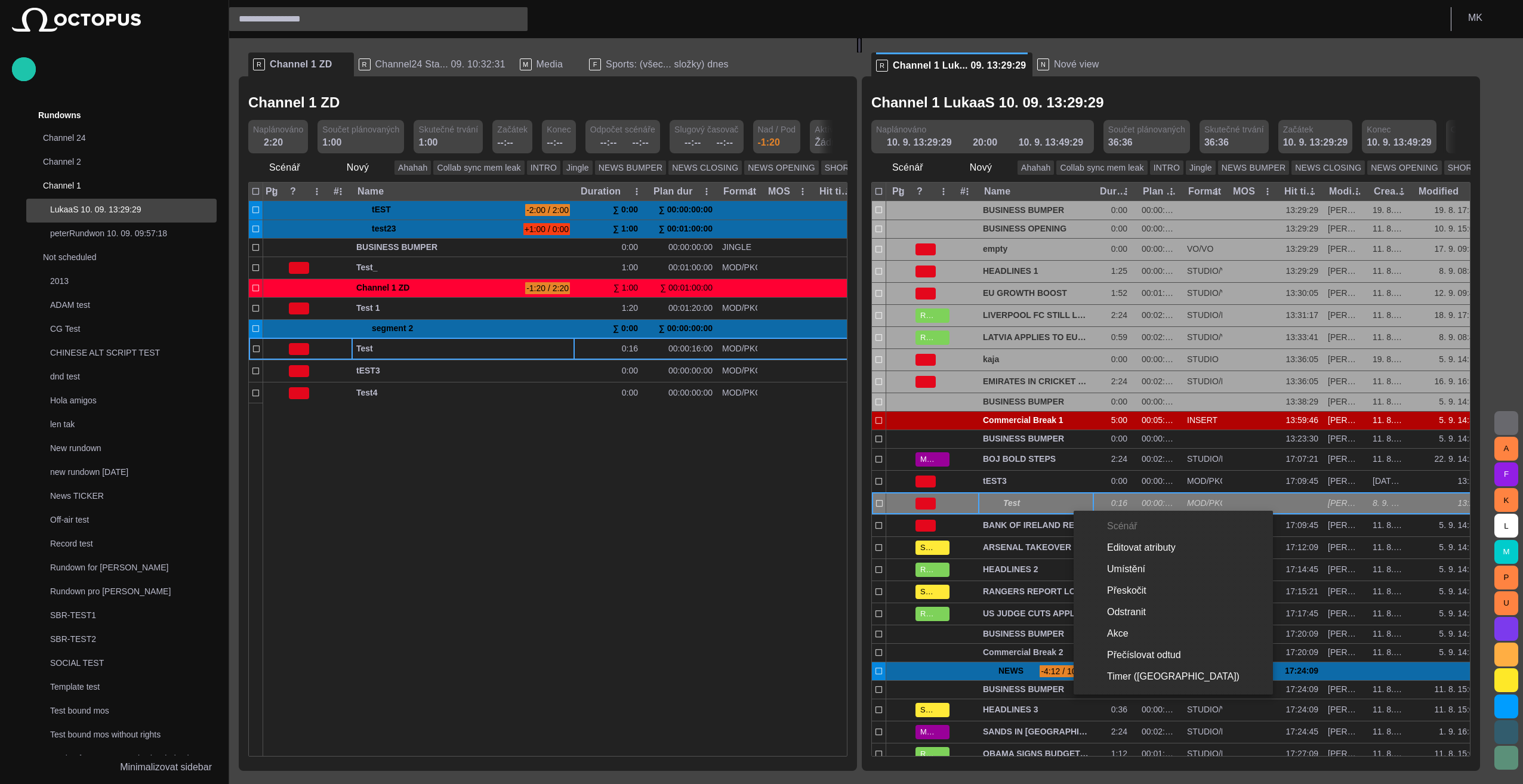
click at [634, 519] on div at bounding box center [761, 392] width 1523 height 784
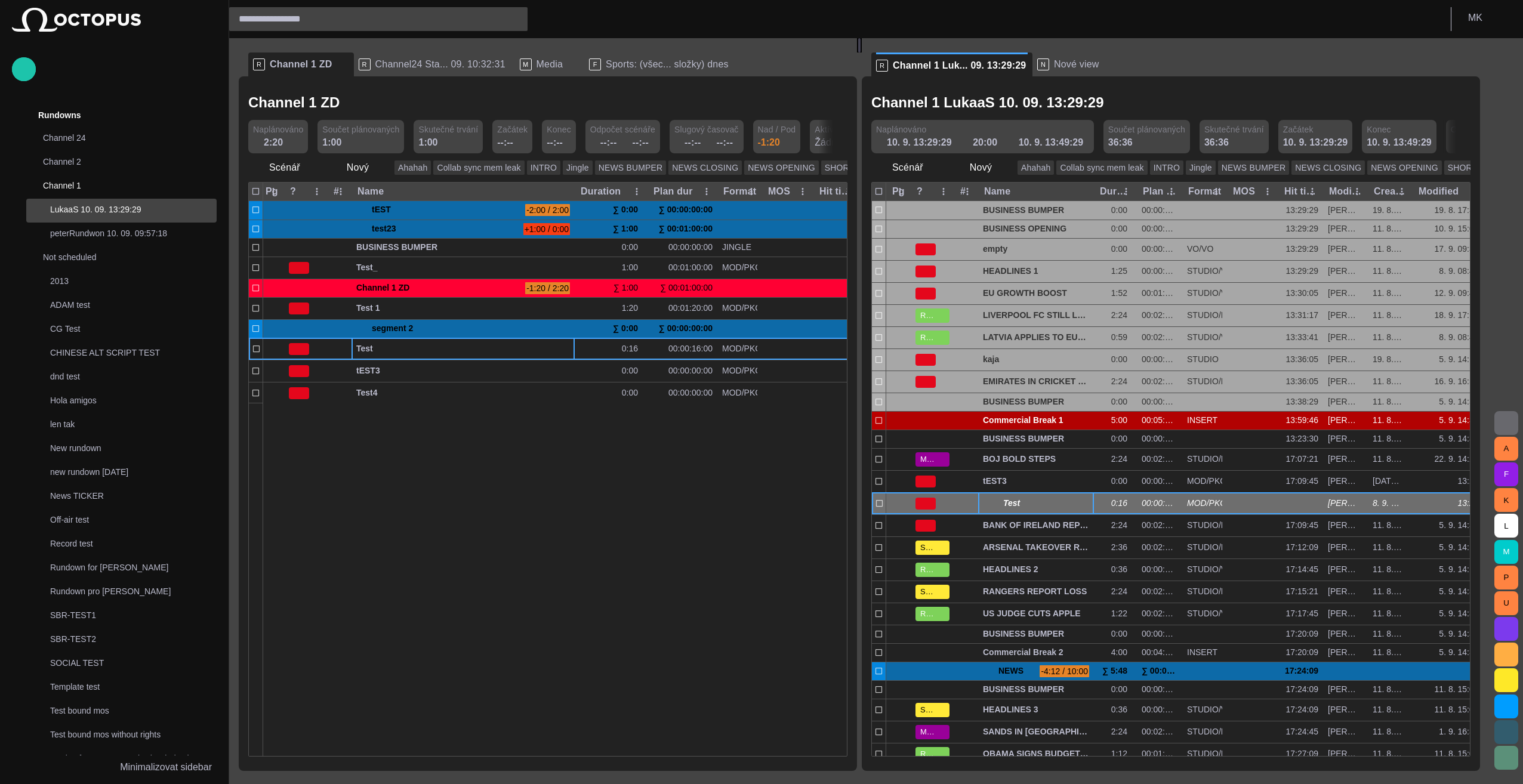
click at [757, 500] on span "button" at bounding box center [1071, 503] width 9 height 9
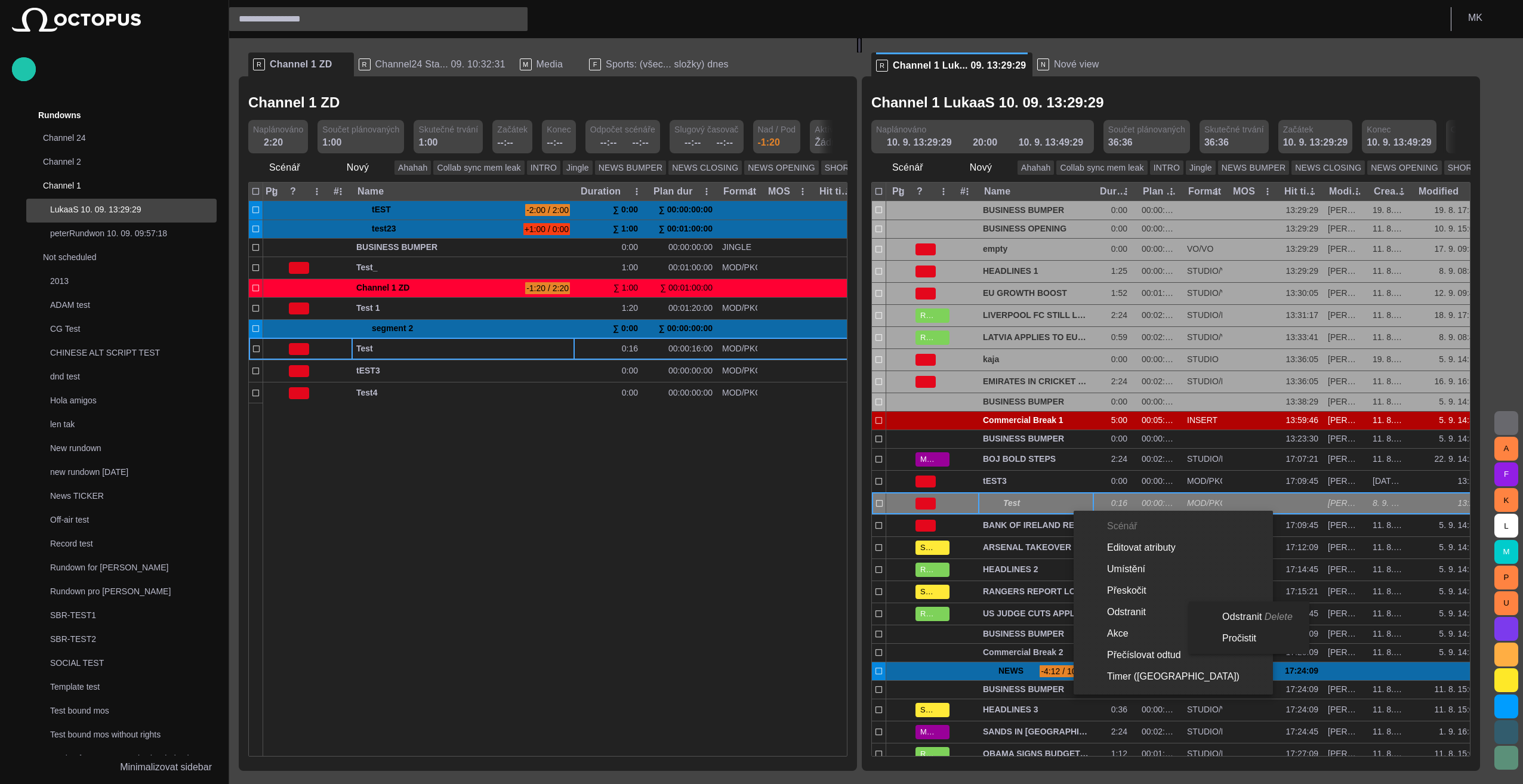
click at [757, 617] on li "Odstranit Delete" at bounding box center [1247, 617] width 116 height 22
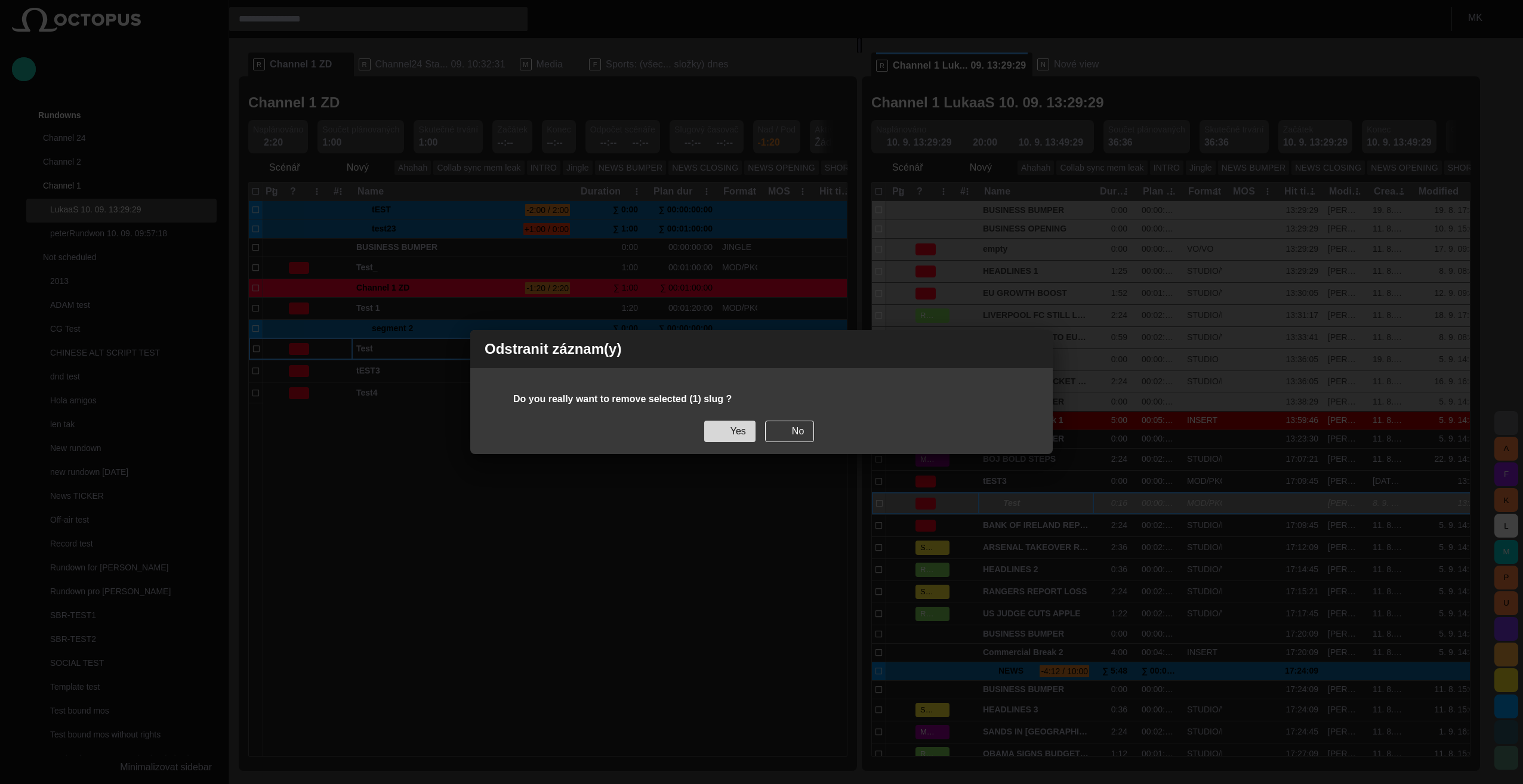
click at [732, 430] on button "Yes" at bounding box center [730, 431] width 51 height 22
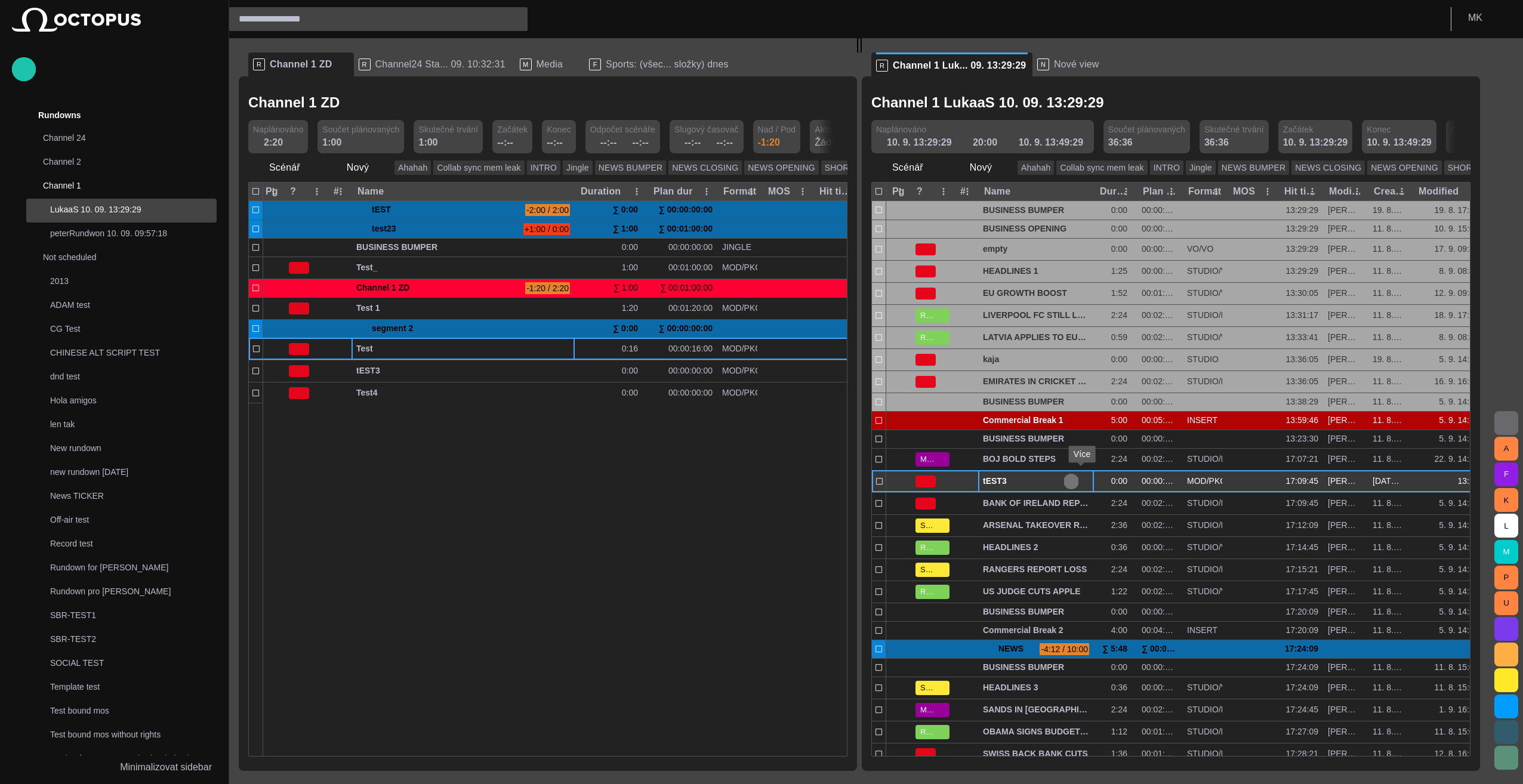
click at [757, 481] on span "button" at bounding box center [1071, 482] width 9 height 9
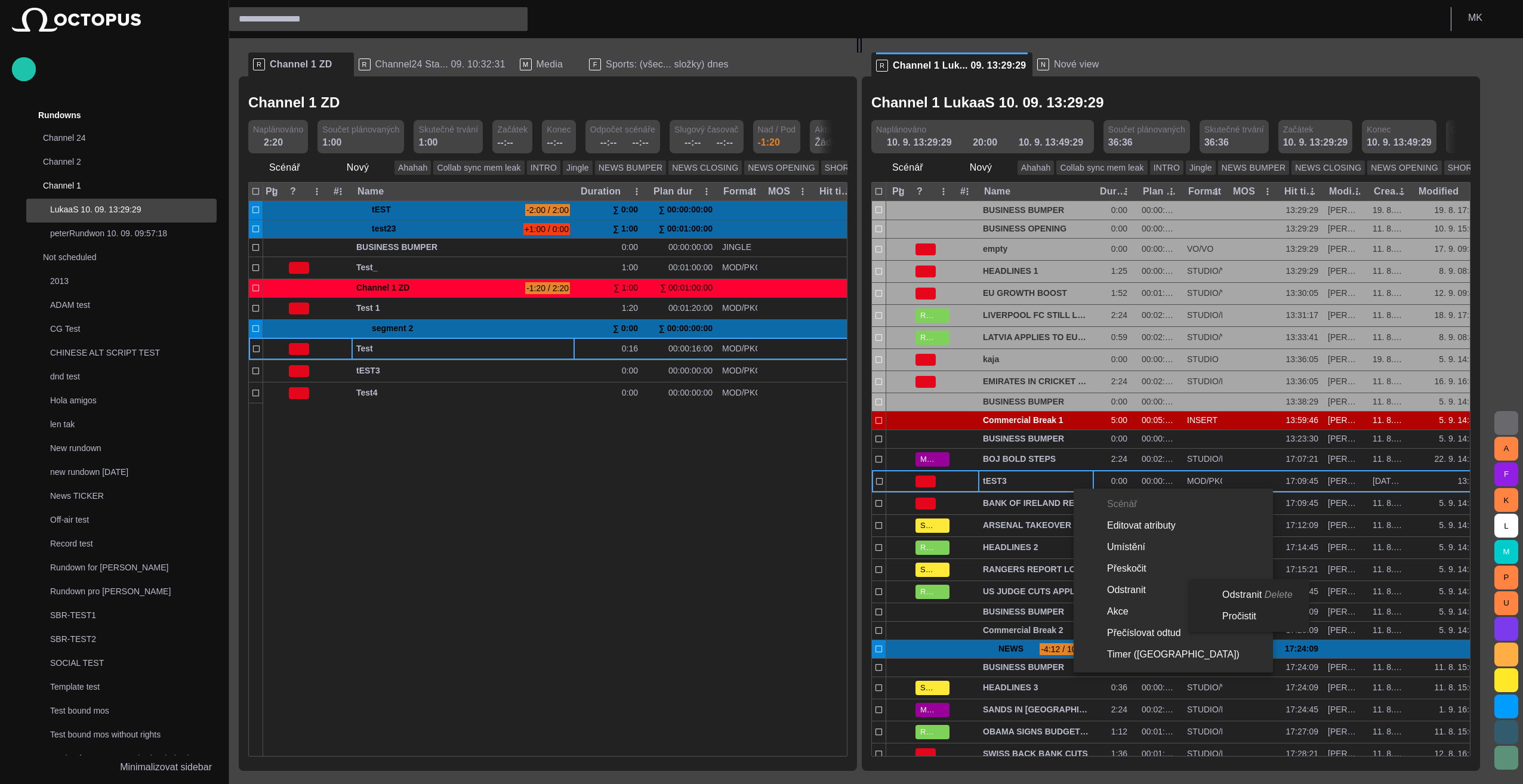
click at [757, 595] on li "Odstranit Delete" at bounding box center [1247, 595] width 116 height 22
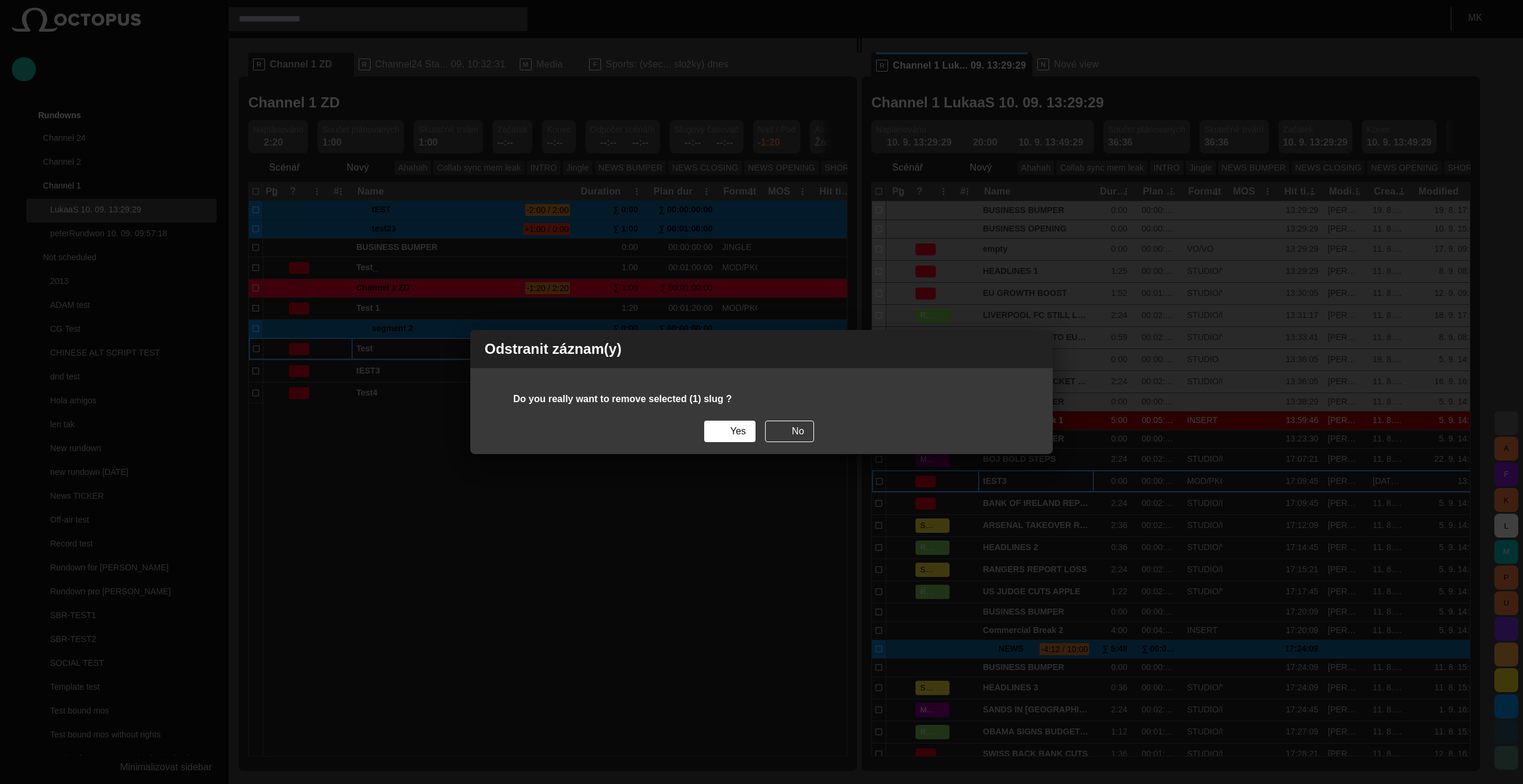
click at [738, 443] on div "Do you really want to remove selected (1) slug ? Yes No" at bounding box center [762, 423] width 583 height 62
click at [739, 442] on div "Do you really want to remove selected (1) slug ? Yes No" at bounding box center [762, 423] width 583 height 62
drag, startPoint x: 739, startPoint y: 442, endPoint x: 736, endPoint y: 425, distance: 17.3
click at [736, 425] on button "Yes" at bounding box center [730, 431] width 51 height 22
